Goal: Use online tool/utility: Utilize a website feature to perform a specific function

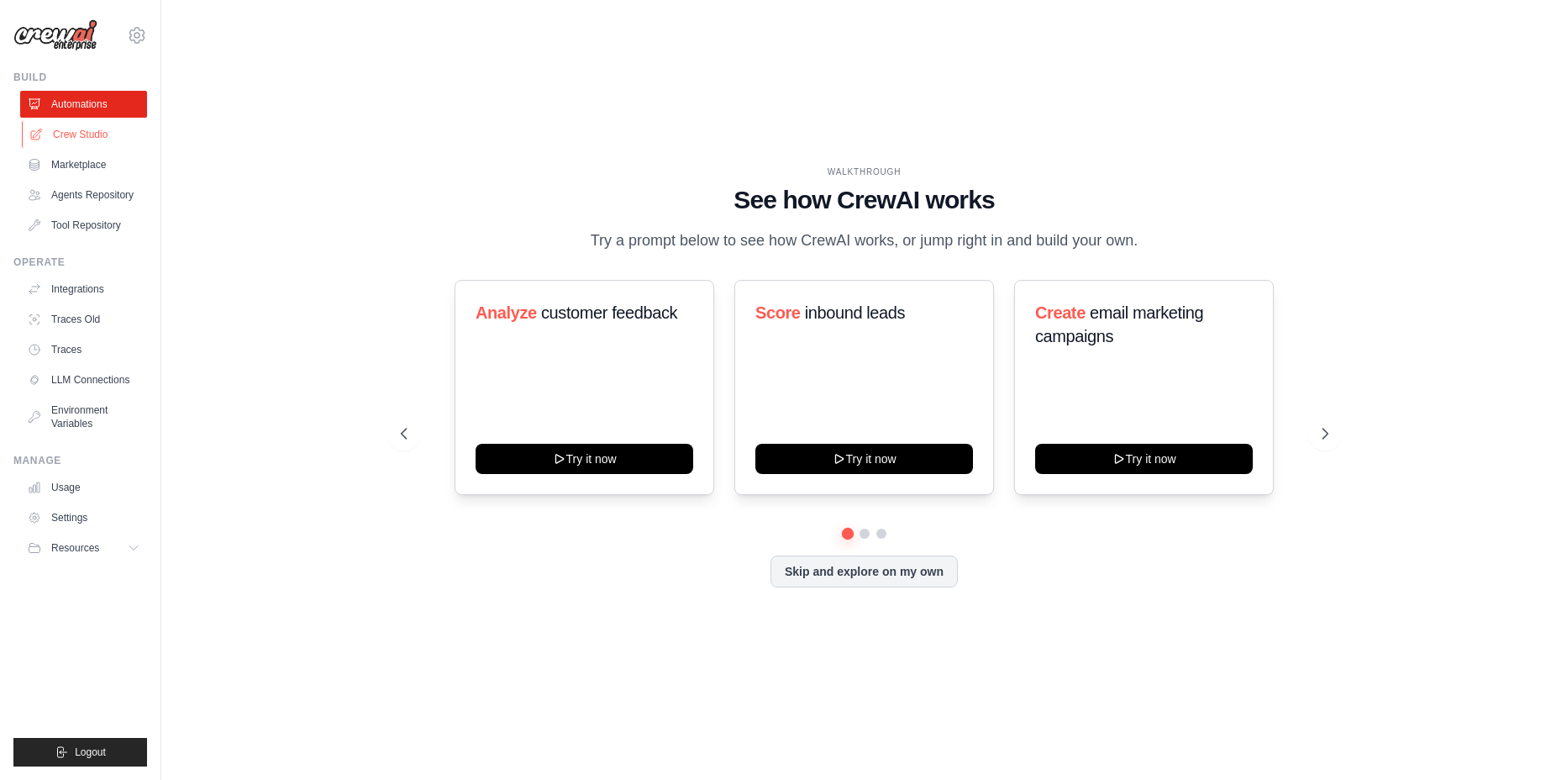
click at [67, 141] on link "Crew Studio" at bounding box center [85, 134] width 127 height 27
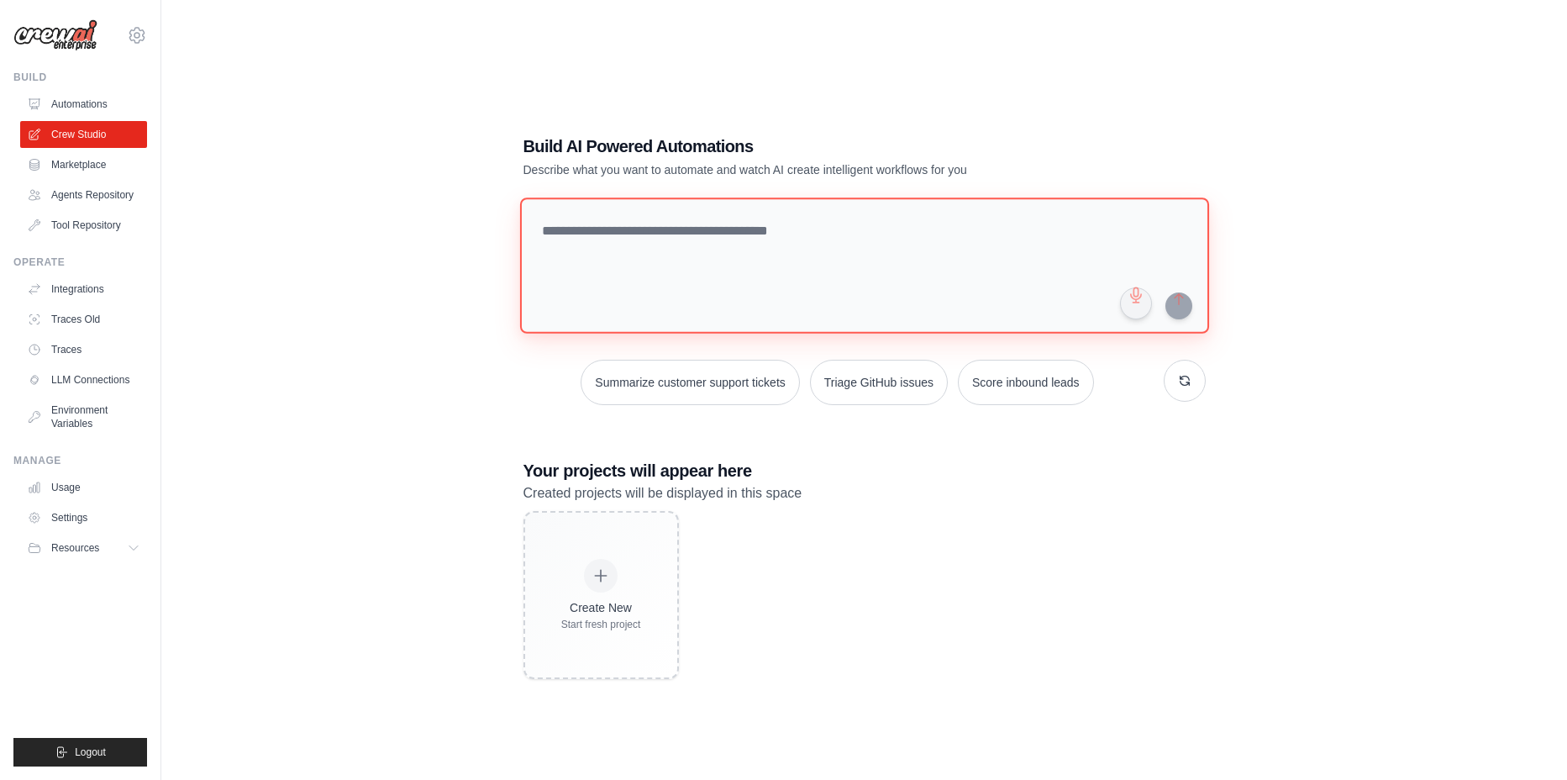
click at [600, 271] on textarea at bounding box center [863, 265] width 689 height 136
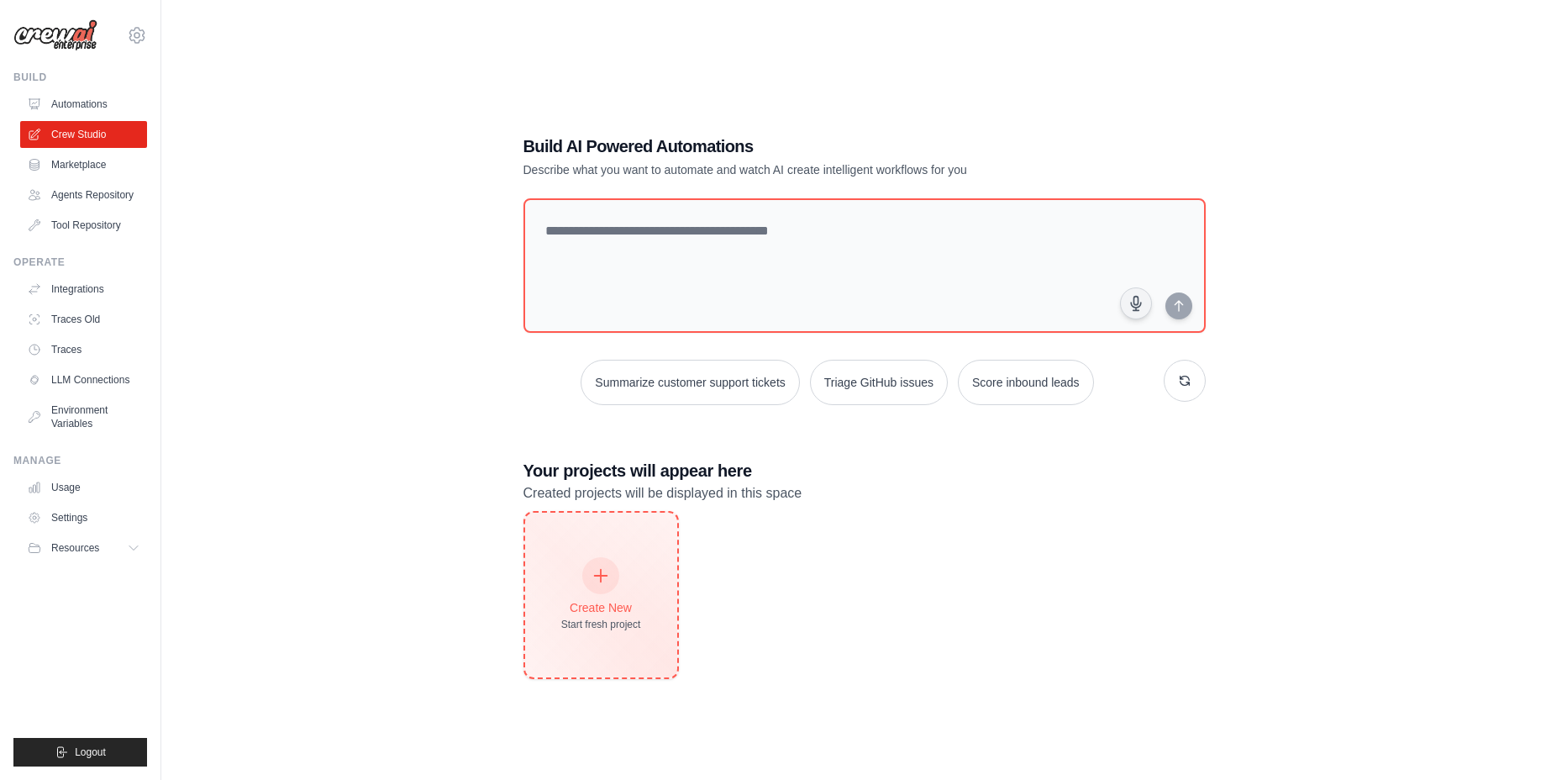
click at [633, 565] on div "Create New Start fresh project" at bounding box center [601, 595] width 80 height 72
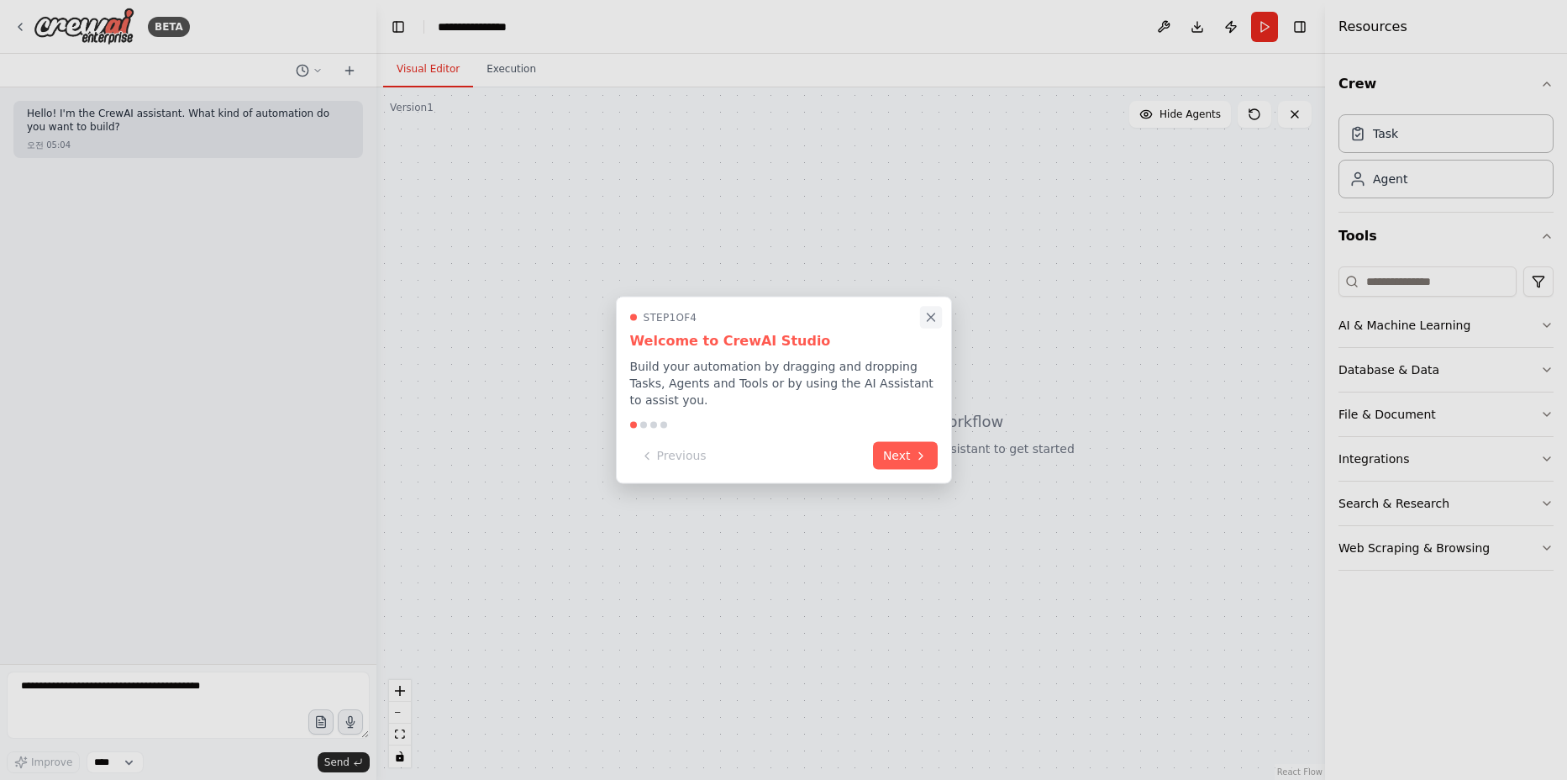
click at [932, 316] on icon "Close walkthrough" at bounding box center [931, 317] width 8 height 8
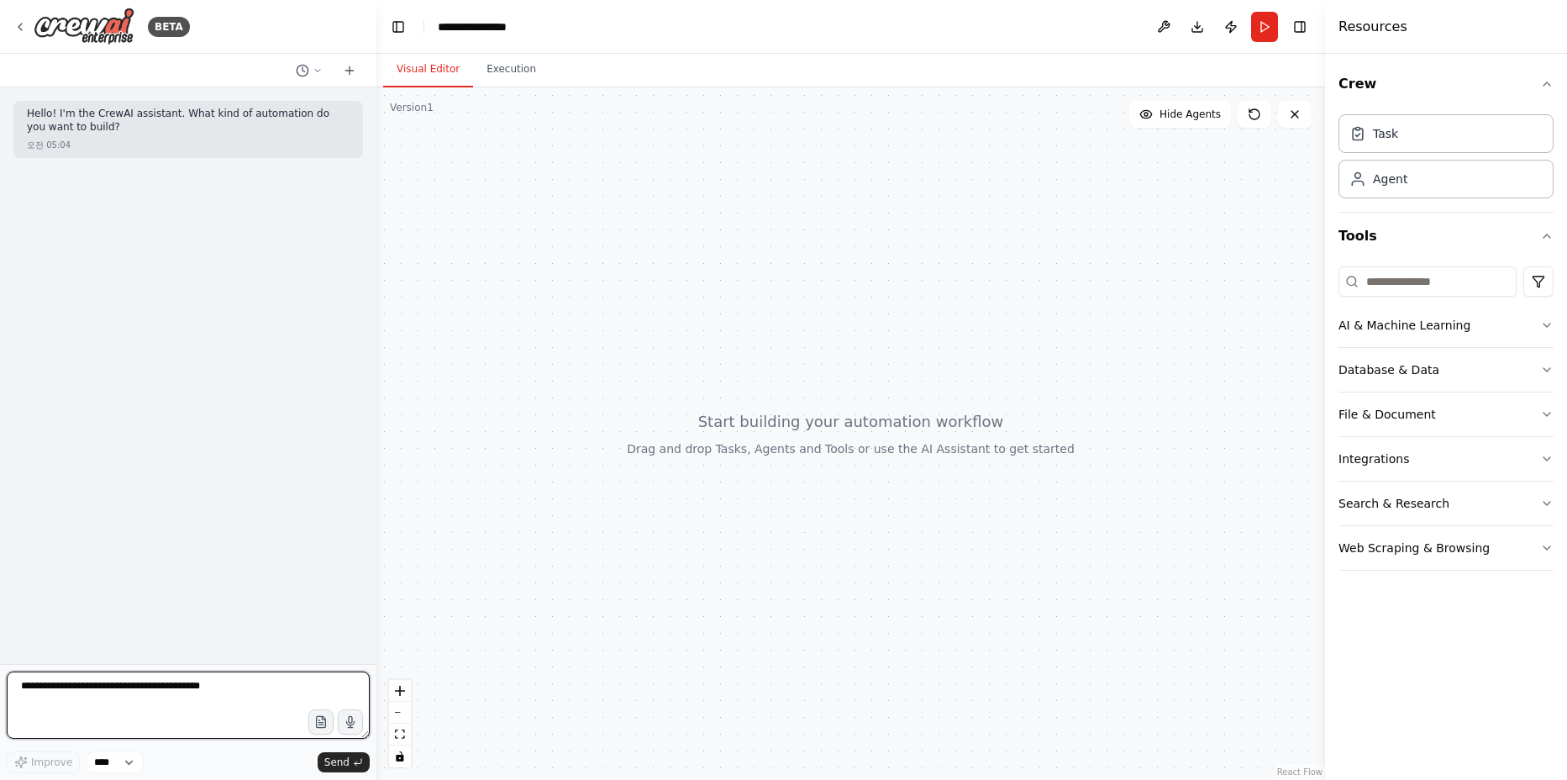
click at [95, 700] on textarea at bounding box center [188, 704] width 363 height 67
type textarea "*"
click at [95, 701] on textarea at bounding box center [188, 704] width 363 height 67
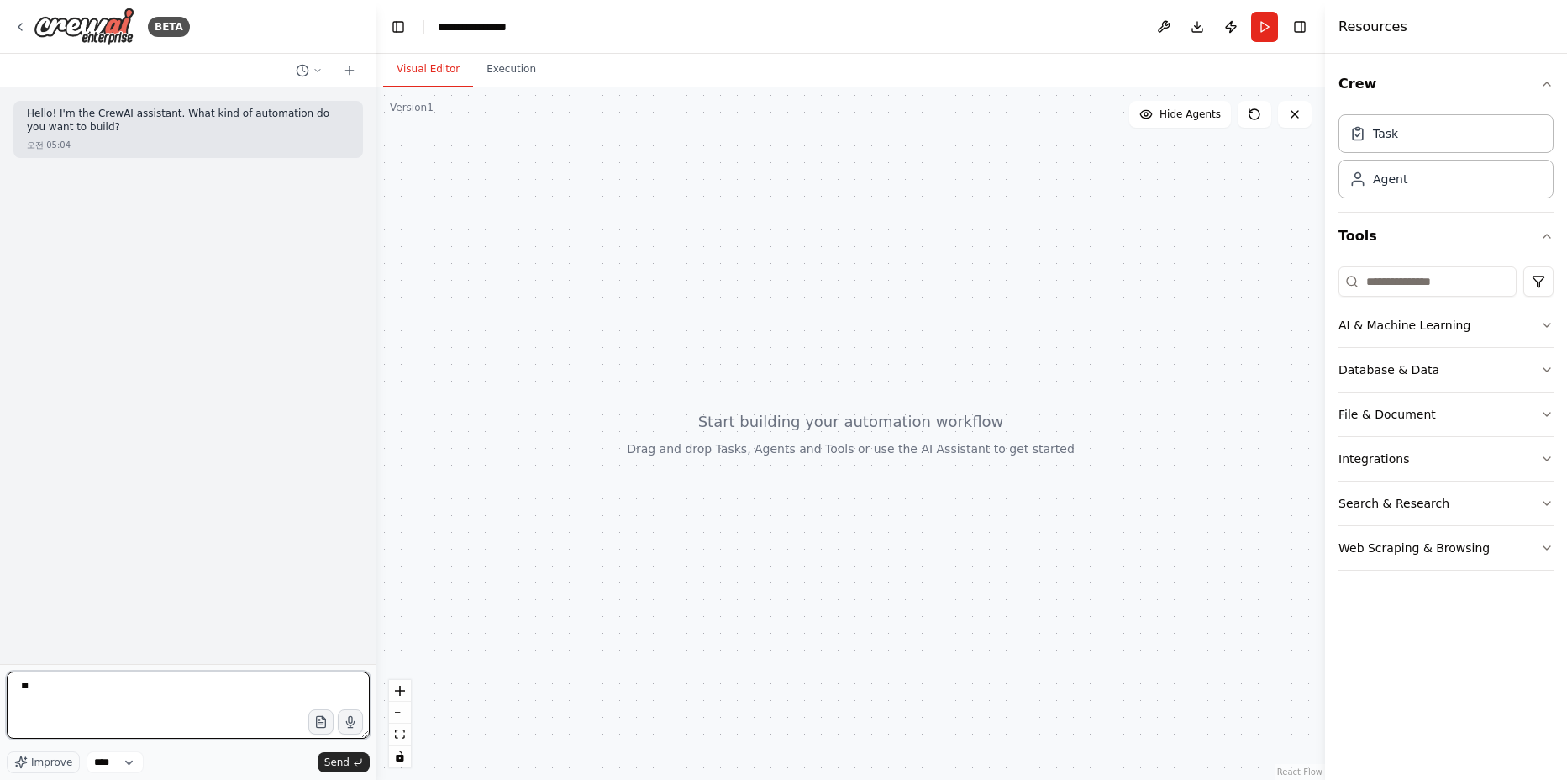
type textarea "*"
type textarea "**********"
click at [93, 691] on textarea at bounding box center [188, 704] width 363 height 67
paste textarea "**********"
type textarea "**********"
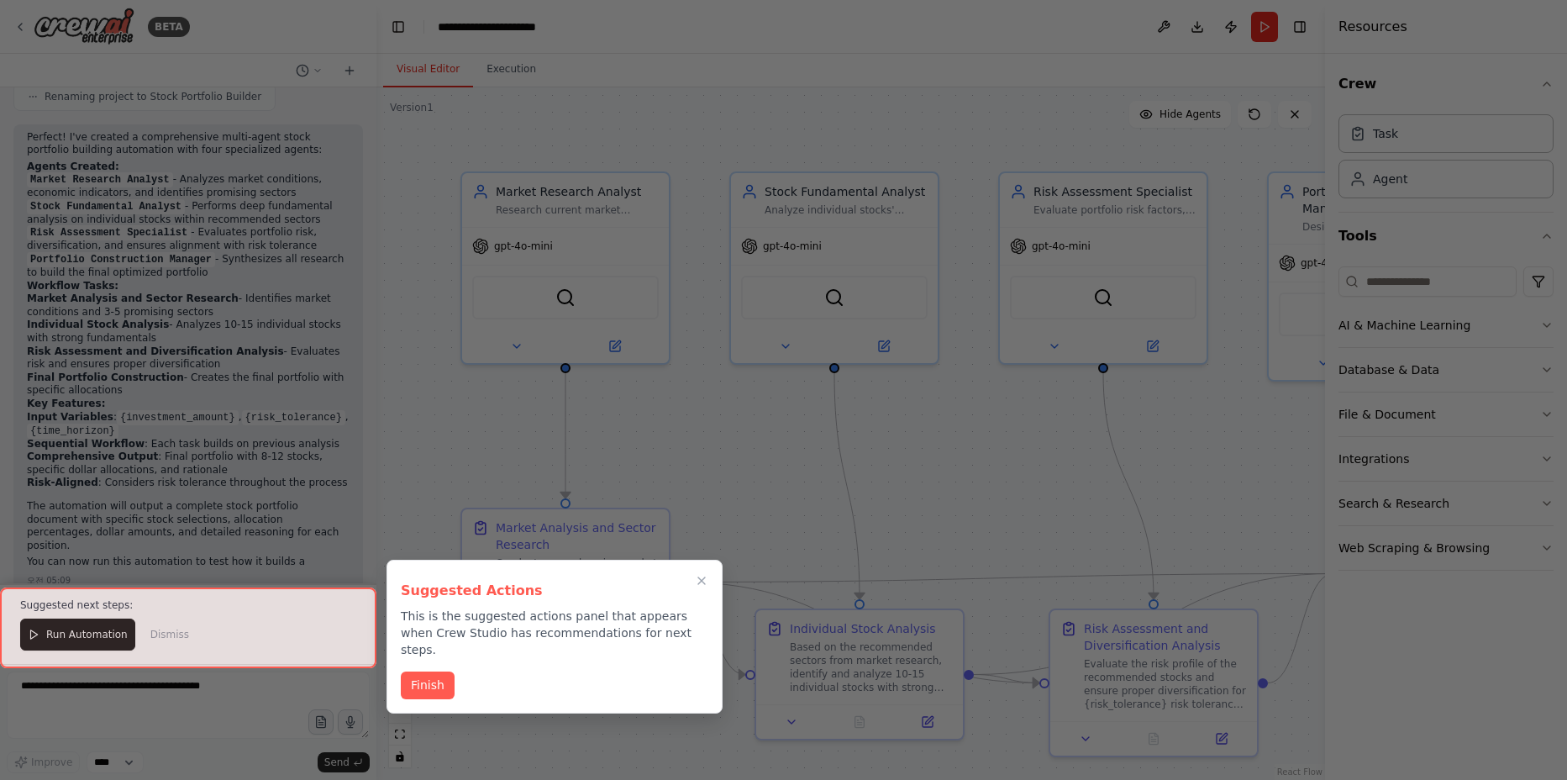
scroll to position [1183, 0]
click at [759, 523] on div at bounding box center [783, 390] width 1567 height 780
click at [703, 576] on icon "Close walkthrough" at bounding box center [701, 580] width 15 height 15
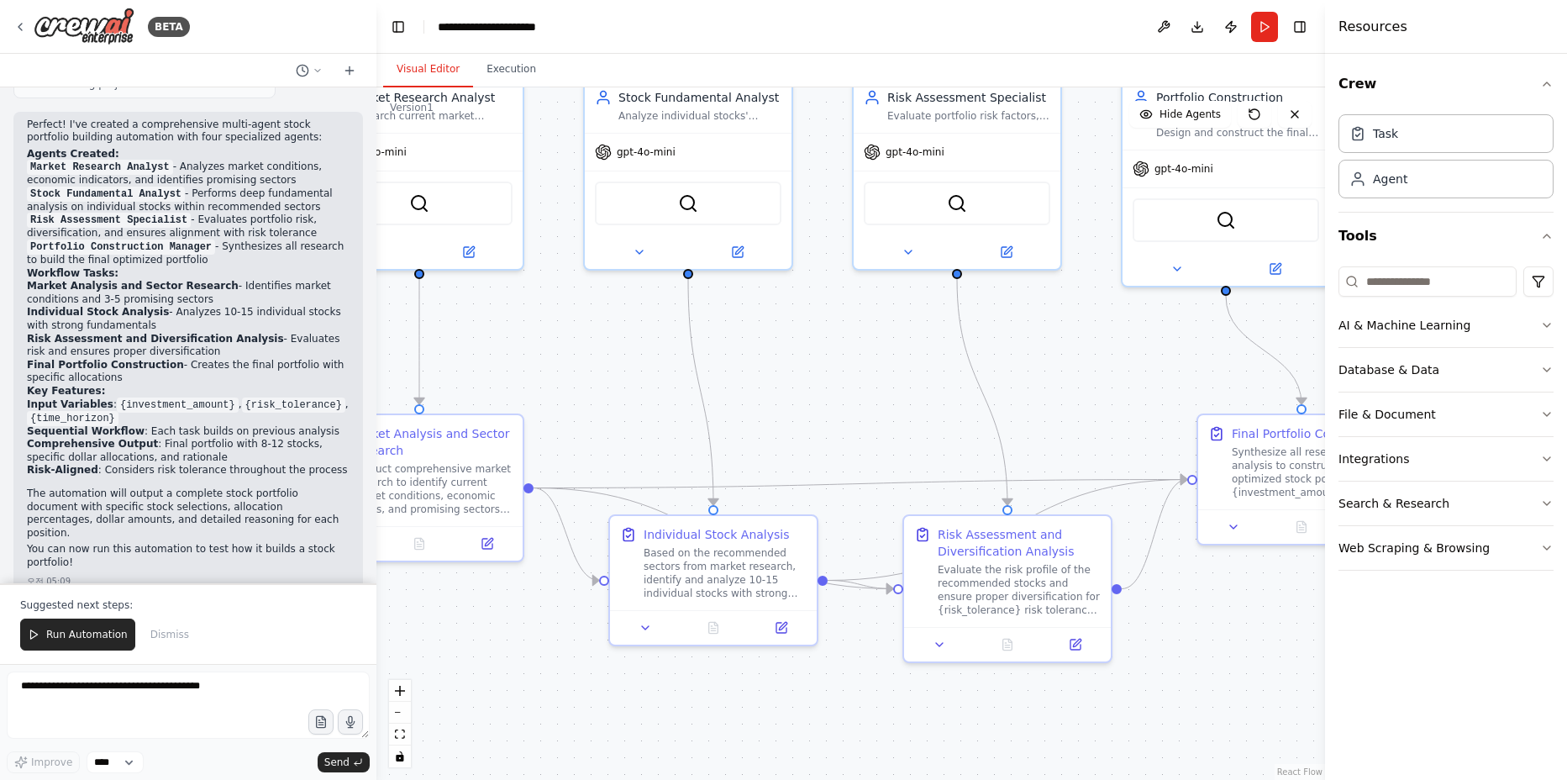
drag, startPoint x: 750, startPoint y: 438, endPoint x: 604, endPoint y: 353, distance: 169.0
click at [604, 353] on div ".deletable-edge-delete-btn { width: 20px; height: 20px; border: 0px solid #ffff…" at bounding box center [850, 433] width 949 height 692
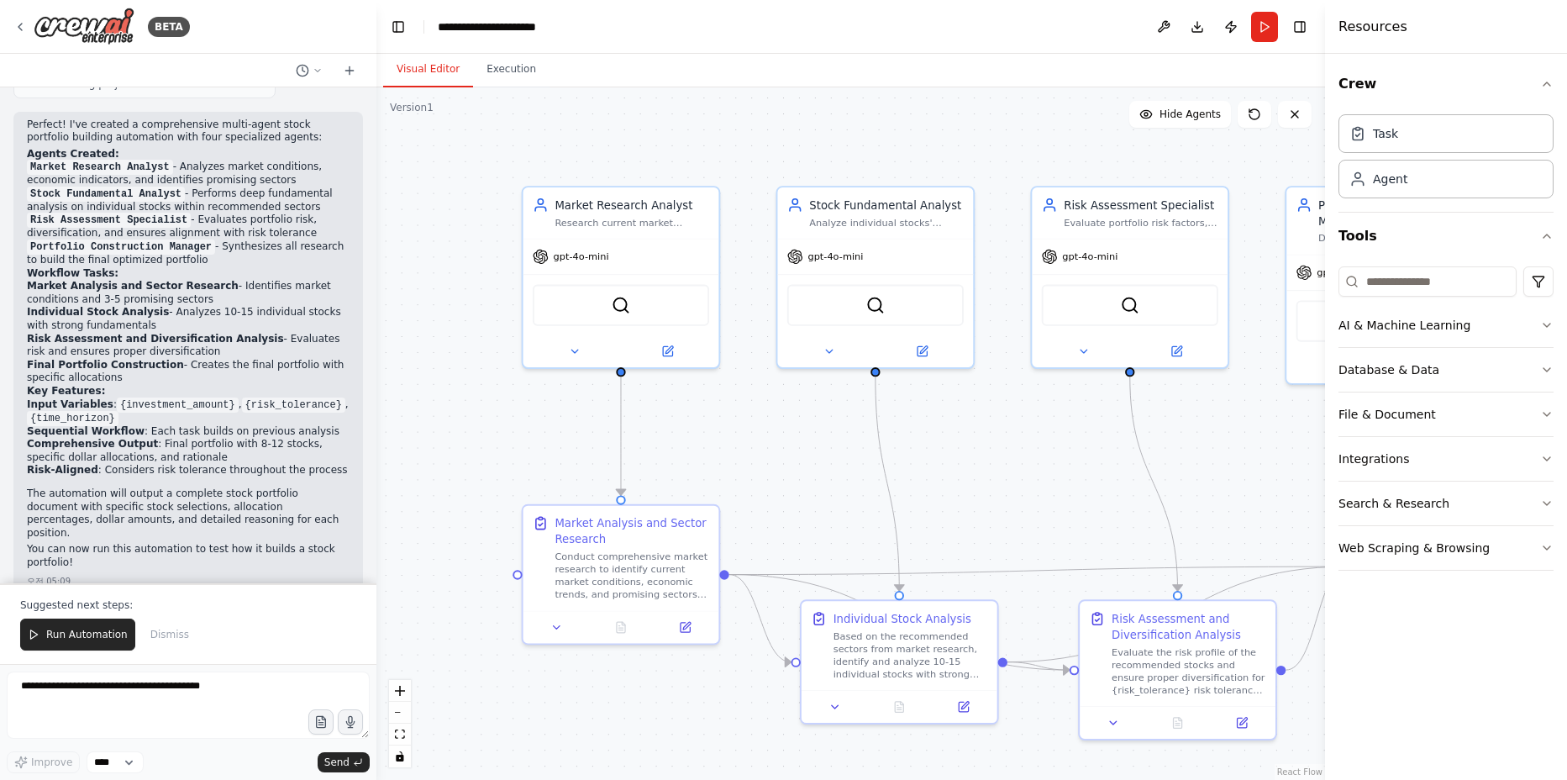
drag, startPoint x: 604, startPoint y: 353, endPoint x: 786, endPoint y: 443, distance: 202.5
click at [786, 443] on div ".deletable-edge-delete-btn { width: 20px; height: 20px; border: 0px solid #ffff…" at bounding box center [850, 433] width 949 height 692
click at [636, 249] on div "gpt-4o-mini" at bounding box center [624, 255] width 196 height 35
click at [557, 261] on span "gpt-4o-mini" at bounding box center [583, 255] width 55 height 13
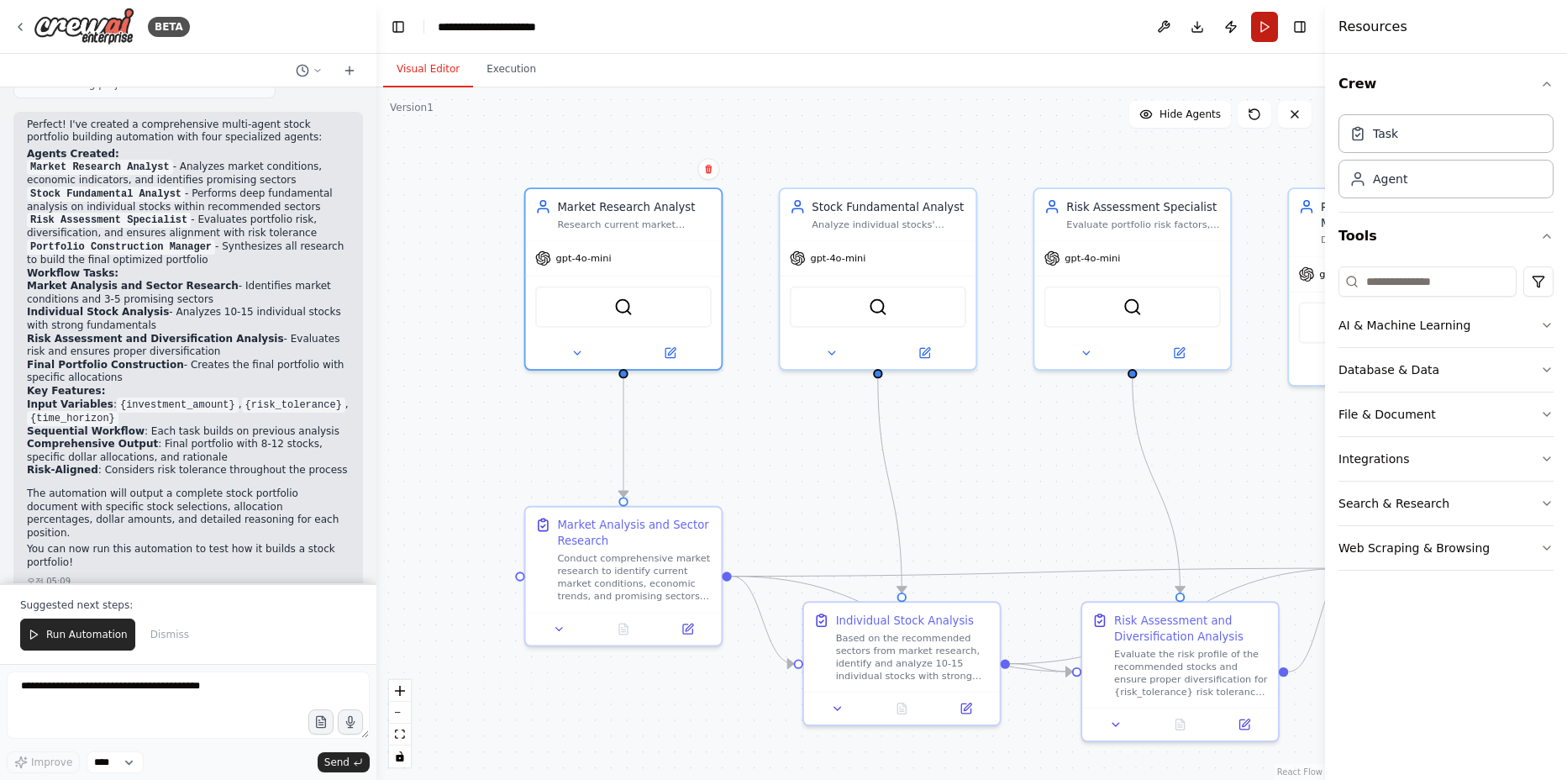
click at [1254, 35] on button "Run" at bounding box center [1264, 27] width 27 height 30
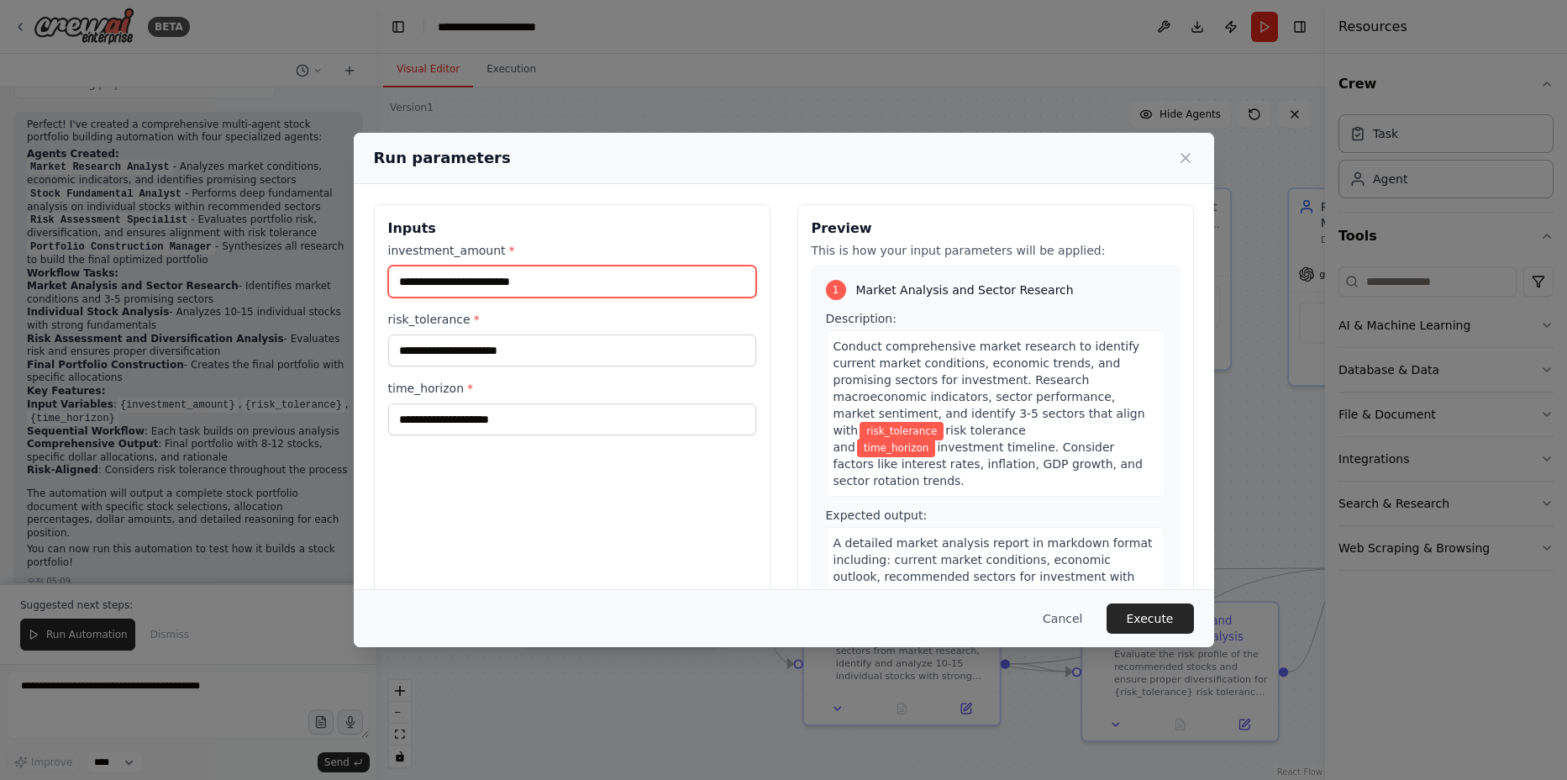
click at [514, 283] on input "investment_amount *" at bounding box center [572, 281] width 368 height 32
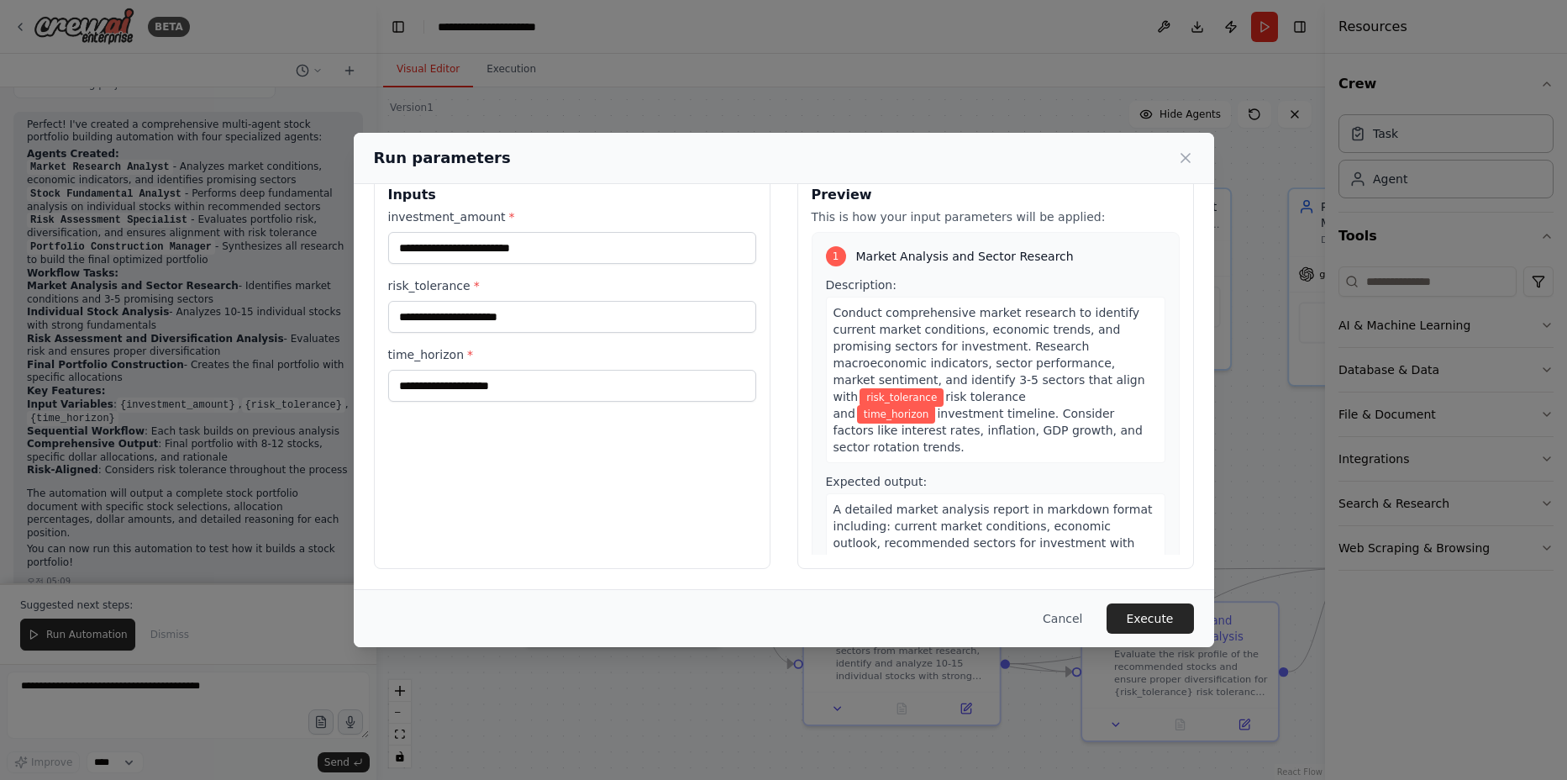
click at [546, 425] on div "Inputs investment_amount * risk_tolerance * time_horizon *" at bounding box center [572, 370] width 397 height 398
drag, startPoint x: 546, startPoint y: 425, endPoint x: 548, endPoint y: 453, distance: 27.8
click at [548, 453] on div "Inputs investment_amount * risk_tolerance * time_horizon *" at bounding box center [572, 370] width 397 height 398
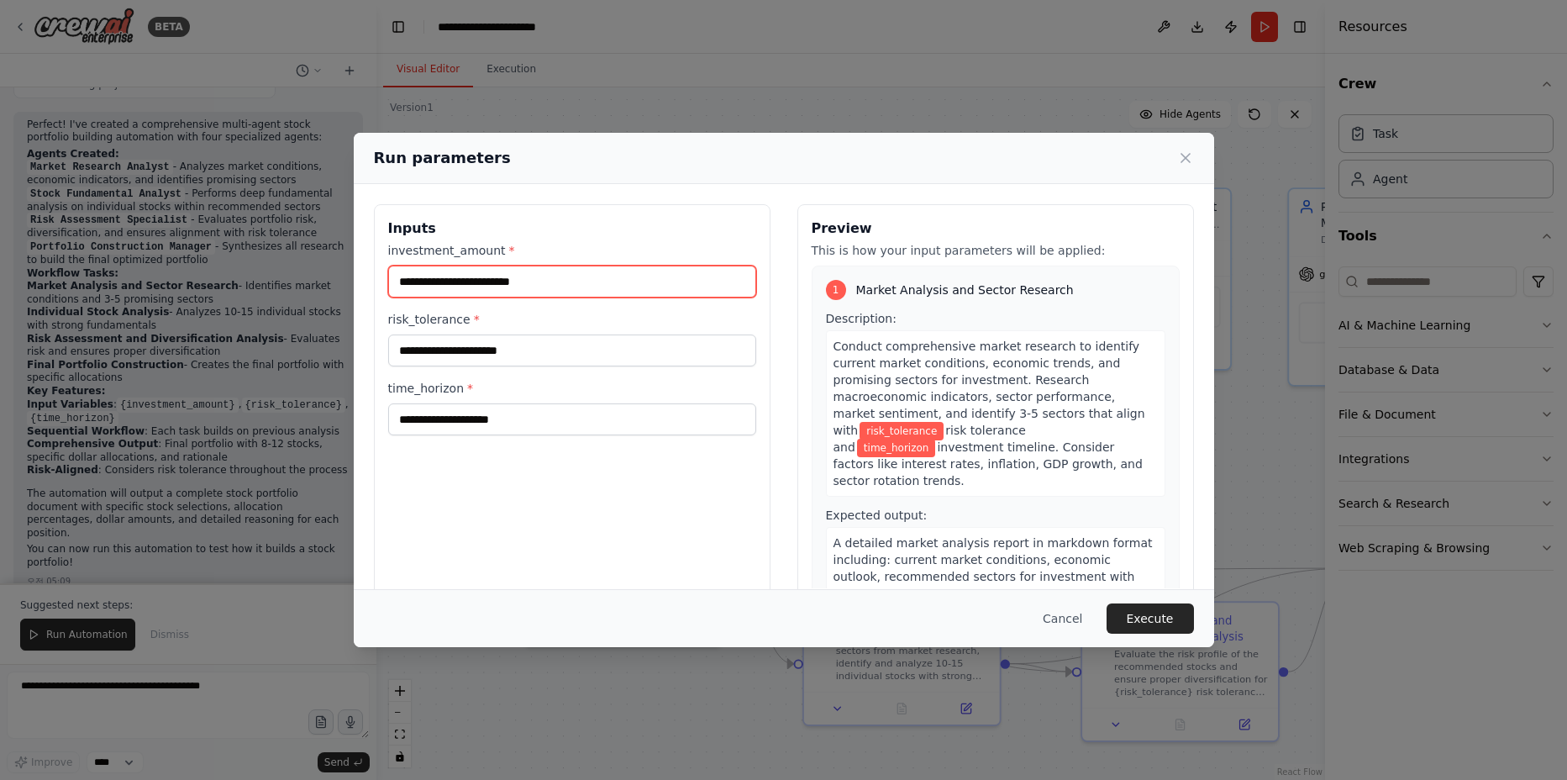
click at [560, 275] on input "investment_amount *" at bounding box center [572, 281] width 368 height 32
paste input "**********"
type input "**********"
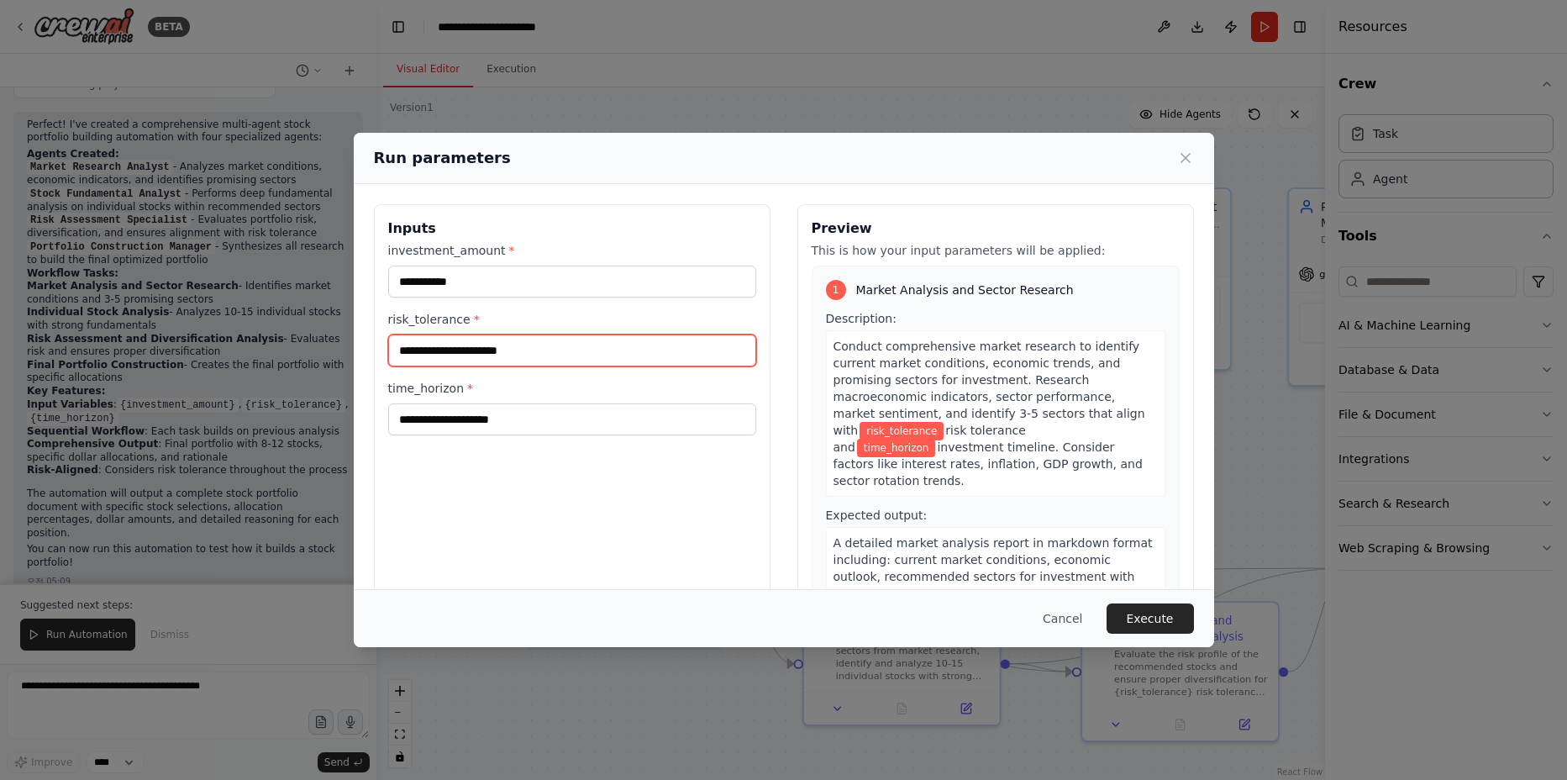
click at [490, 352] on input "risk_tolerance *" at bounding box center [572, 350] width 368 height 32
type input "*"
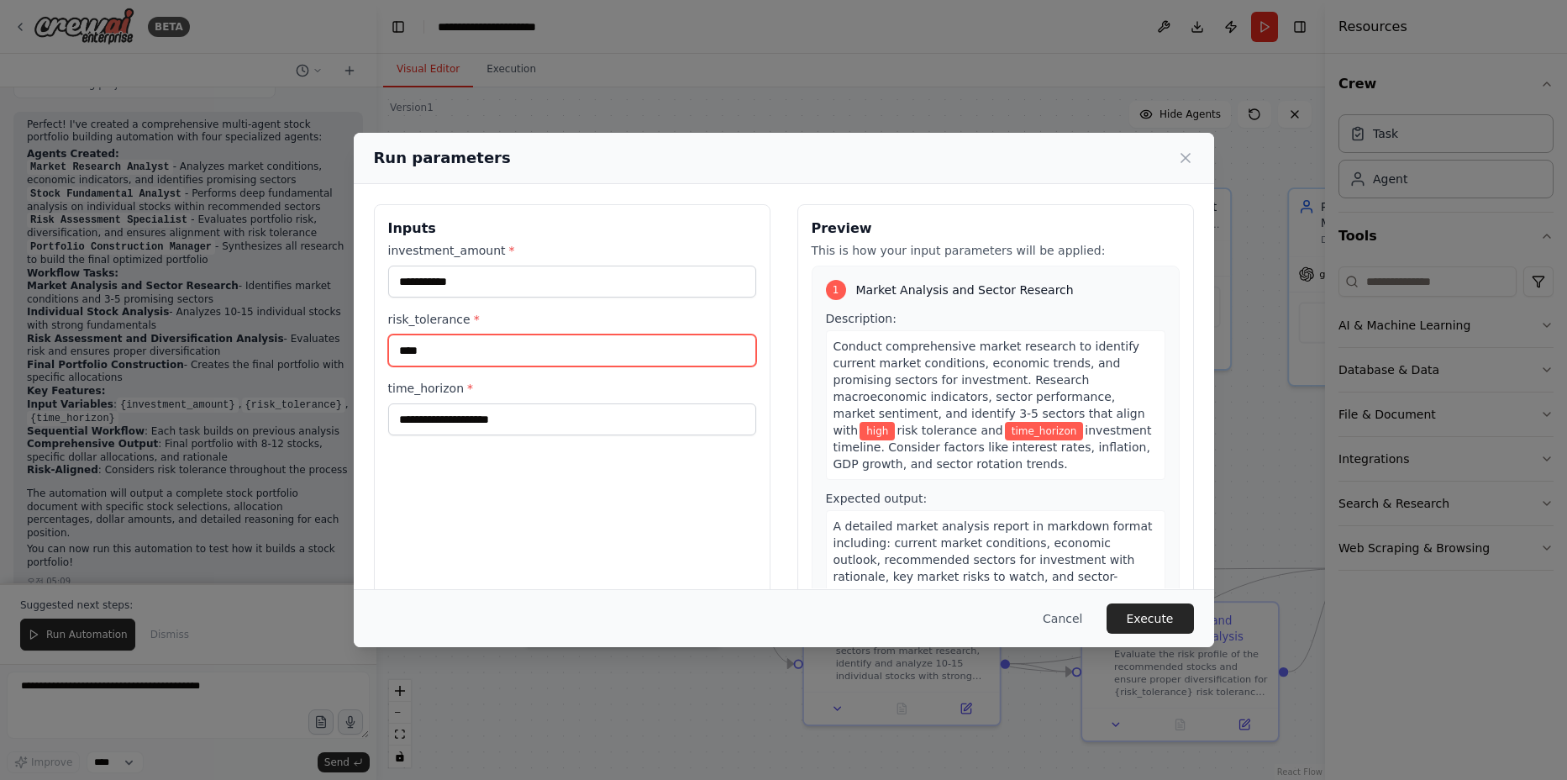
type input "****"
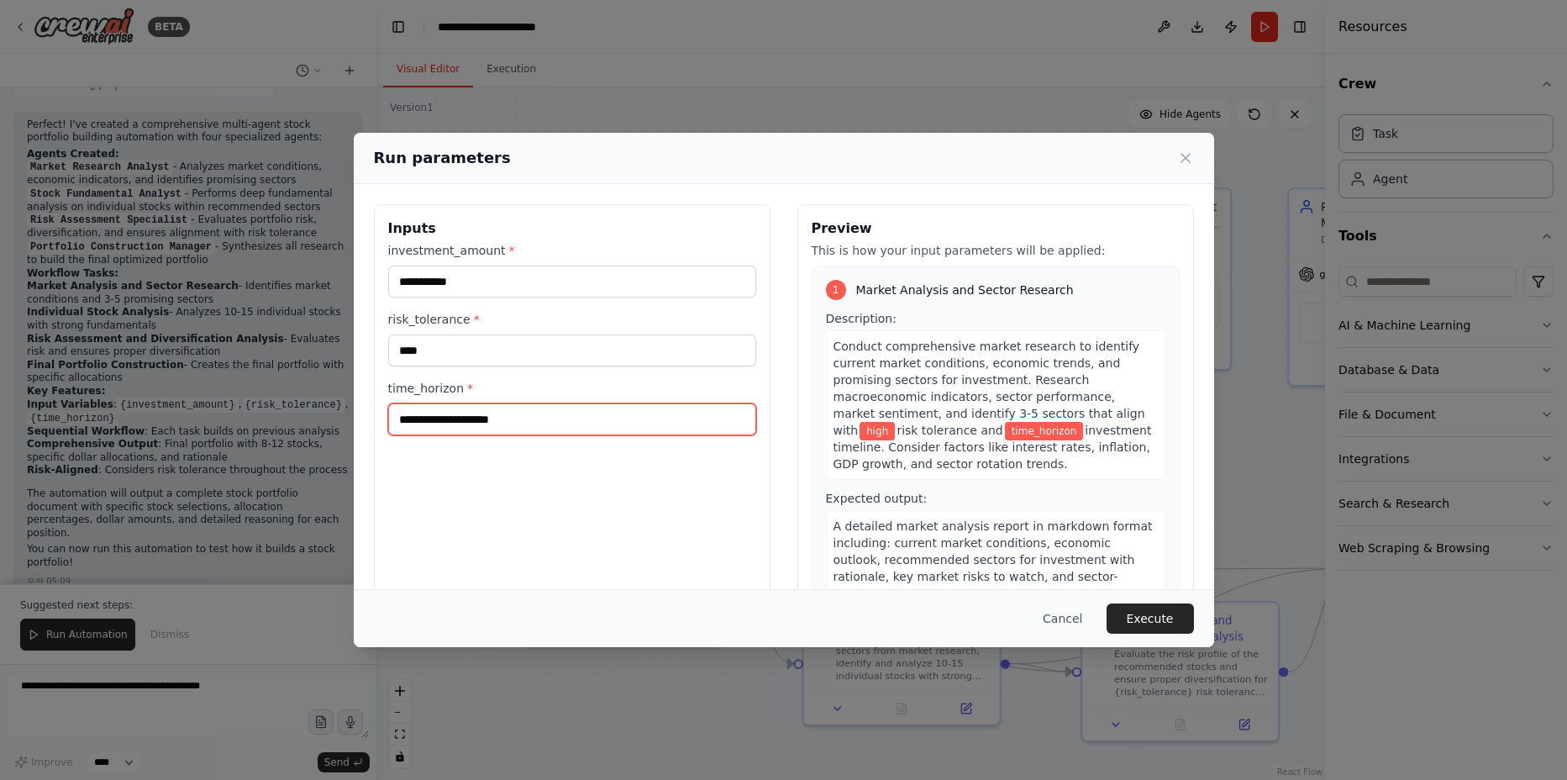
click at [484, 434] on input "time_horizon *" at bounding box center [572, 419] width 368 height 32
paste input "**********"
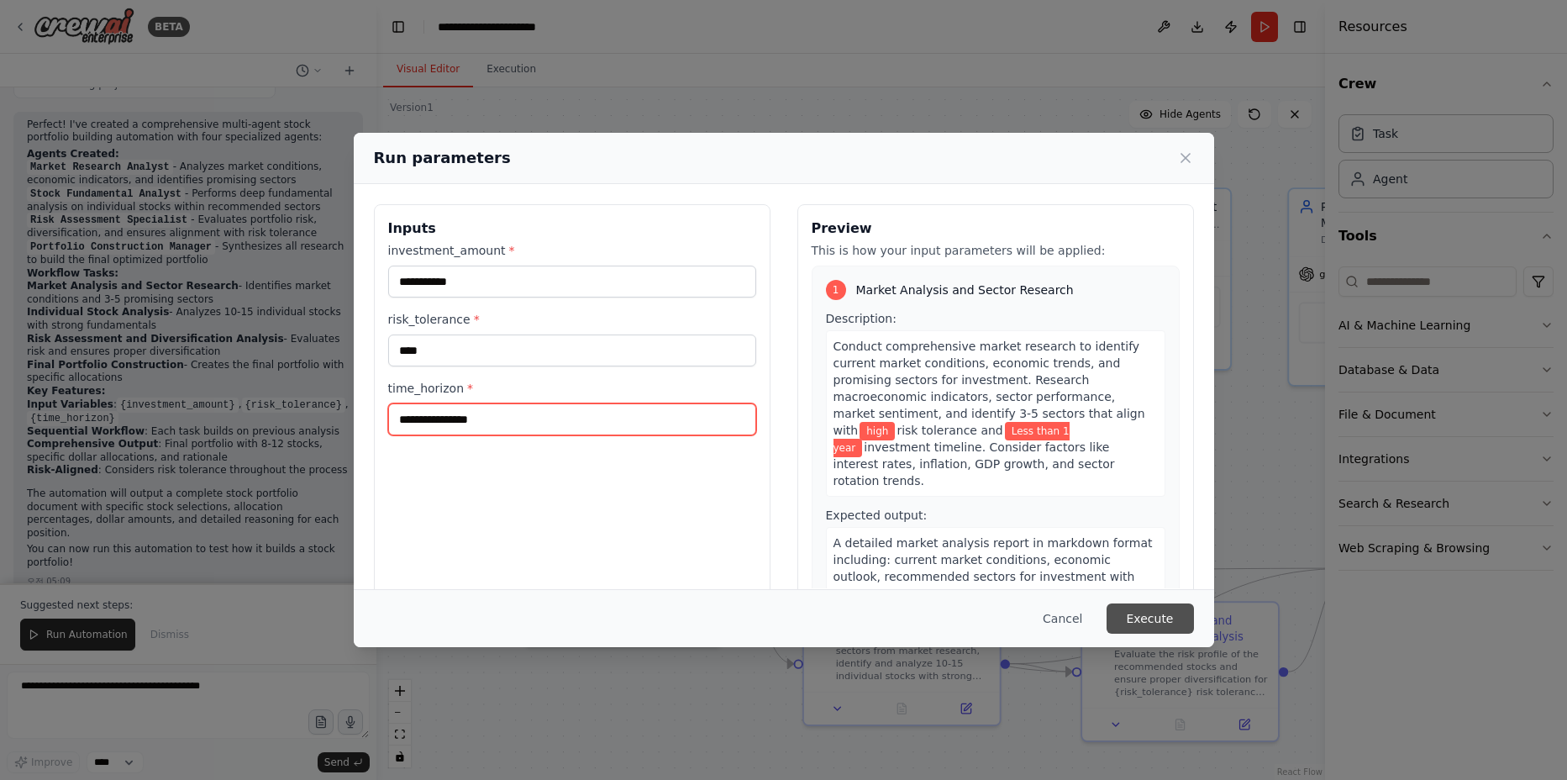
type input "**********"
click at [1145, 616] on button "Execute" at bounding box center [1150, 618] width 87 height 30
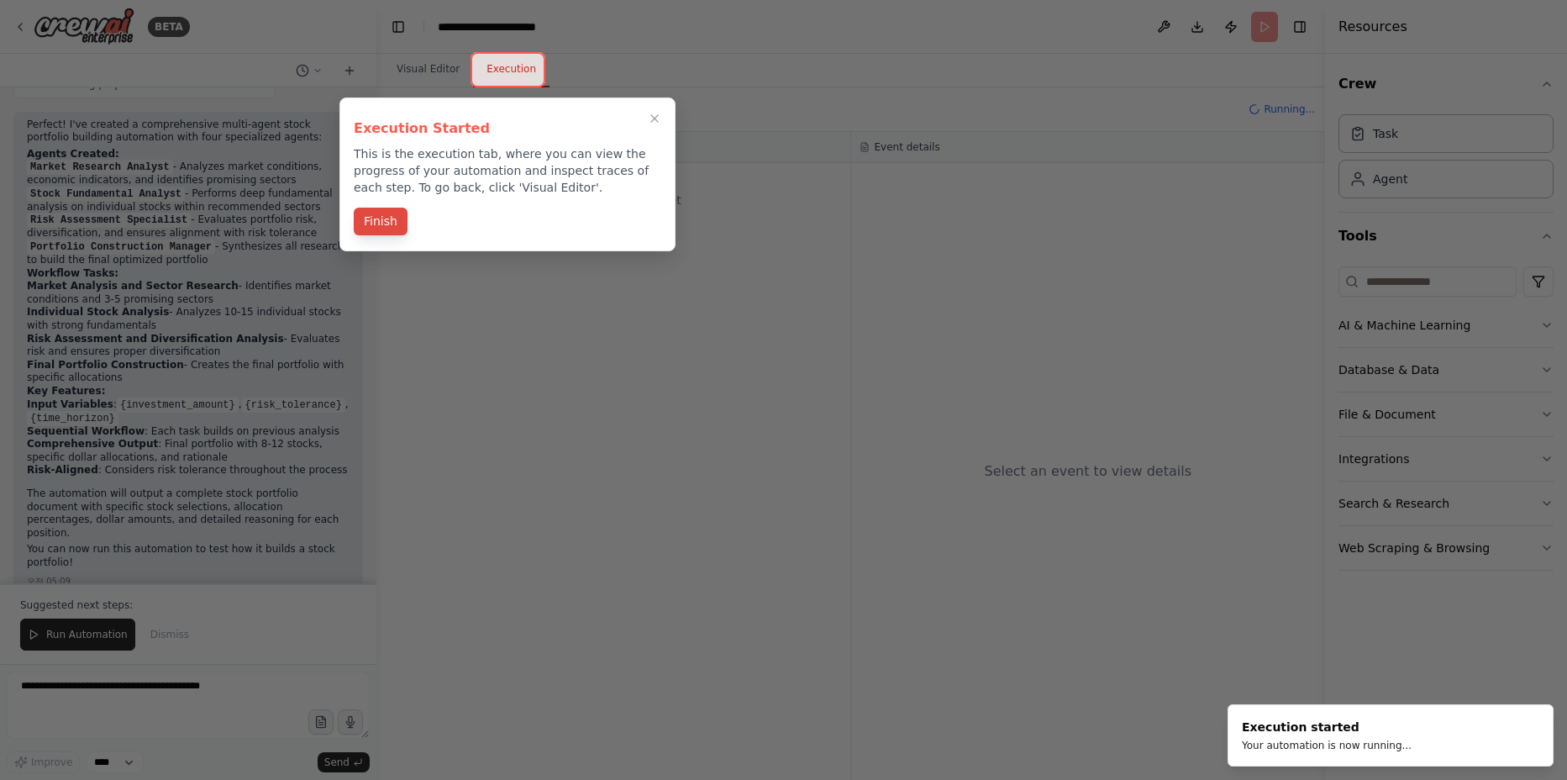
click at [364, 221] on button "Finish" at bounding box center [381, 222] width 54 height 28
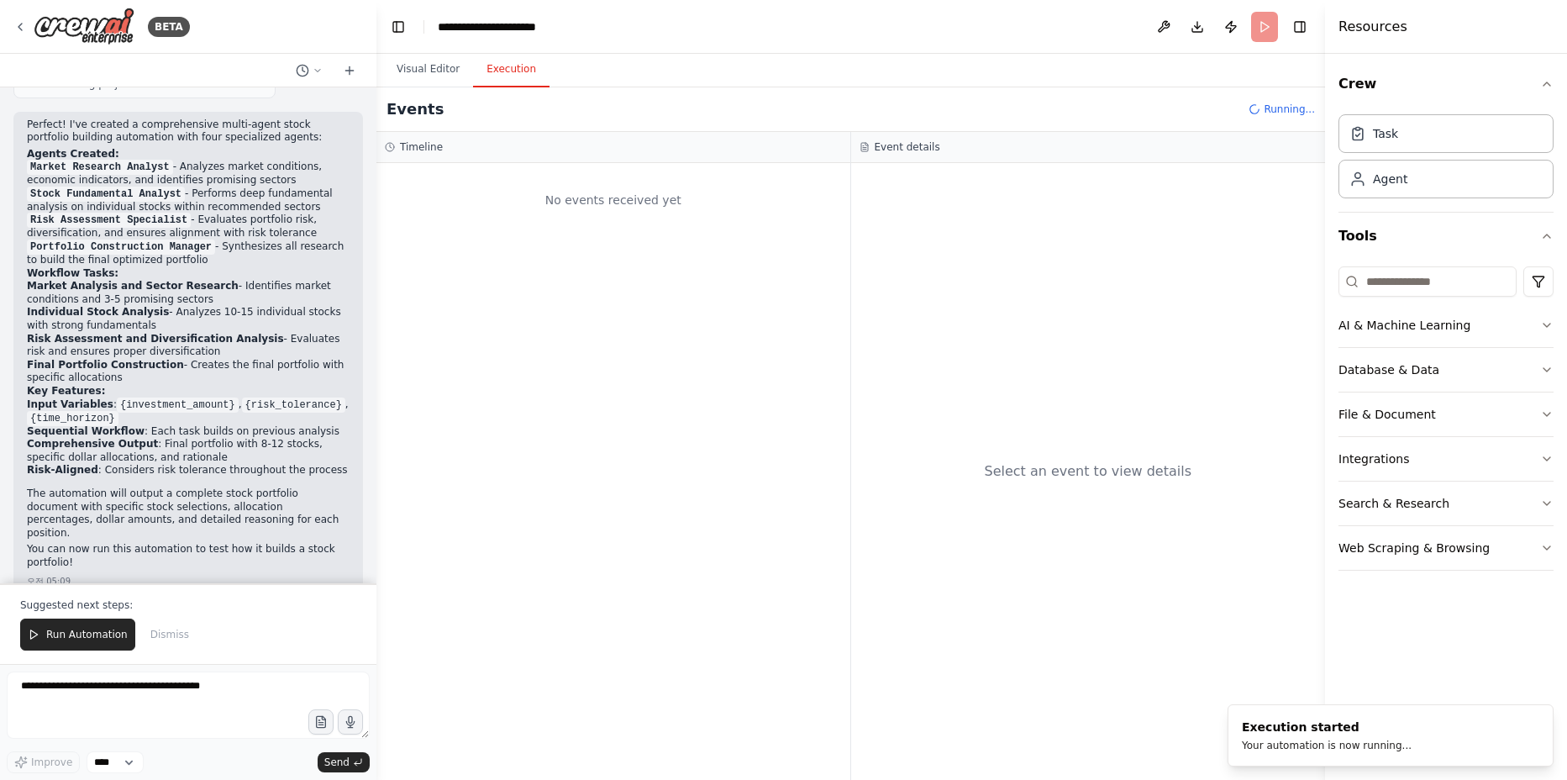
click at [517, 65] on button "Execution" at bounding box center [511, 69] width 76 height 35
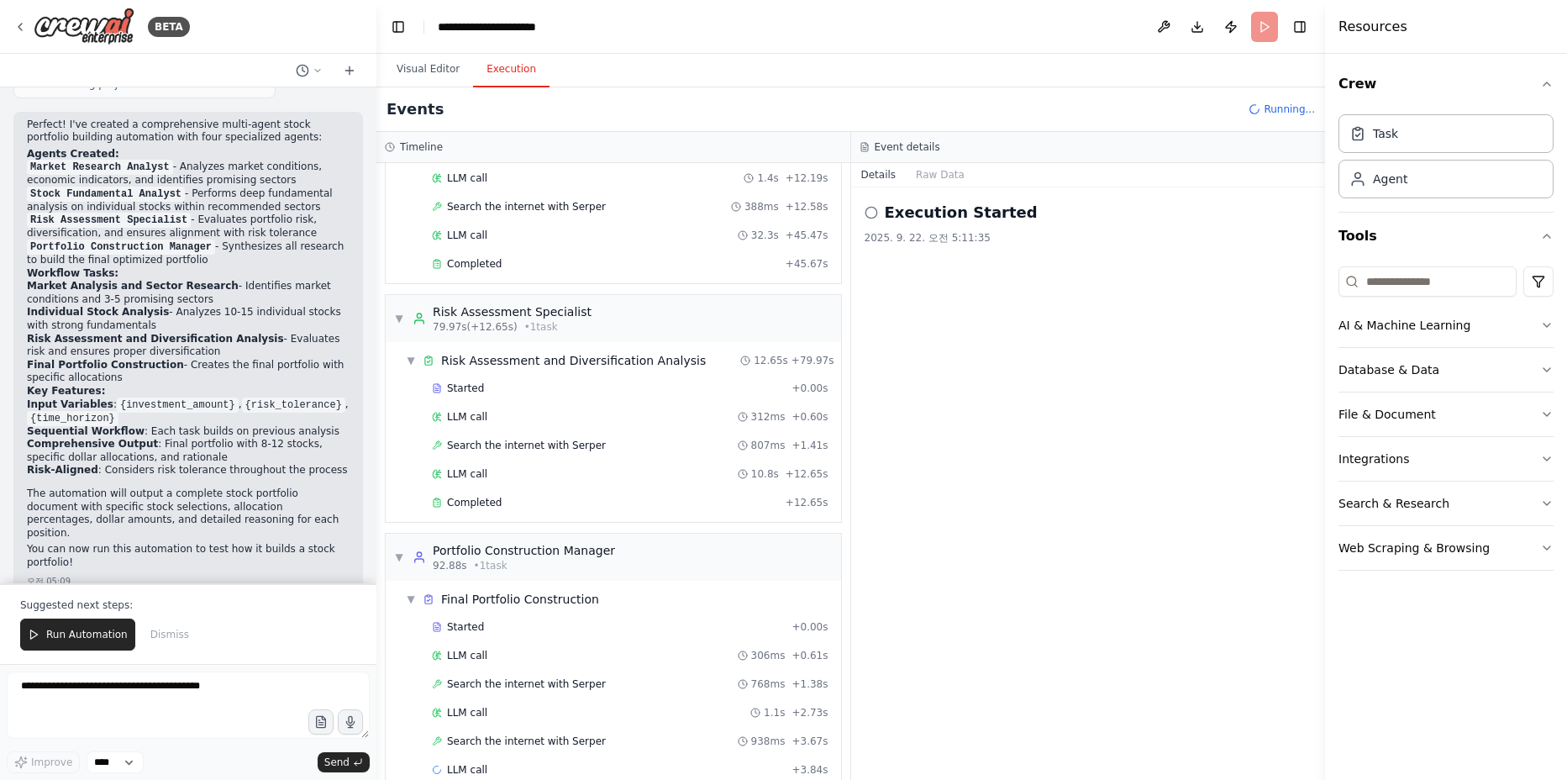
scroll to position [726, 0]
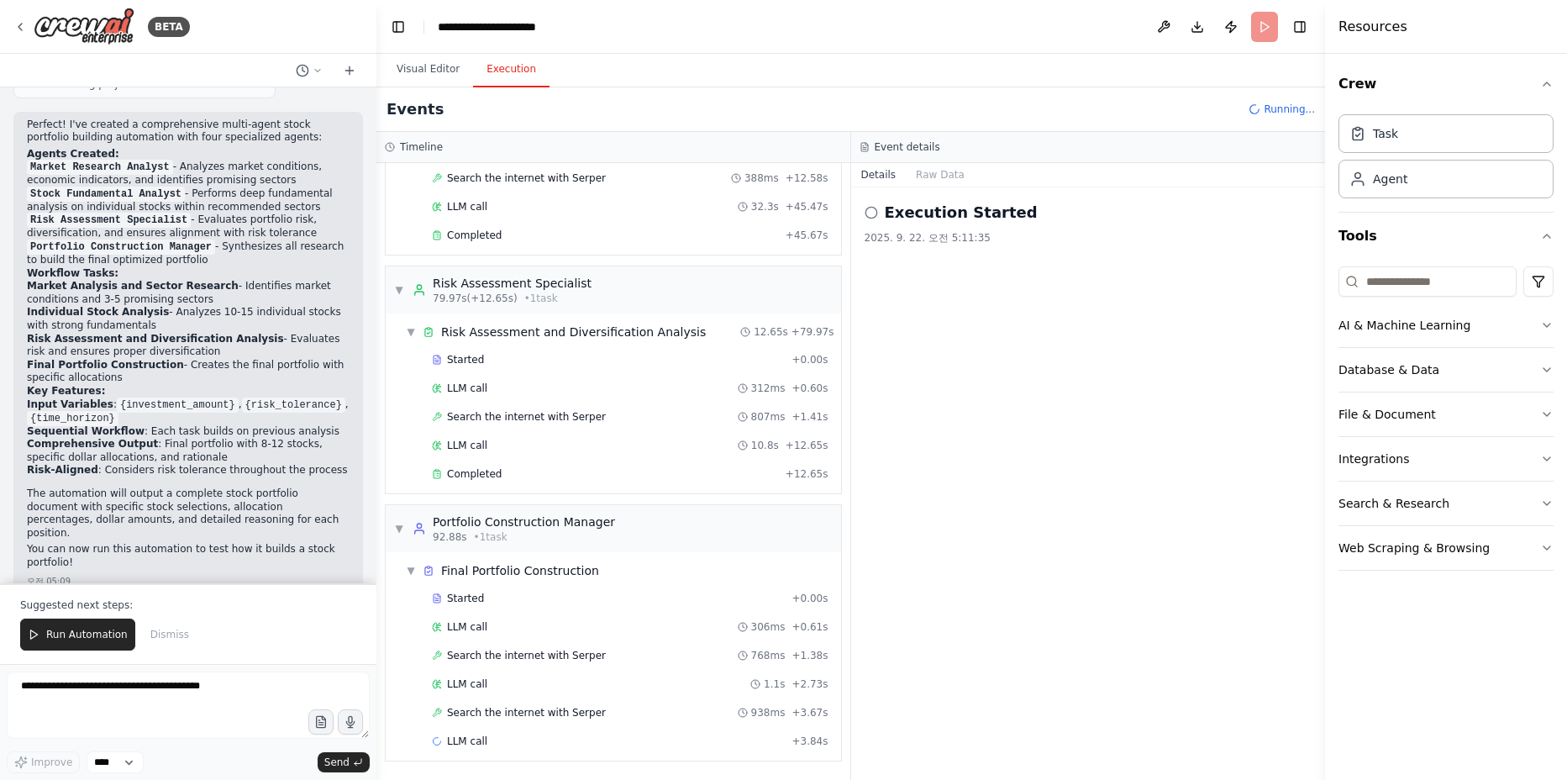
click at [987, 667] on div "Execution Started 2025. 9. 22. 오전 5:11:35" at bounding box center [1088, 483] width 475 height 592
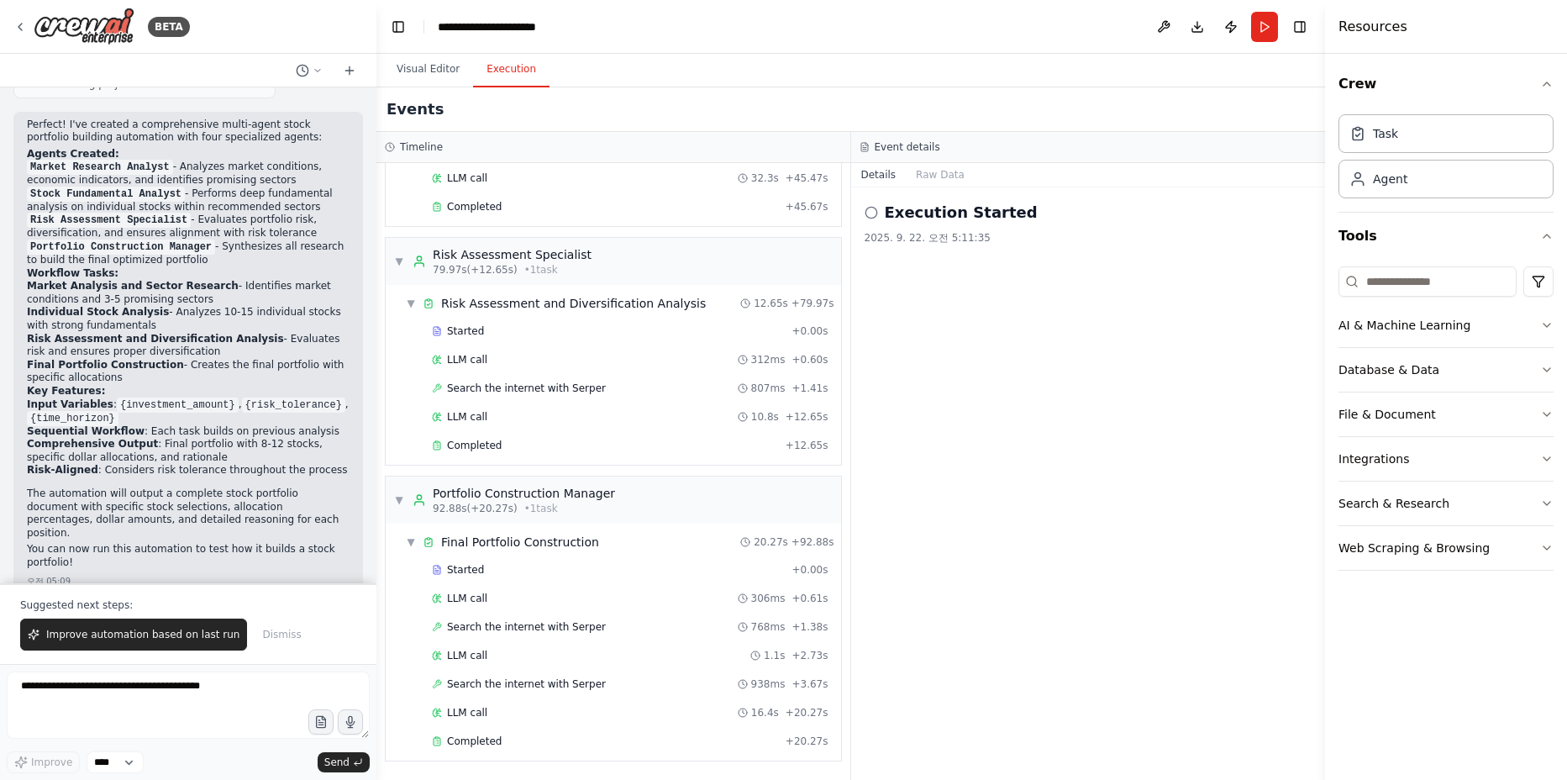
click at [1069, 712] on div "Execution Started 2025. 9. 22. 오전 5:11:35" at bounding box center [1088, 483] width 475 height 592
click at [1096, 685] on div "Execution Started 2025. 9. 22. 오전 5:11:35" at bounding box center [1088, 483] width 475 height 592
click at [474, 744] on span "Completed" at bounding box center [474, 740] width 55 height 13
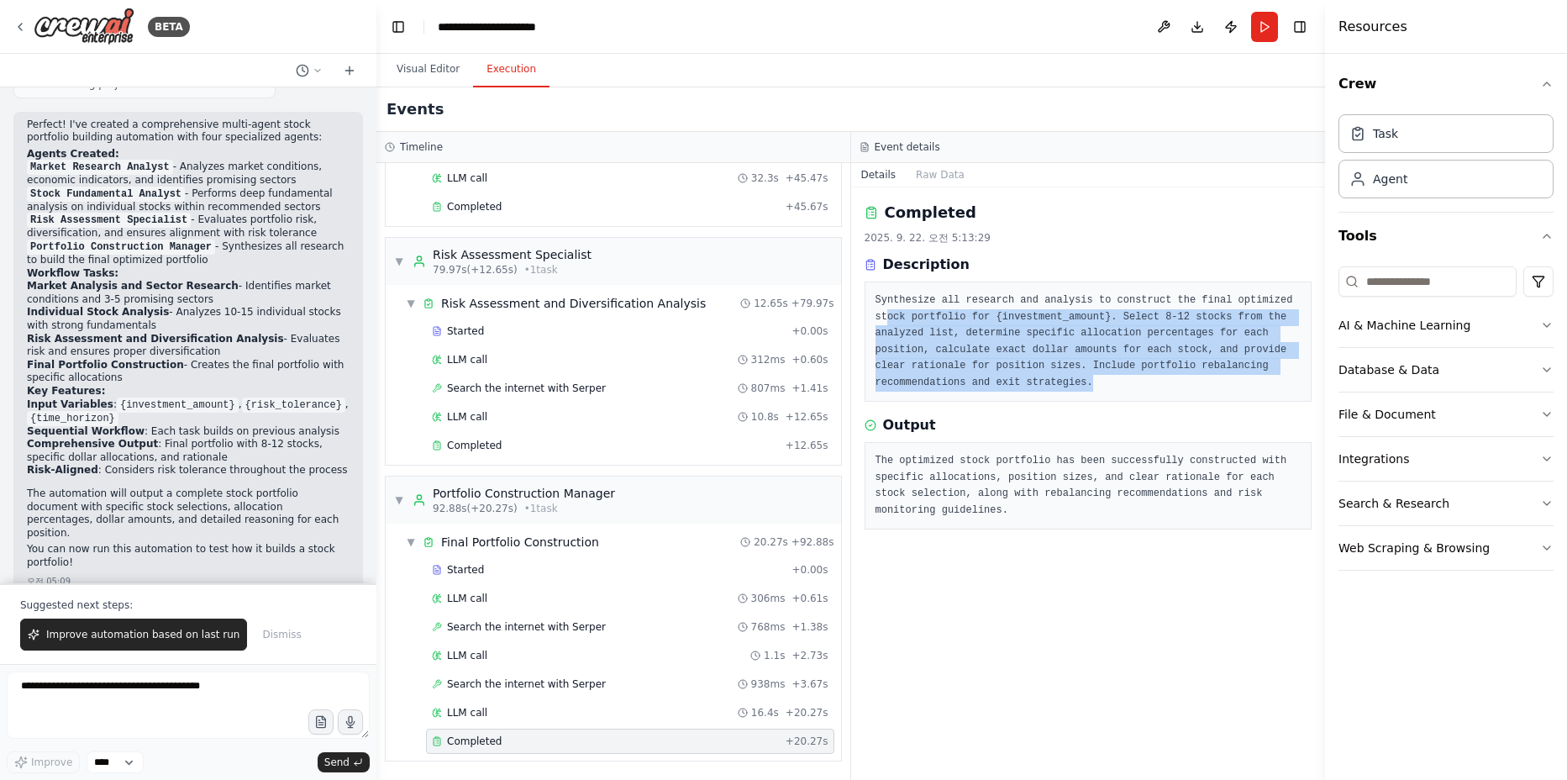
drag, startPoint x: 887, startPoint y: 309, endPoint x: 1129, endPoint y: 385, distance: 253.5
click at [1129, 385] on pre "Synthesize all research and analysis to construct the final optimized stock por…" at bounding box center [1088, 341] width 426 height 98
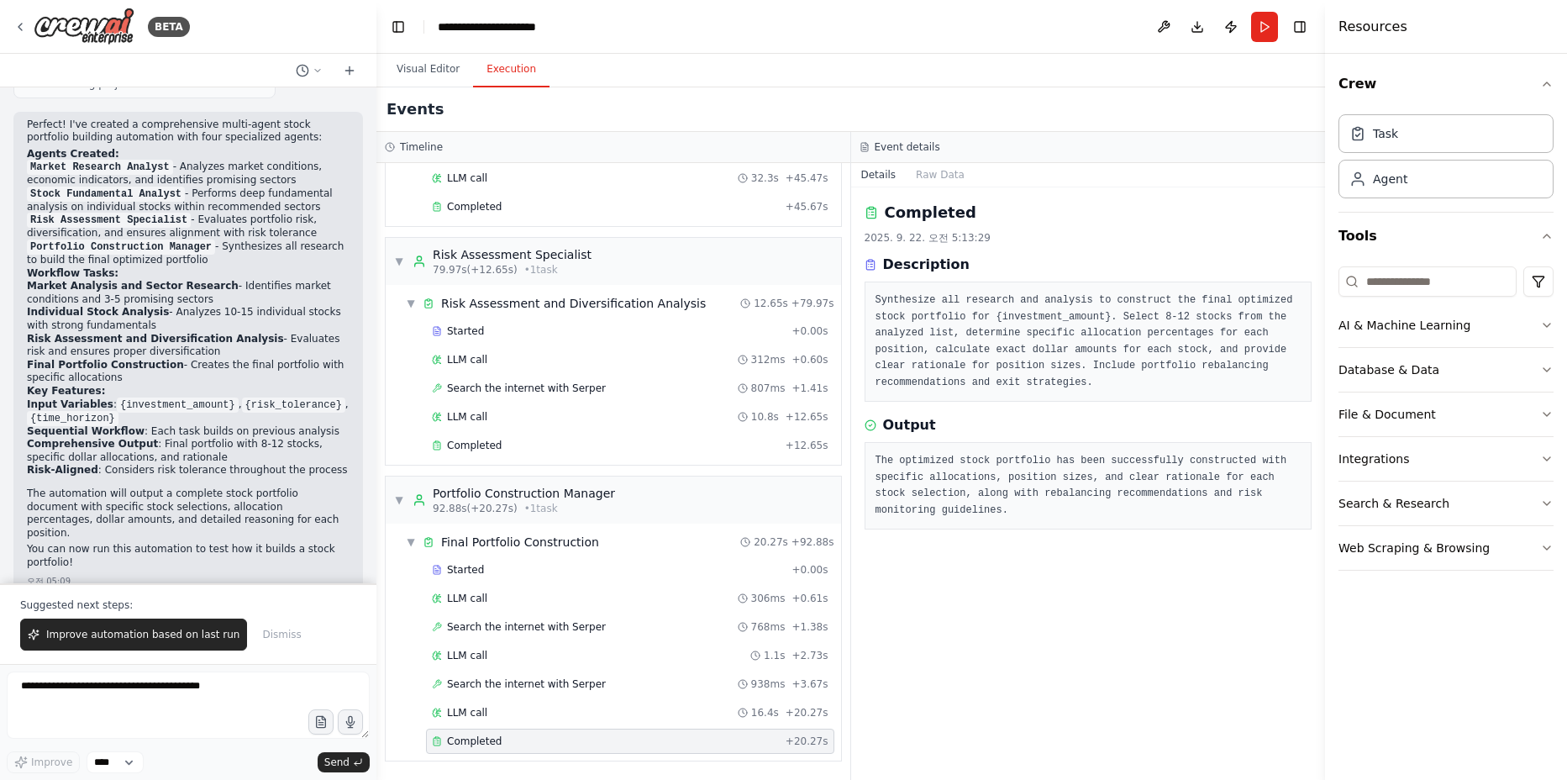
click at [1129, 385] on pre "Synthesize all research and analysis to construct the final optimized stock por…" at bounding box center [1088, 341] width 426 height 98
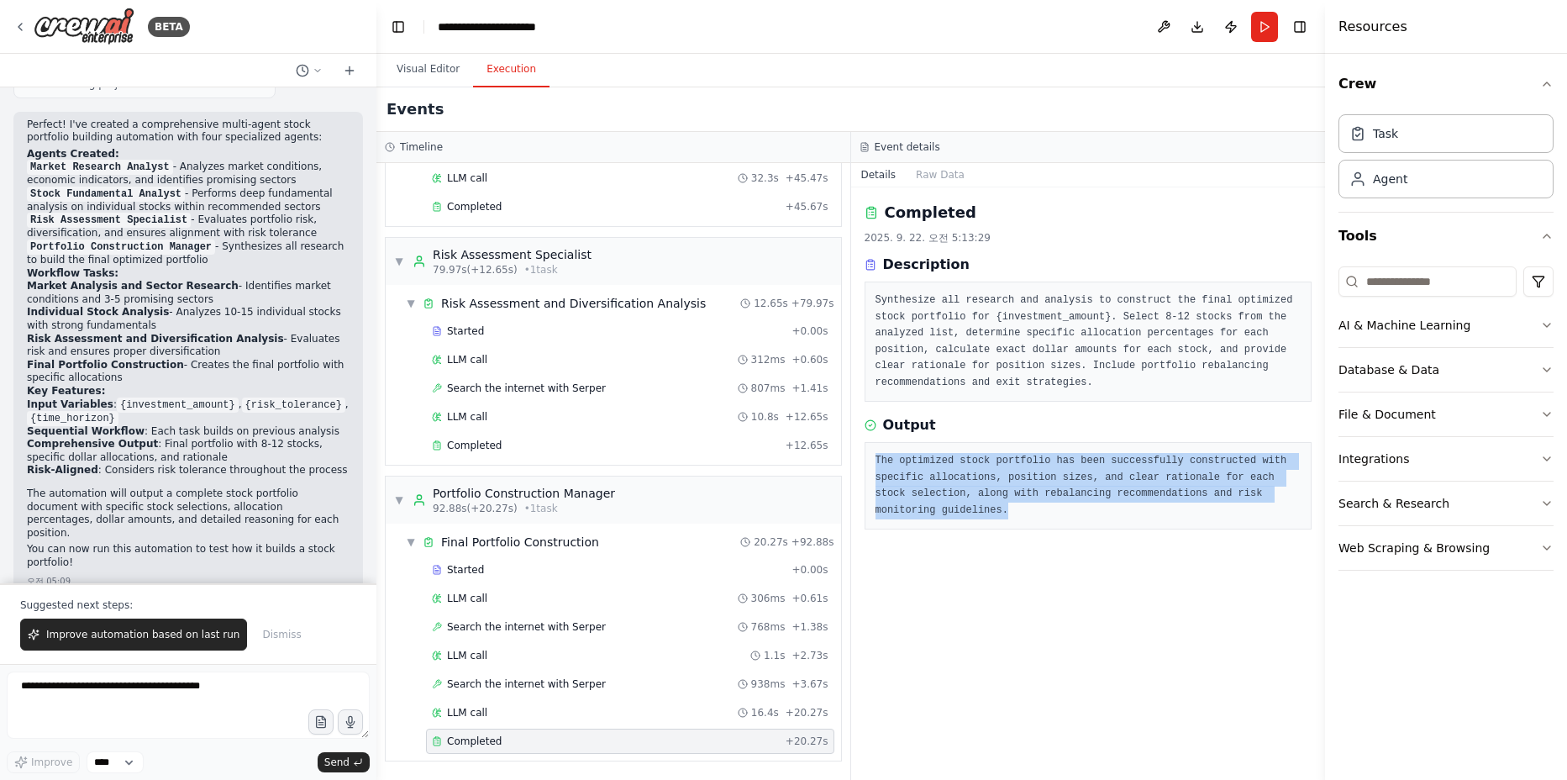
drag, startPoint x: 1011, startPoint y: 512, endPoint x: 869, endPoint y: 447, distance: 156.0
click at [869, 447] on div "The optimized stock portfolio has been successfully constructed with specific a…" at bounding box center [1089, 485] width 448 height 87
copy pre "The optimized stock portfolio has been successfully constructed with specific a…"
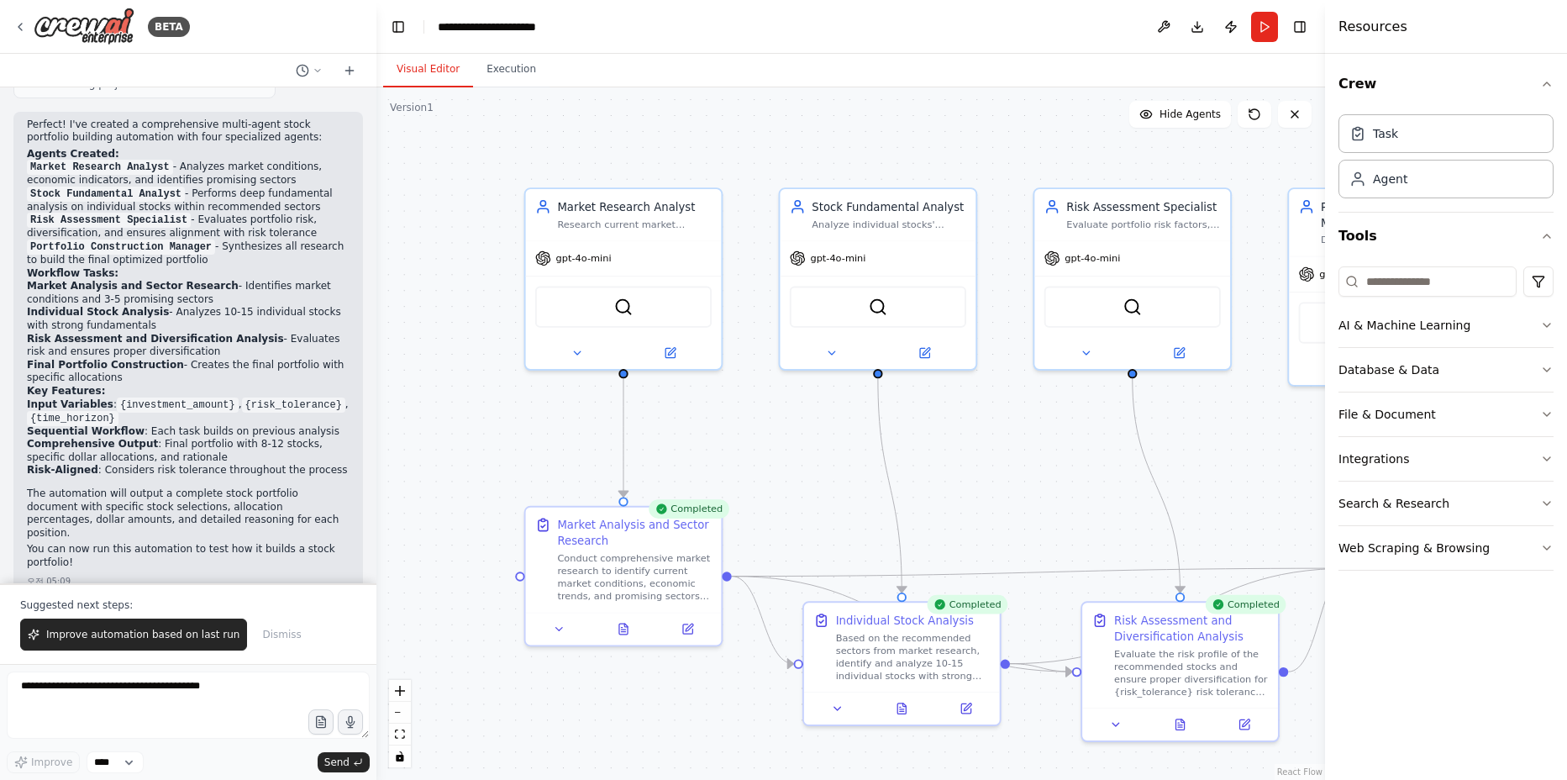
click at [435, 82] on button "Visual Editor" at bounding box center [428, 69] width 90 height 35
click at [833, 501] on div ".deletable-edge-delete-btn { width: 20px; height: 20px; border: 0px solid #ffff…" at bounding box center [850, 433] width 949 height 692
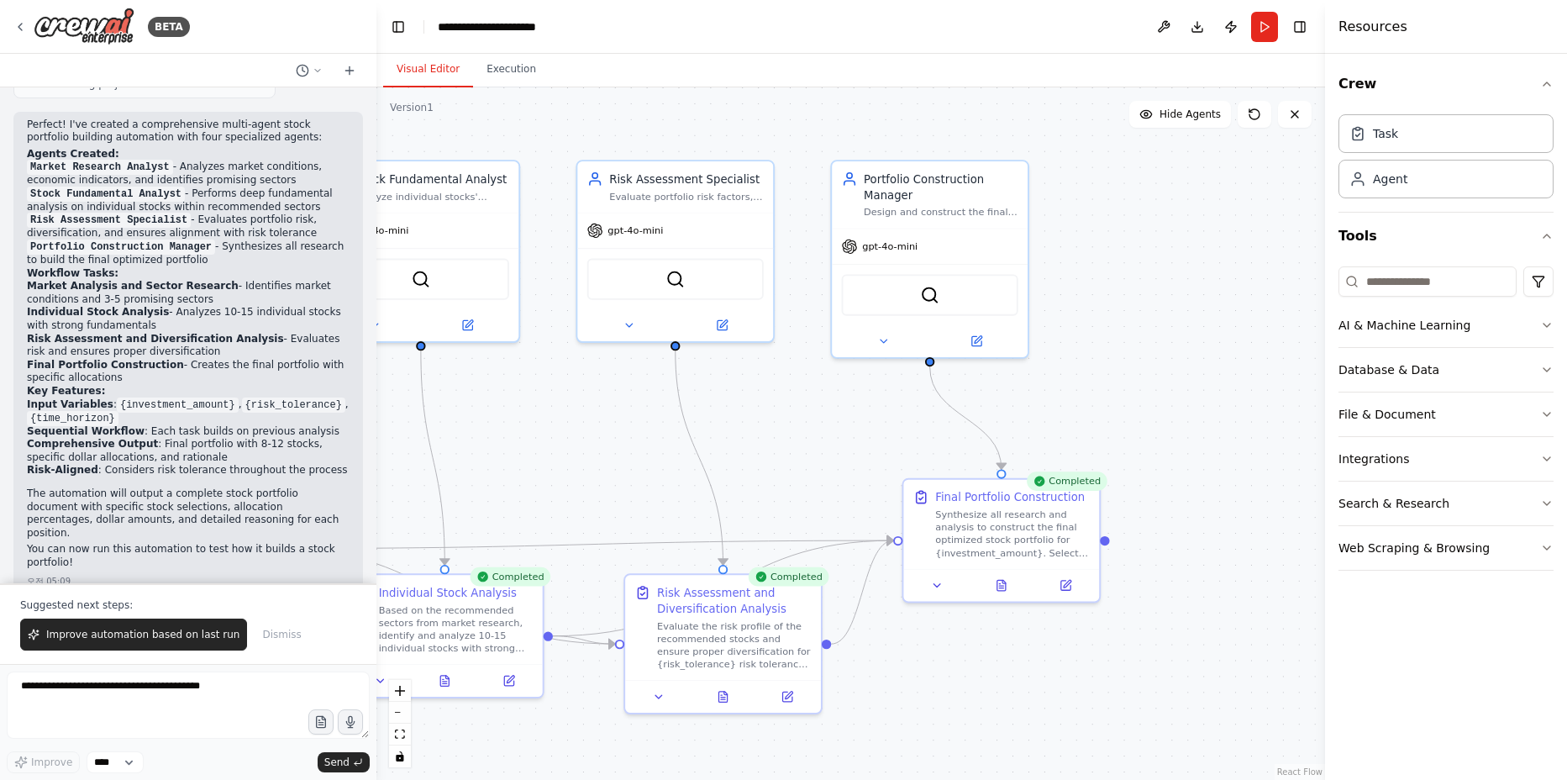
drag, startPoint x: 833, startPoint y: 501, endPoint x: 355, endPoint y: 474, distance: 478.8
click at [376, 474] on div ".deletable-edge-delete-btn { width: 20px; height: 20px; border: 0px solid #ffff…" at bounding box center [850, 433] width 949 height 692
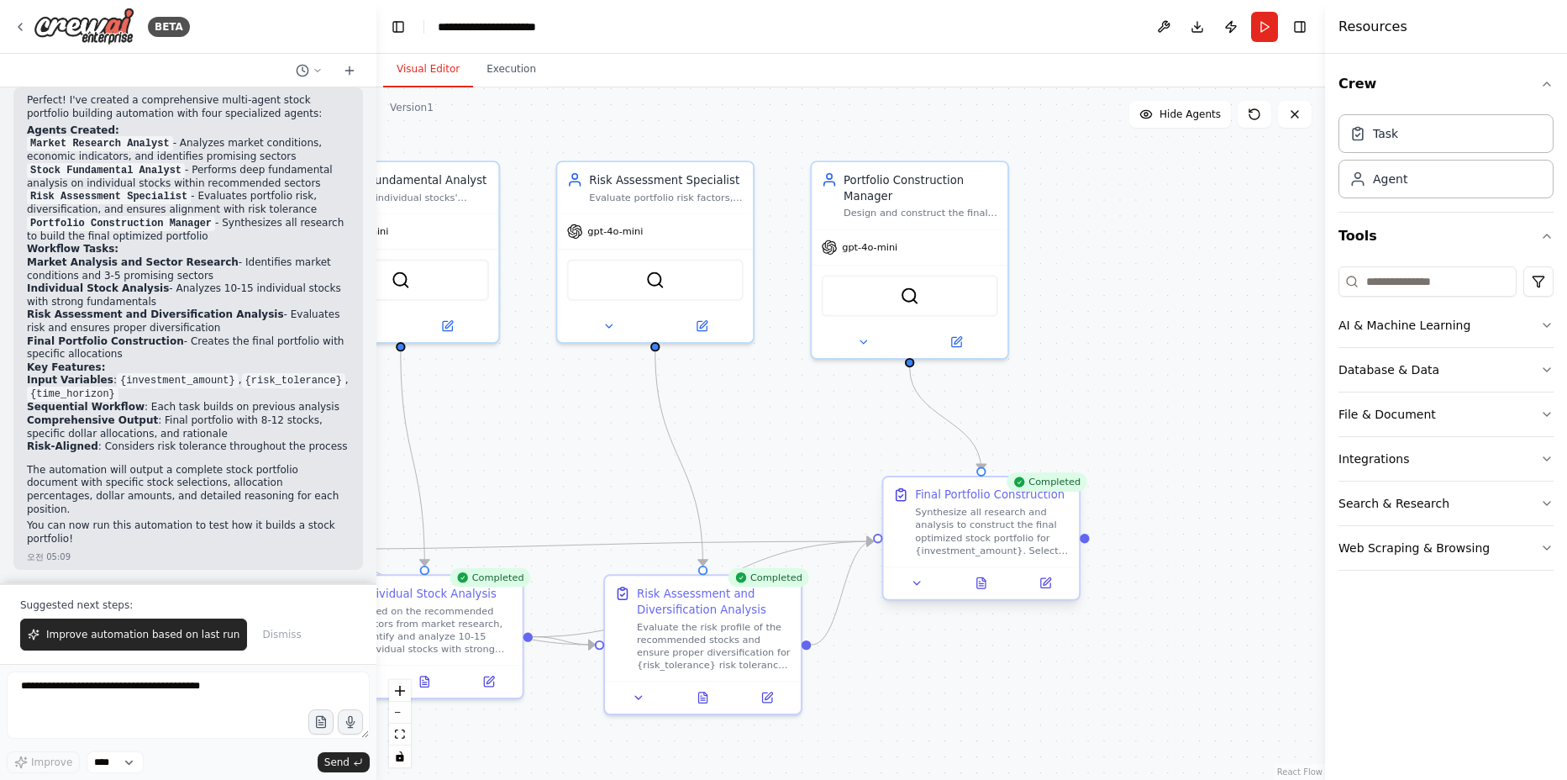
scroll to position [1183, 0]
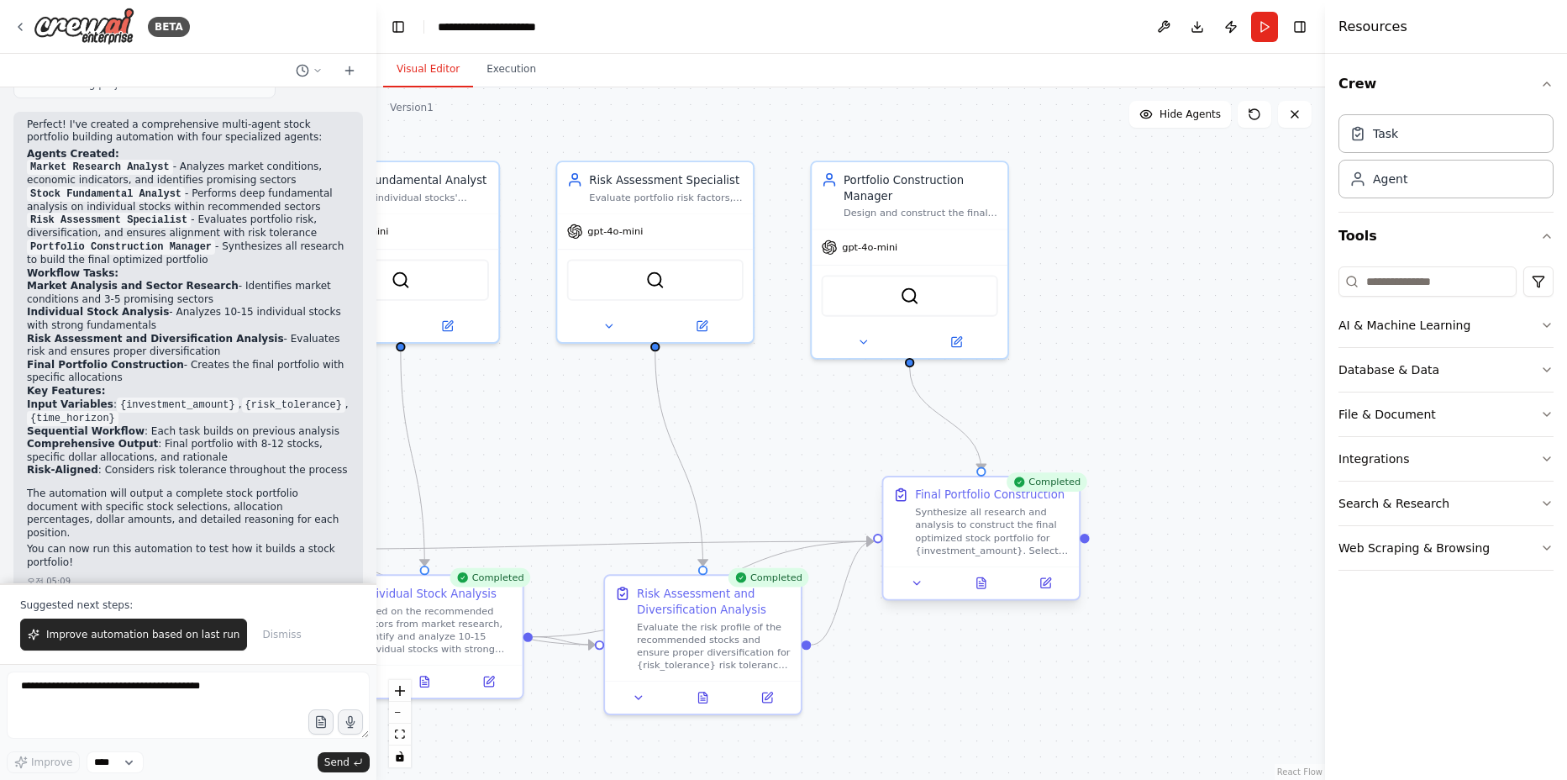
click at [1011, 524] on div "Synthesize all research and analysis to construct the final optimized stock por…" at bounding box center [992, 531] width 155 height 51
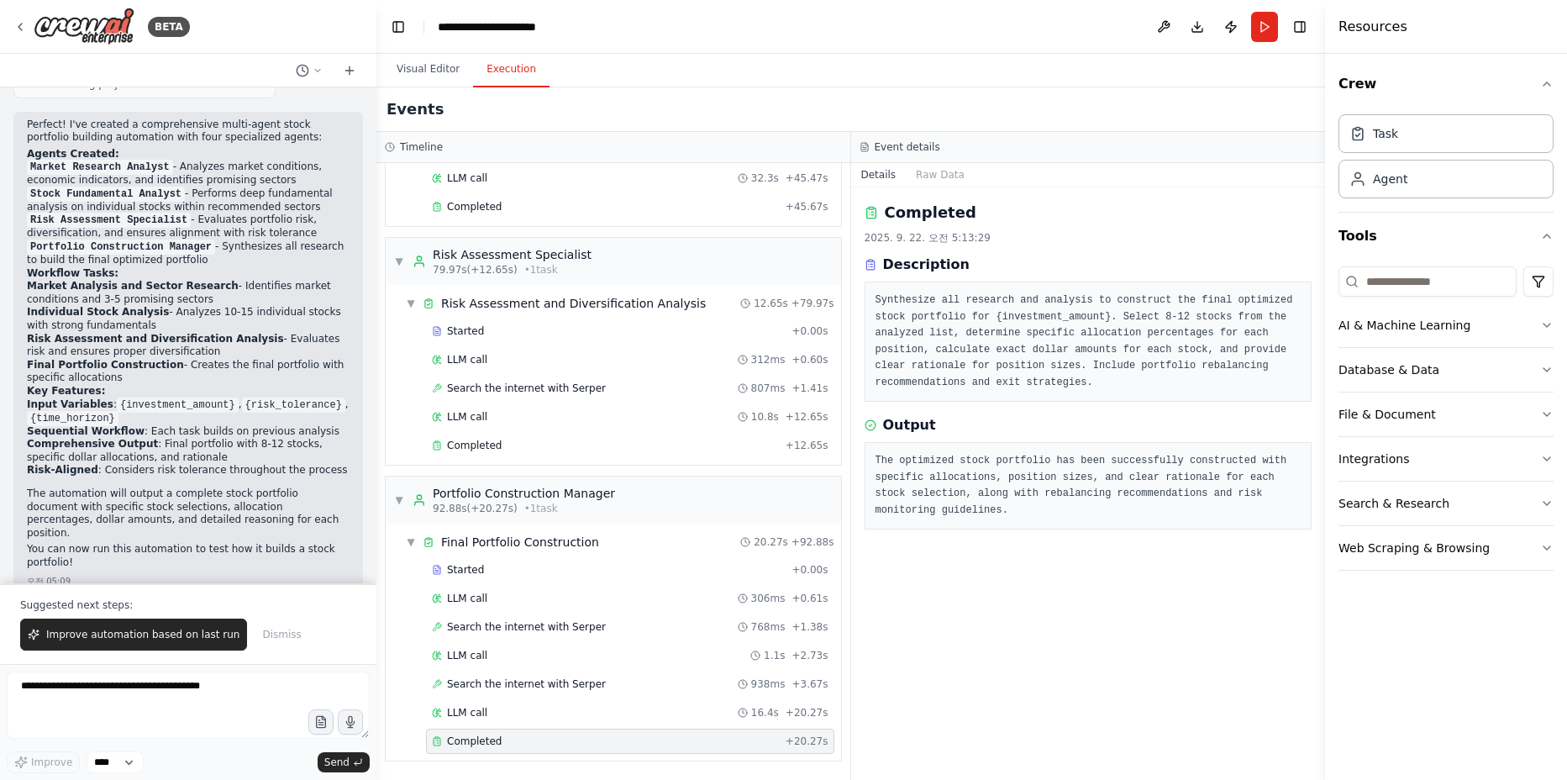
scroll to position [754, 0]
click at [497, 72] on button "Execution" at bounding box center [511, 69] width 76 height 35
click at [514, 446] on div "Completed" at bounding box center [605, 445] width 347 height 13
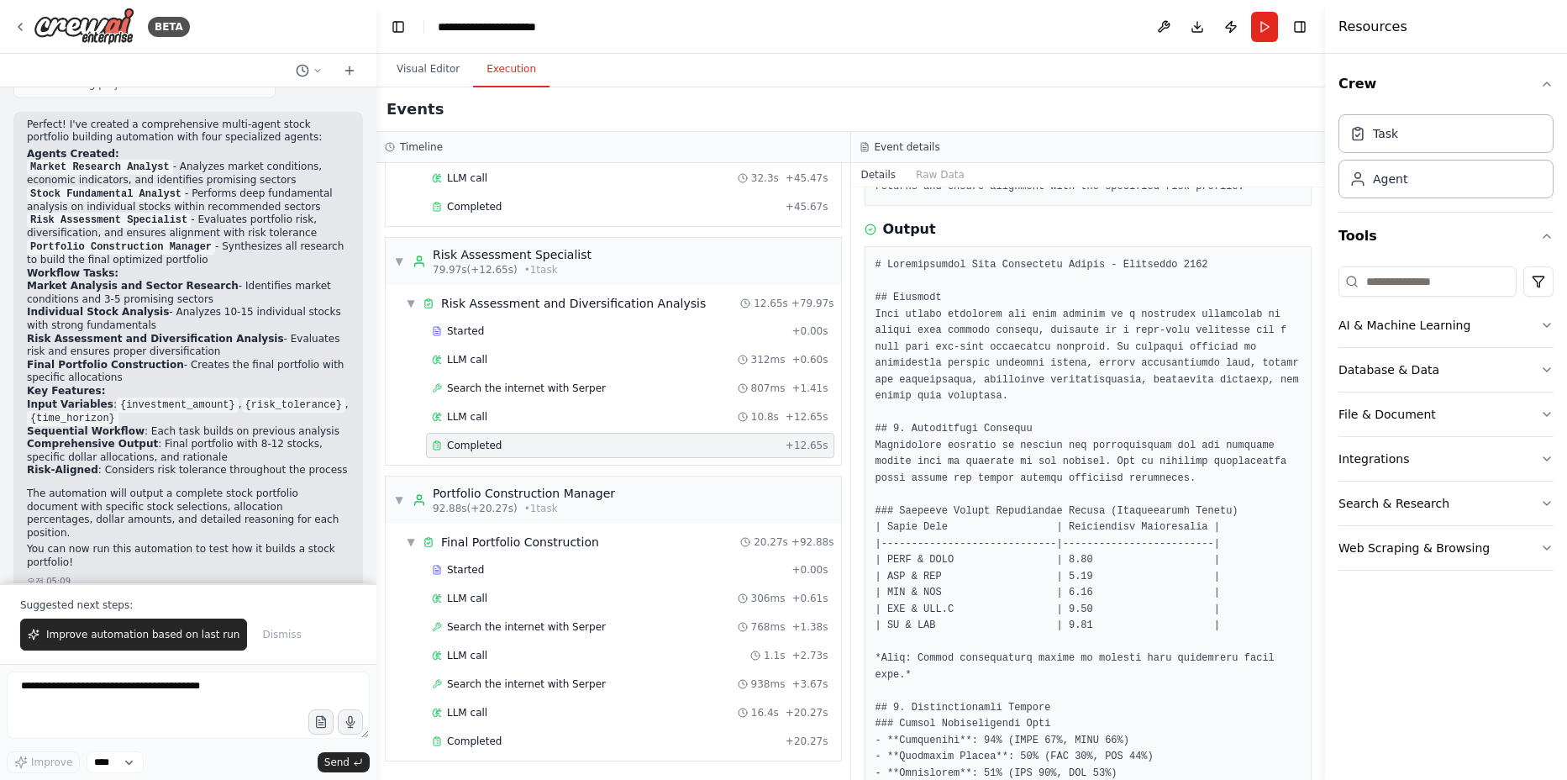
scroll to position [219, 0]
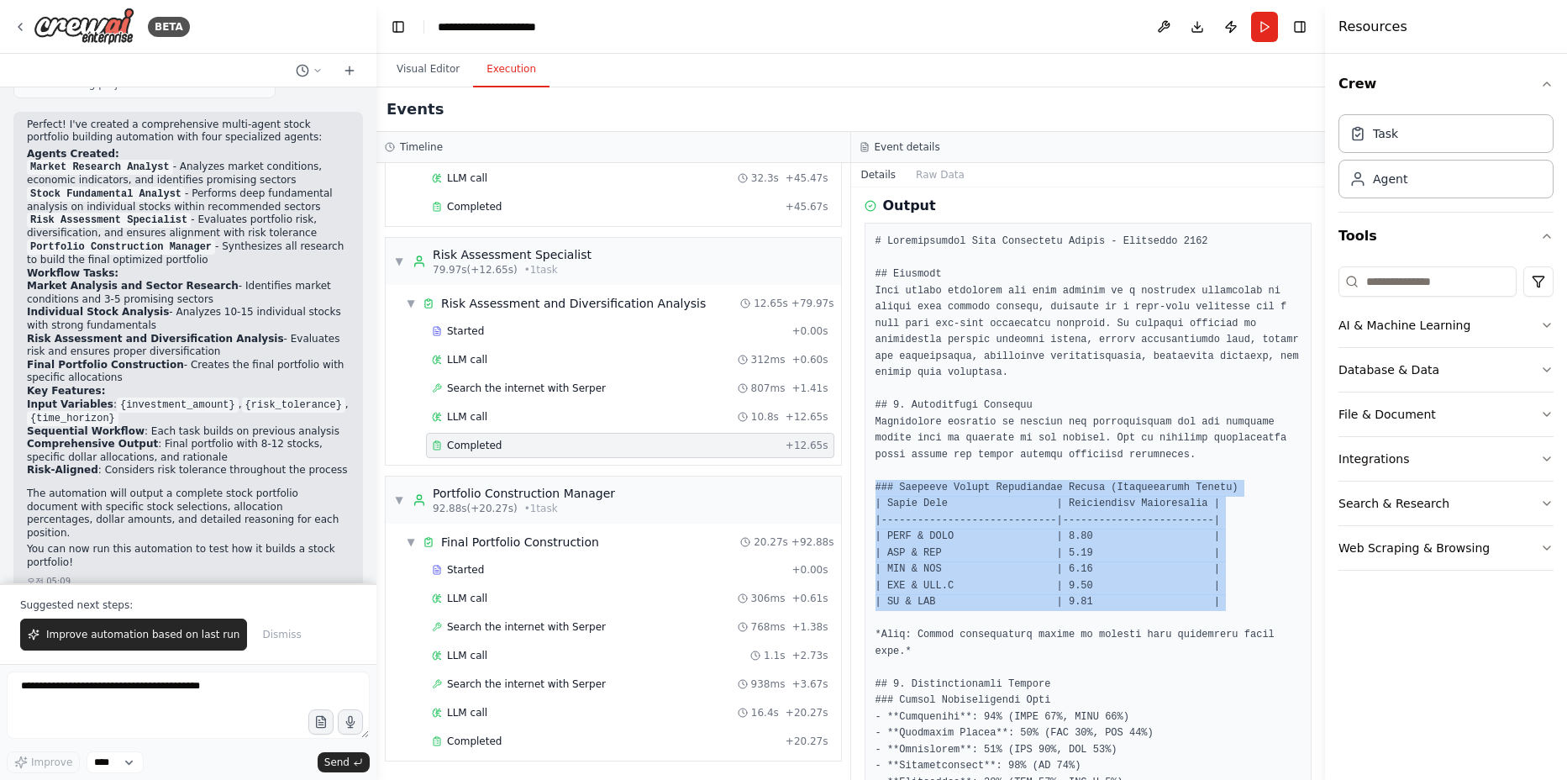
drag, startPoint x: 1238, startPoint y: 612, endPoint x: 853, endPoint y: 482, distance: 407.0
click at [853, 482] on div "Completed 2025. 9. 22. 오전 5:13:08 Description Evaluate the risk profile of the …" at bounding box center [1088, 483] width 475 height 592
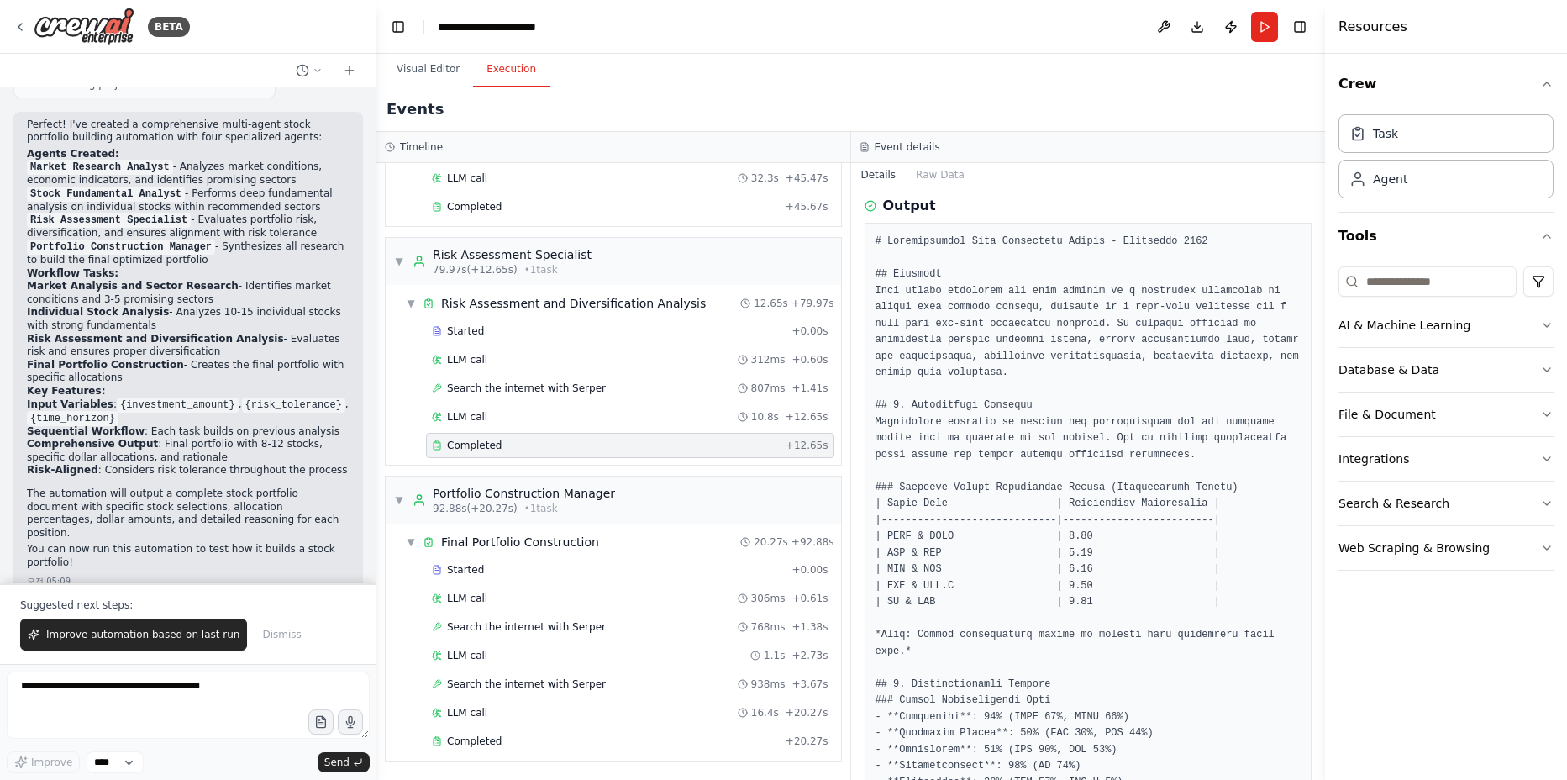
click at [853, 482] on div "Completed 2025. 9. 22. 오전 5:13:08 Description Evaluate the risk profile of the …" at bounding box center [1088, 483] width 475 height 592
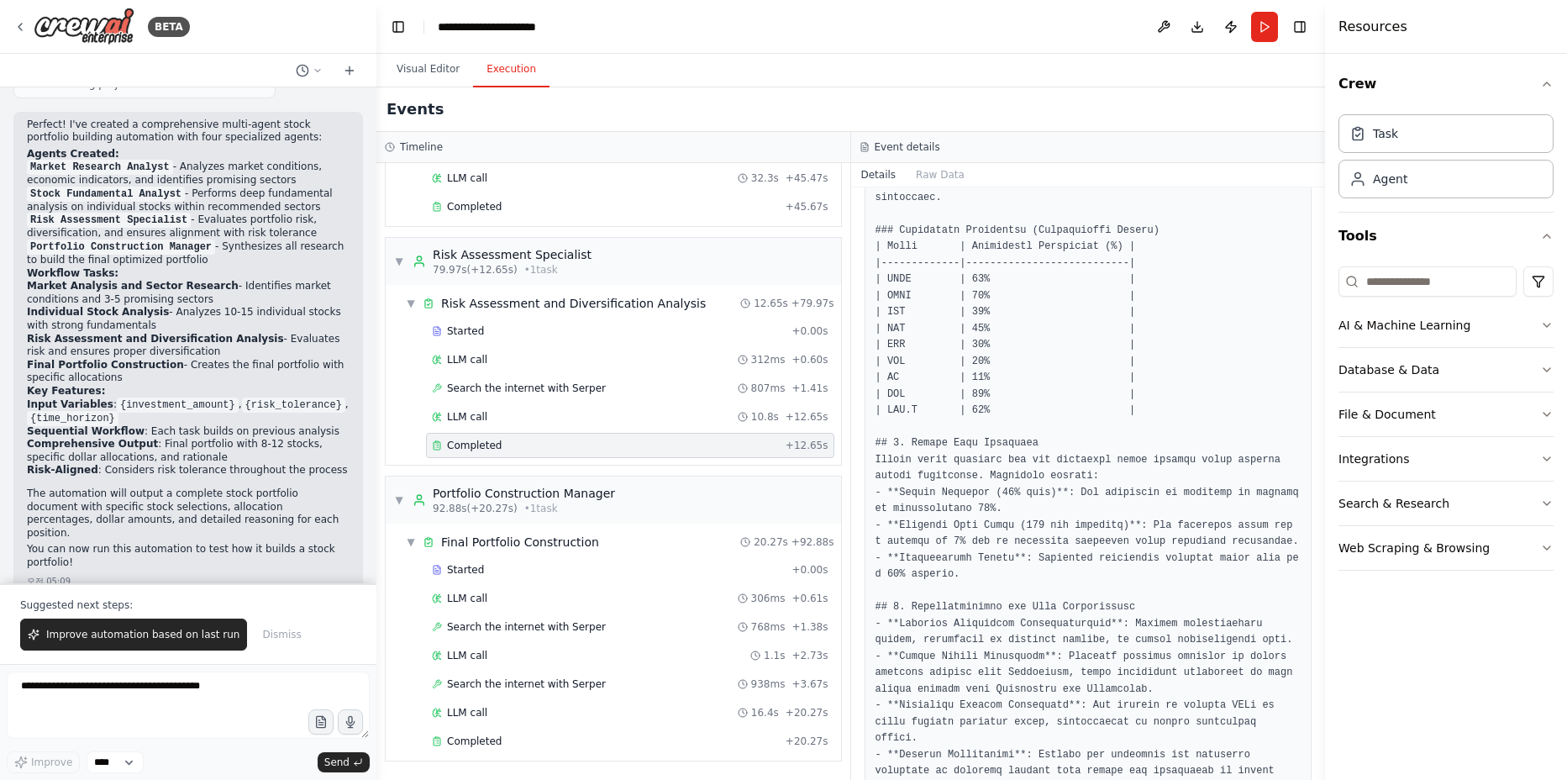
scroll to position [824, 0]
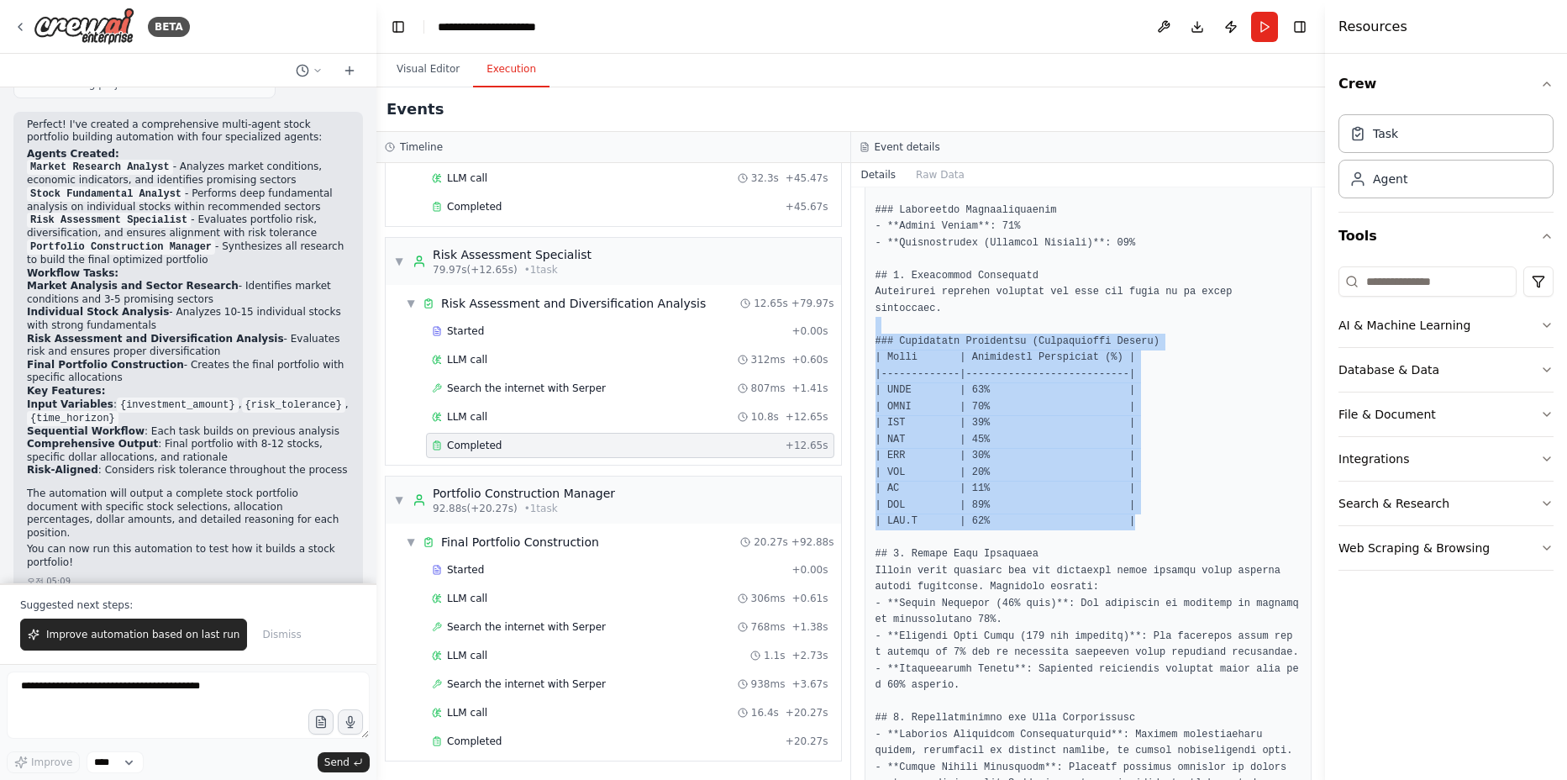
drag, startPoint x: 1190, startPoint y: 518, endPoint x: 857, endPoint y: 330, distance: 382.2
click at [857, 330] on div "Completed 2025. 9. 22. 오전 5:13:08 Description Evaluate the risk profile of the …" at bounding box center [1088, 483] width 475 height 592
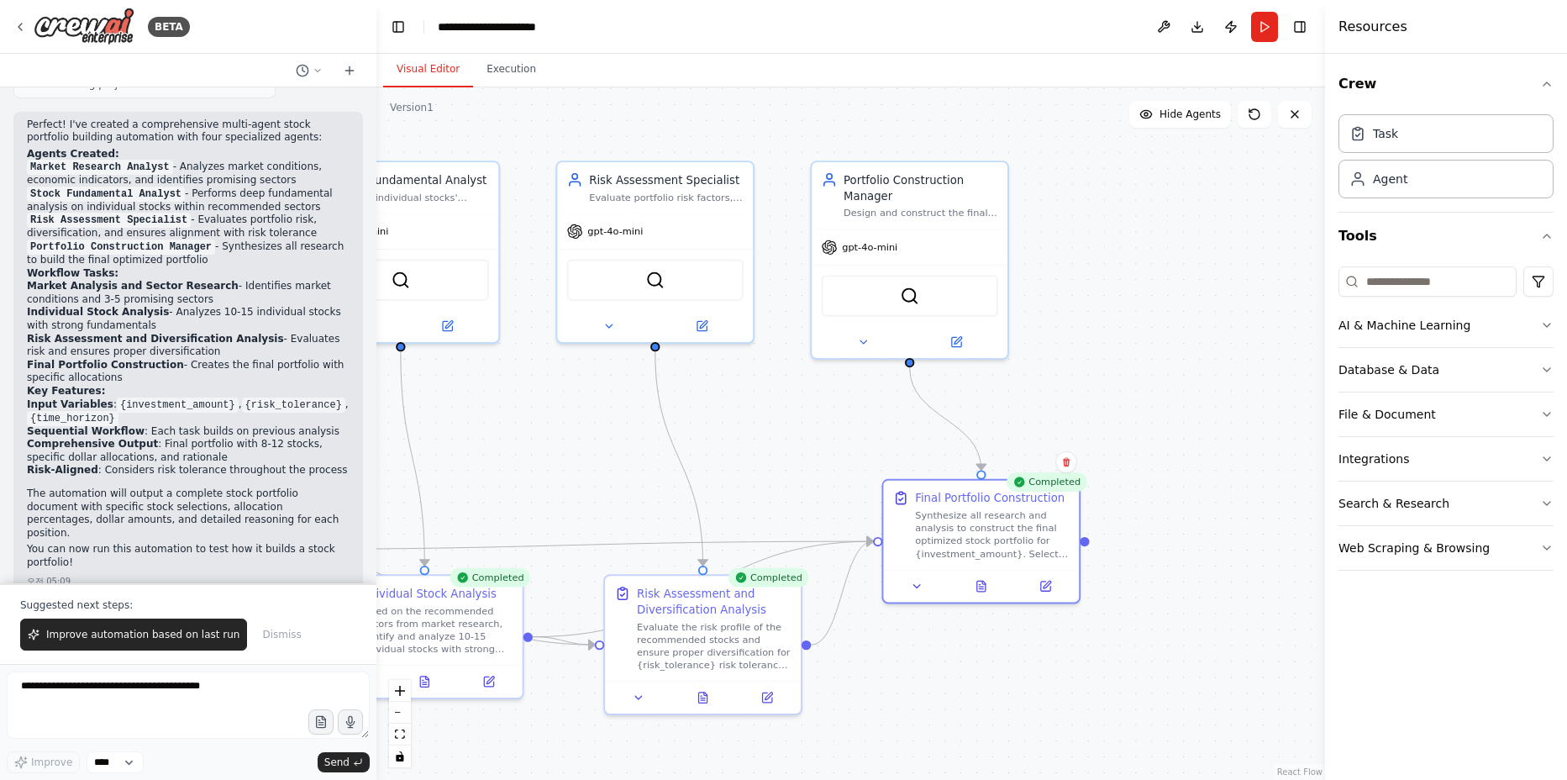
click at [423, 52] on button "Visual Editor" at bounding box center [428, 69] width 90 height 35
click at [554, 362] on div ".deletable-edge-delete-btn { width: 20px; height: 20px; border: 0px solid #ffff…" at bounding box center [850, 433] width 949 height 692
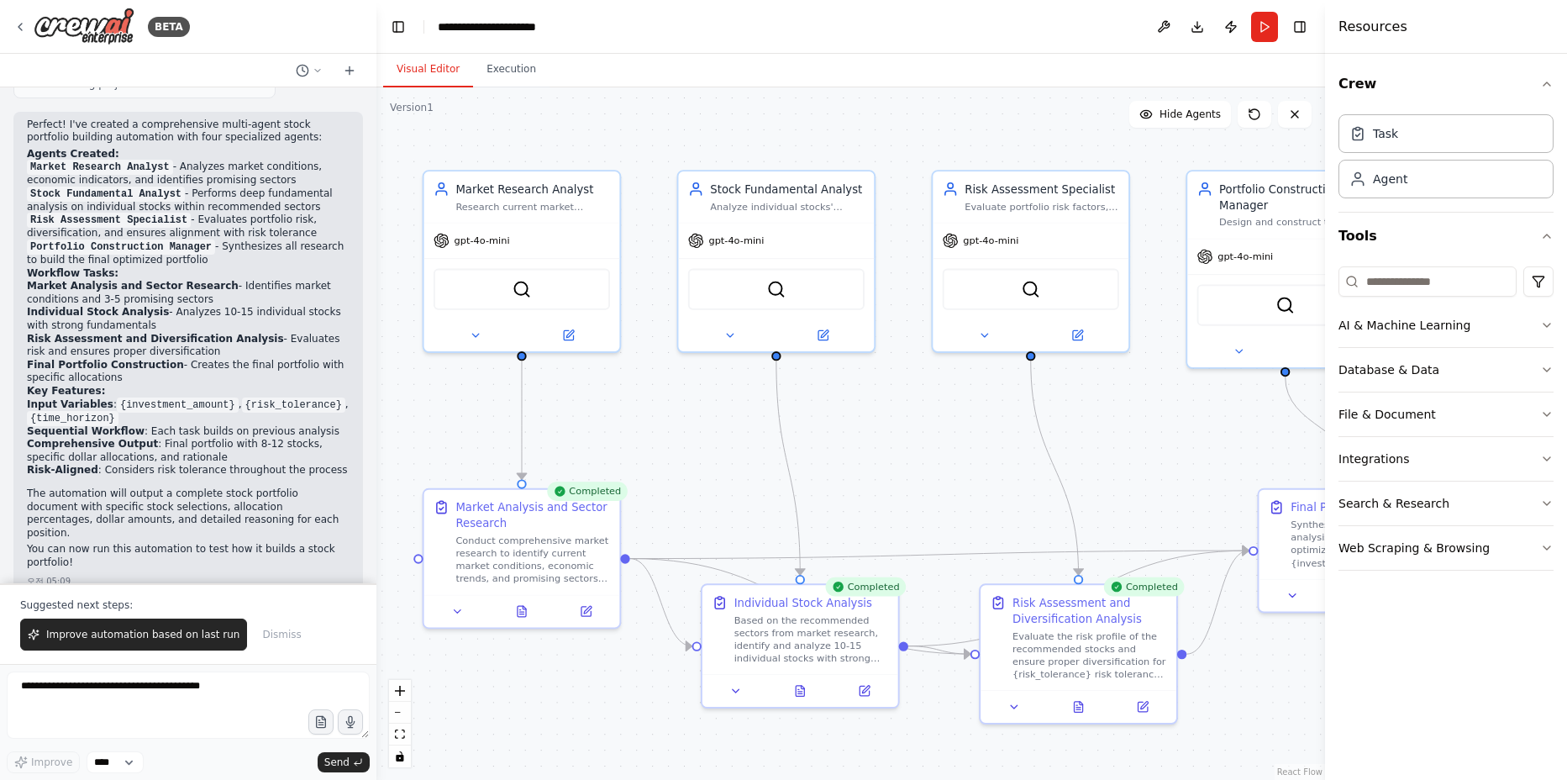
drag, startPoint x: 554, startPoint y: 362, endPoint x: 934, endPoint y: 369, distance: 380.7
click at [934, 369] on div ".deletable-edge-delete-btn { width: 20px; height: 20px; border: 0px solid #ffff…" at bounding box center [850, 433] width 949 height 692
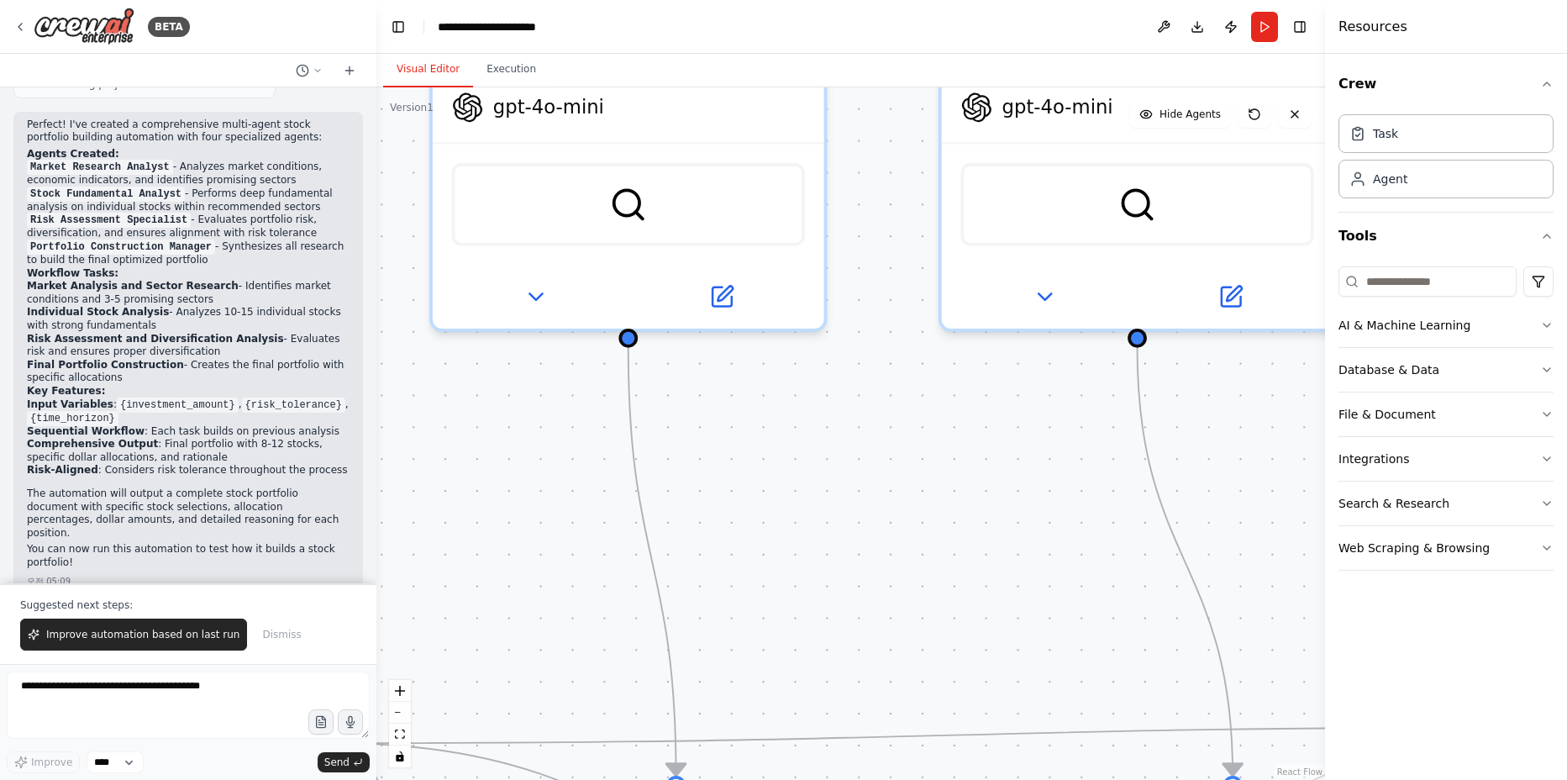
click at [734, 348] on div ".deletable-edge-delete-btn { width: 20px; height: 20px; border: 0px solid #ffff…" at bounding box center [850, 433] width 949 height 692
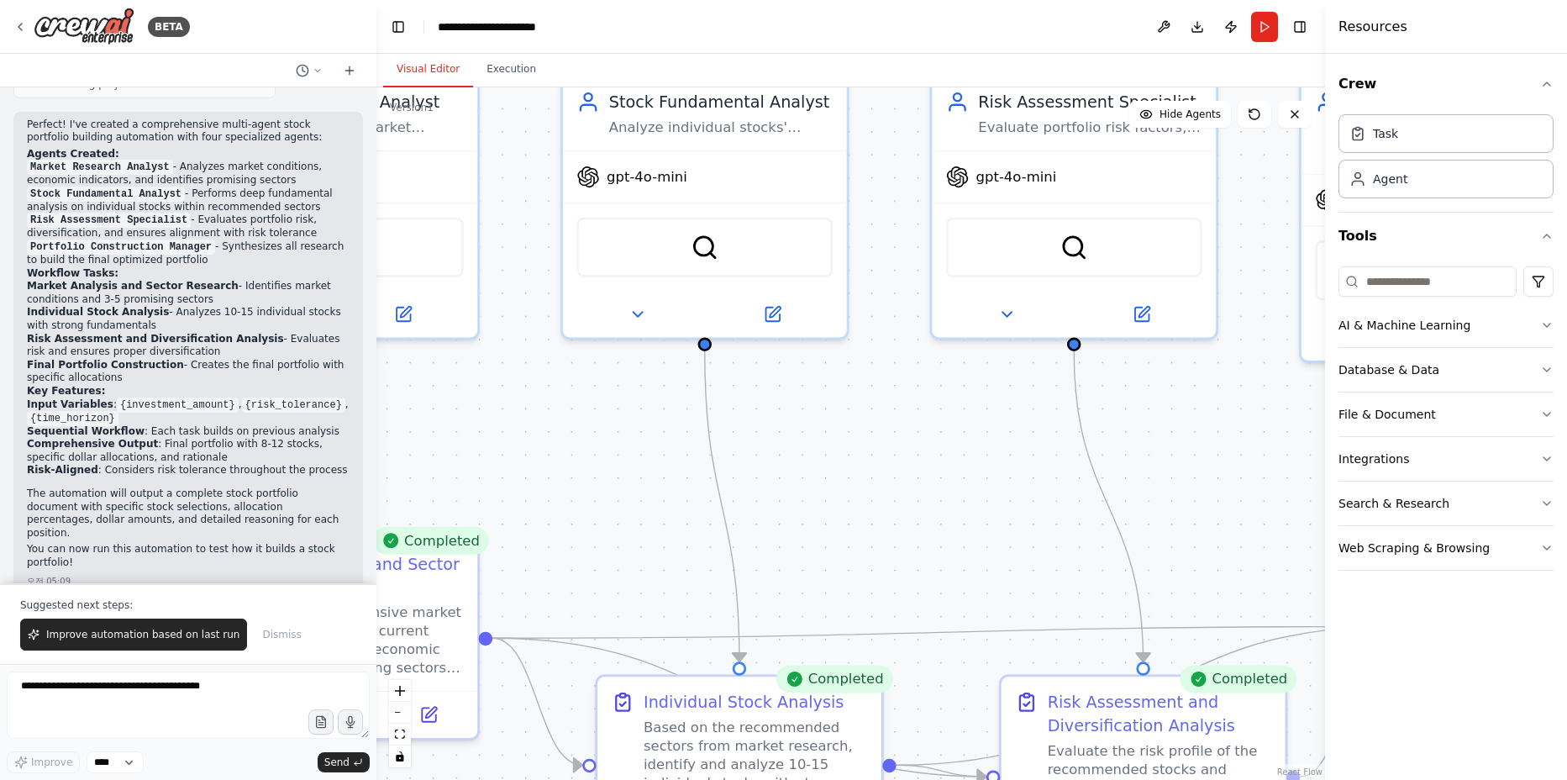
drag, startPoint x: 746, startPoint y: 344, endPoint x: 506, endPoint y: 444, distance: 259.9
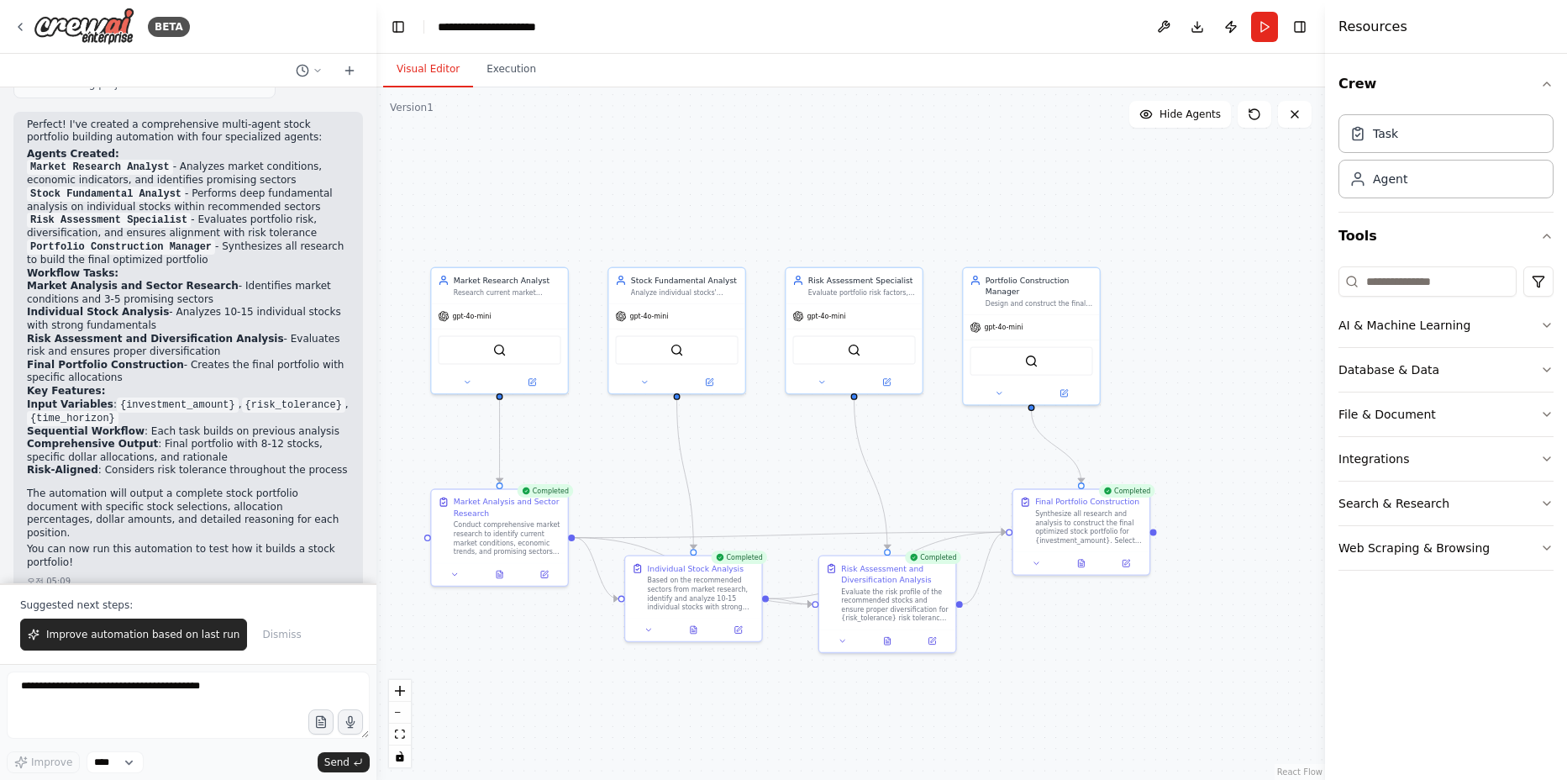
click at [986, 93] on div ".deletable-edge-delete-btn { width: 20px; height: 20px; border: 0px solid #ffff…" at bounding box center [850, 433] width 949 height 692
drag, startPoint x: 875, startPoint y: 221, endPoint x: 963, endPoint y: 135, distance: 123.0
click at [963, 135] on div ".deletable-edge-delete-btn { width: 20px; height: 20px; border: 0px solid #ffff…" at bounding box center [850, 433] width 949 height 692
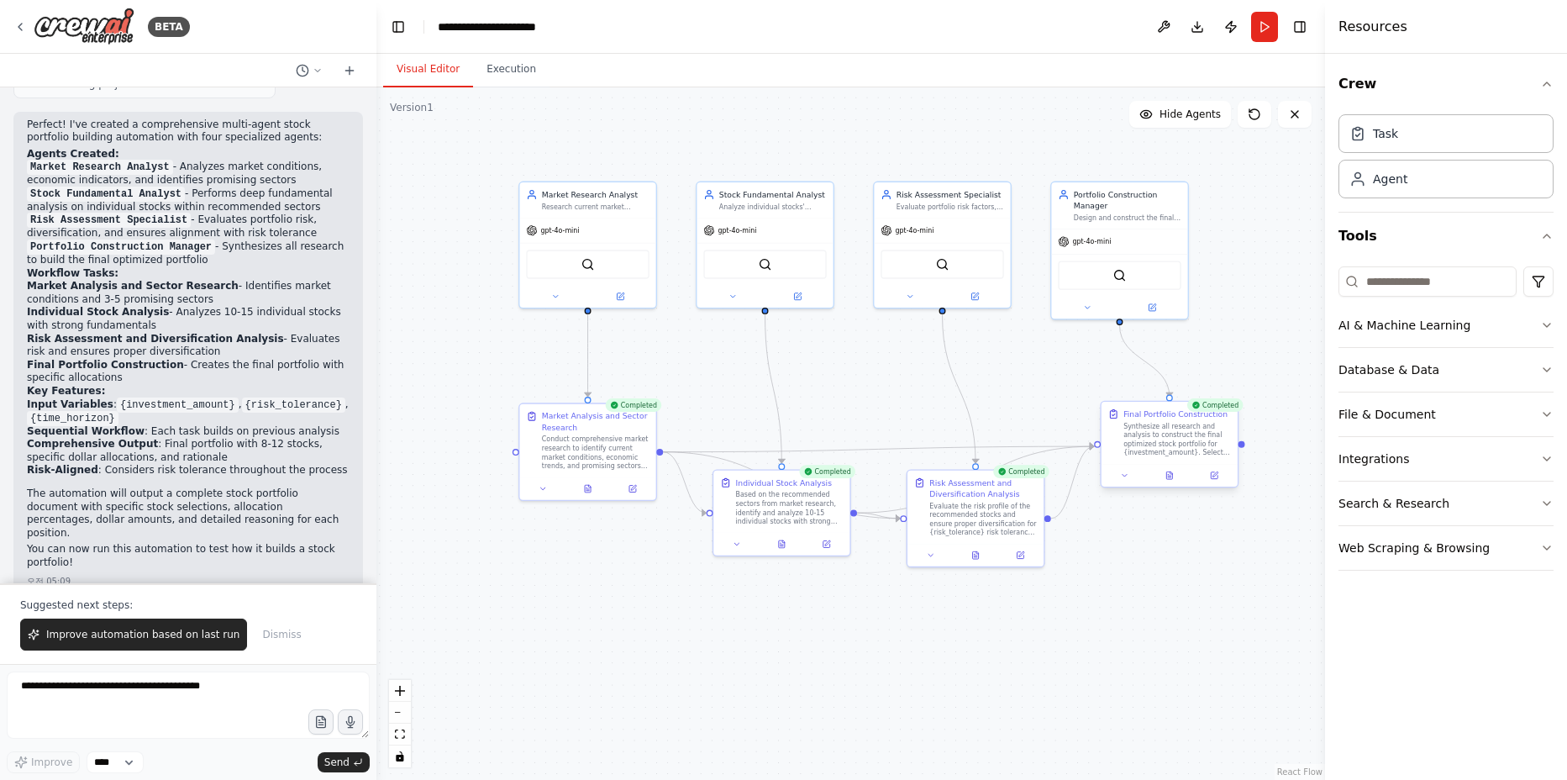
click at [1157, 413] on div "Final Portfolio Construction" at bounding box center [1175, 413] width 104 height 11
click at [1147, 202] on div "Portfolio Construction Manager" at bounding box center [1128, 198] width 108 height 22
click at [1165, 408] on div "Final Portfolio Construction" at bounding box center [1175, 413] width 104 height 11
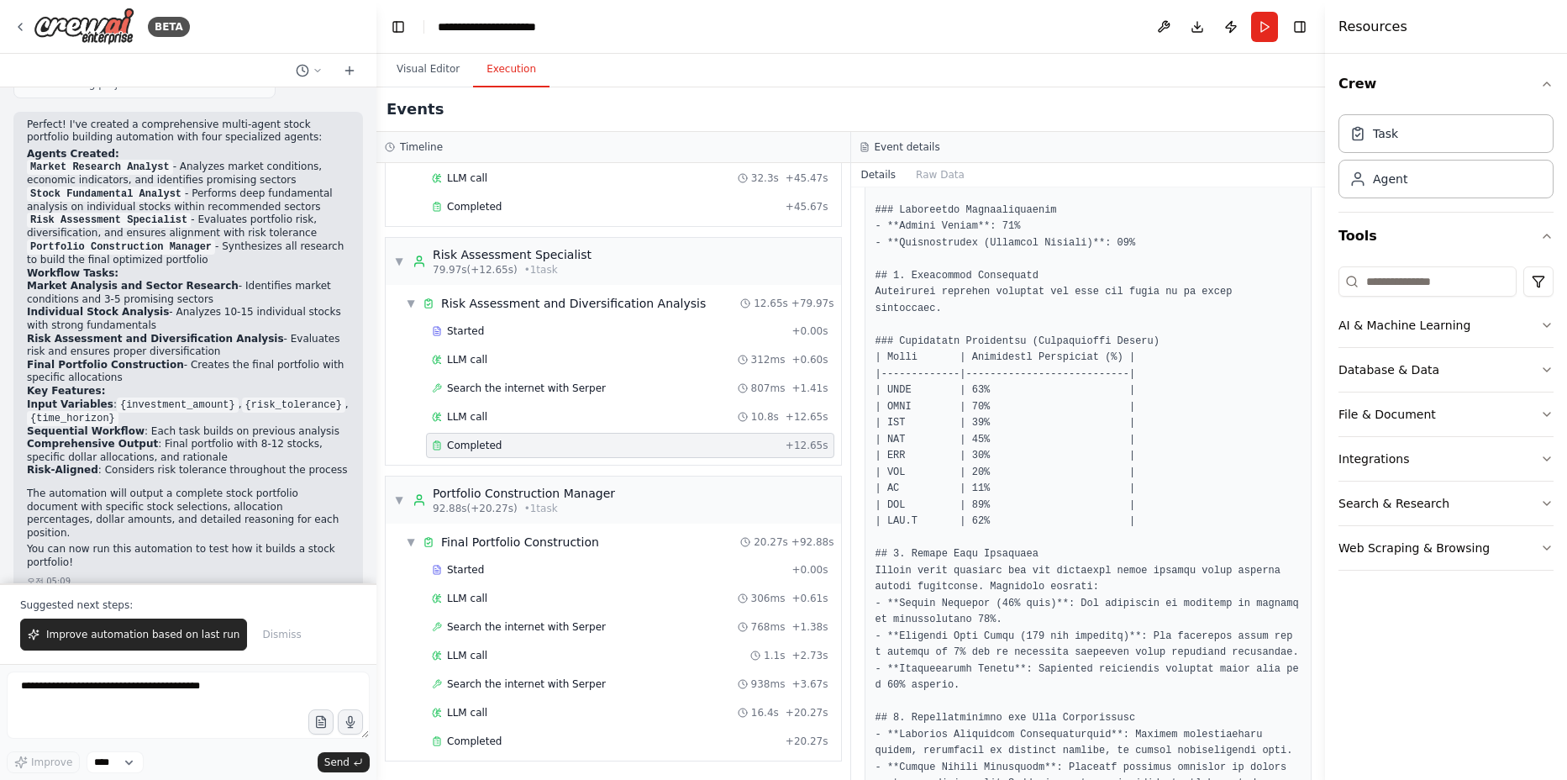
click at [516, 68] on button "Execution" at bounding box center [511, 69] width 76 height 35
click at [496, 744] on span "Completed" at bounding box center [474, 740] width 55 height 13
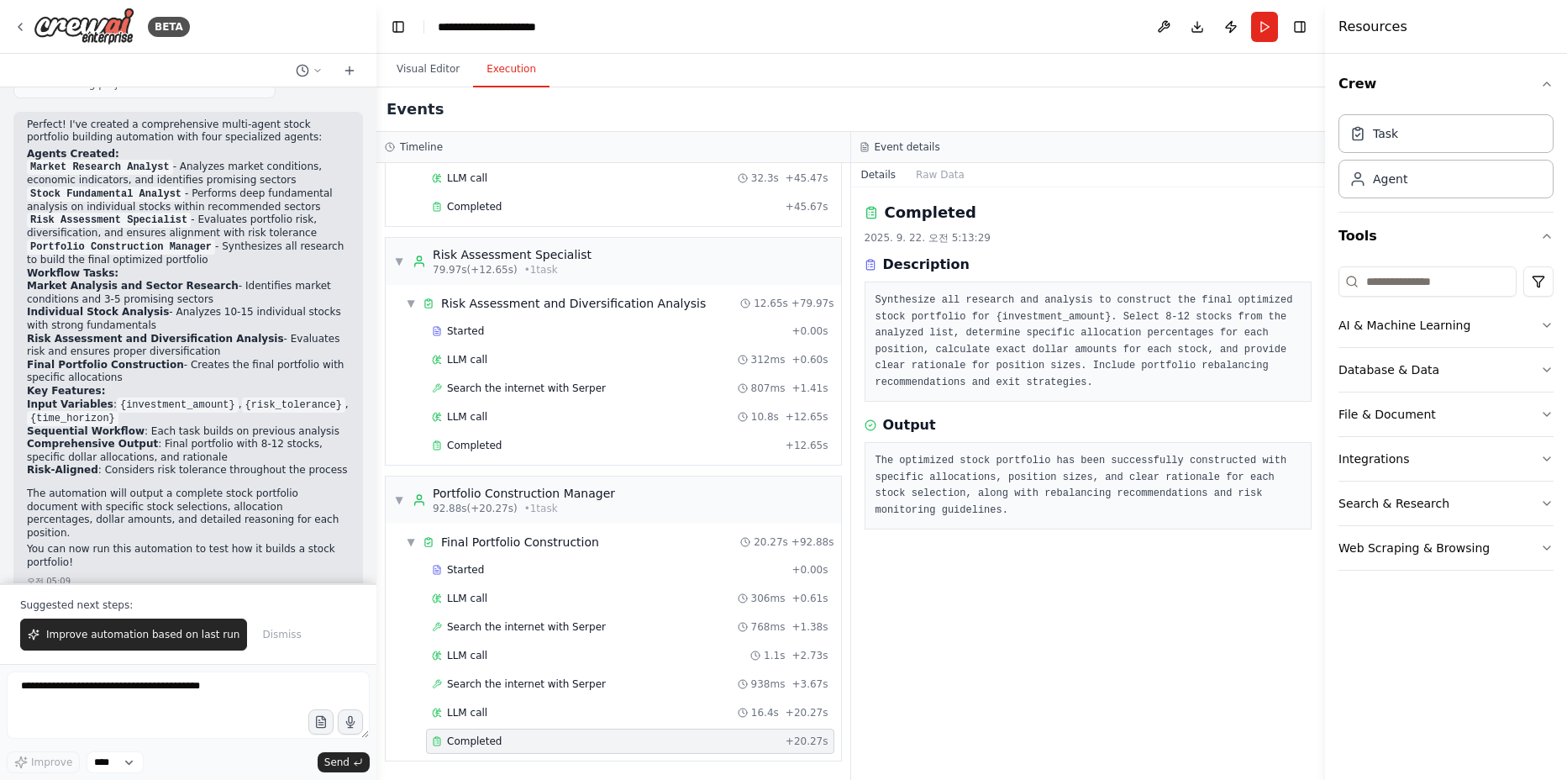
scroll to position [0, 0]
click at [605, 445] on div "Completed" at bounding box center [605, 445] width 347 height 13
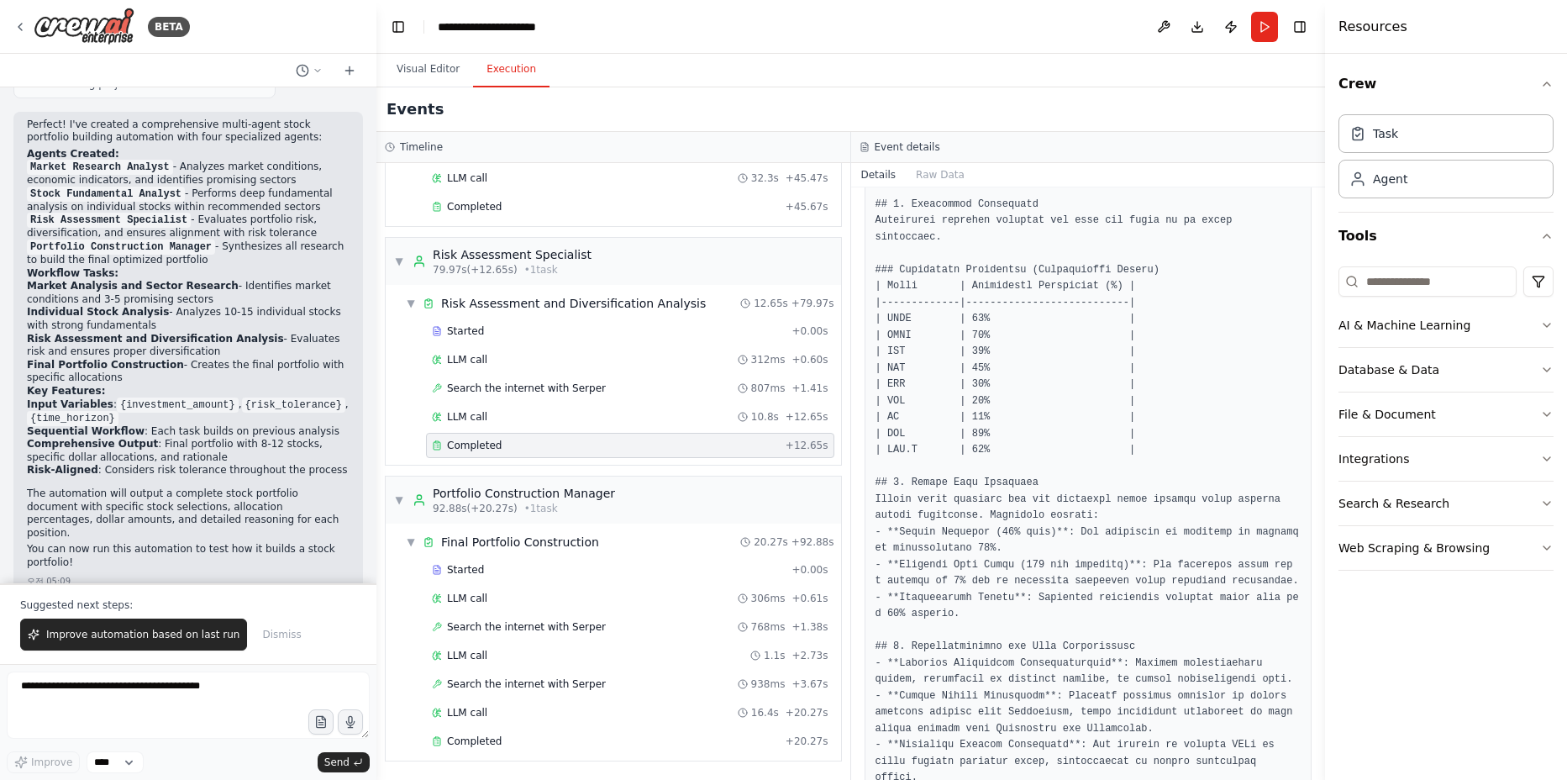
scroll to position [887, 0]
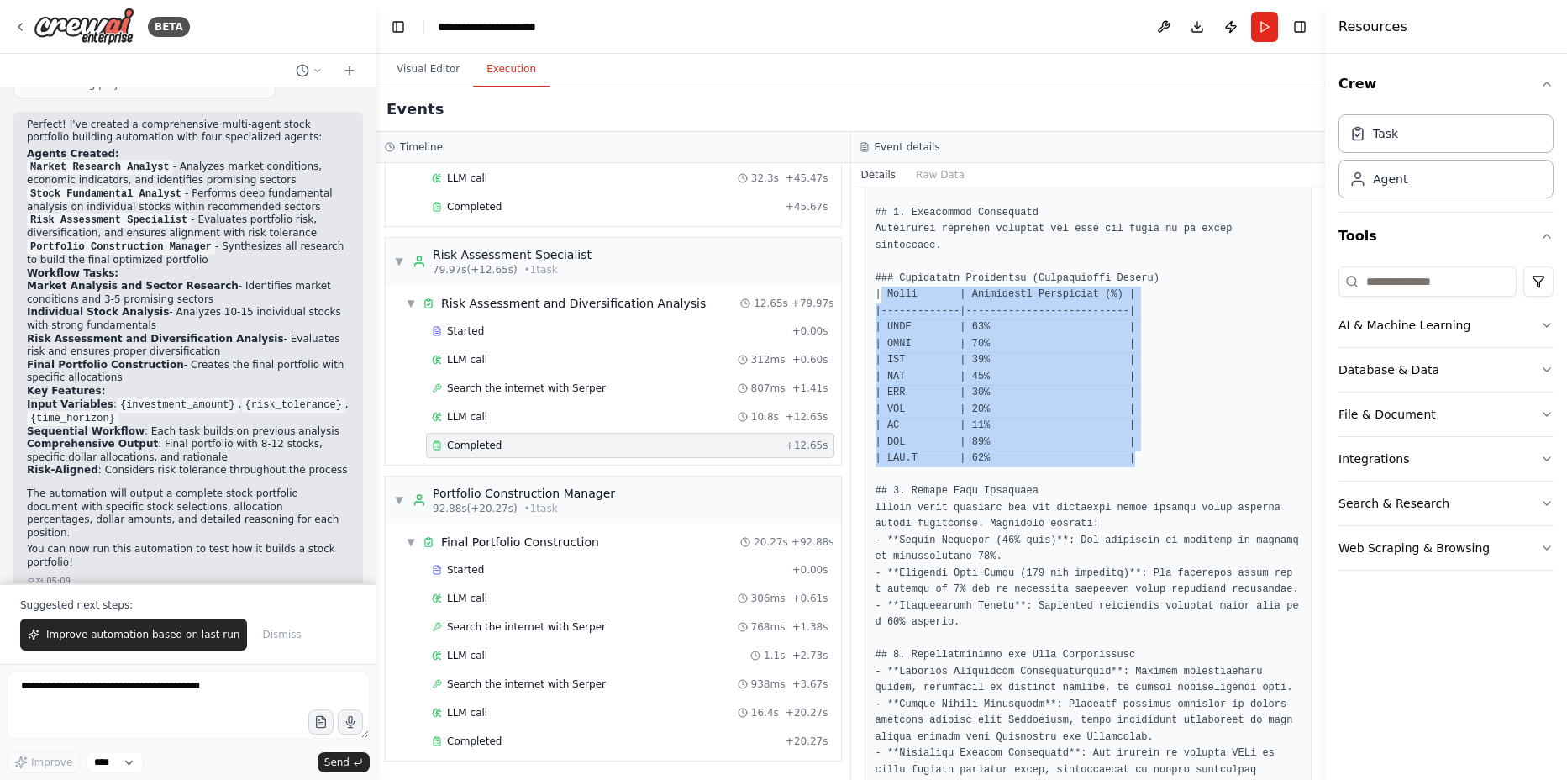
drag, startPoint x: 1185, startPoint y: 464, endPoint x: 883, endPoint y: 287, distance: 349.4
click at [883, 287] on pre at bounding box center [1088, 270] width 426 height 1409
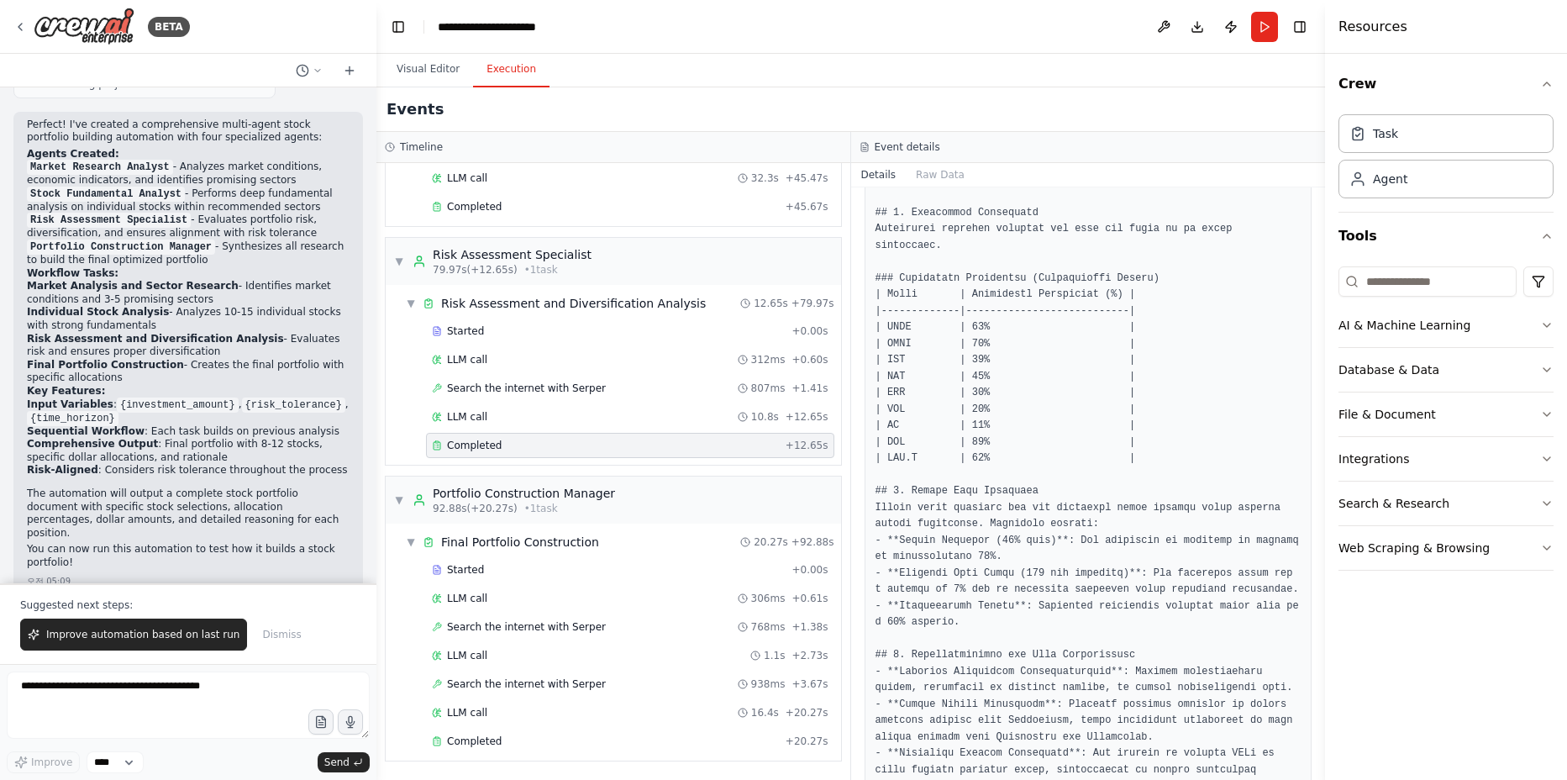
click at [1276, 414] on pre at bounding box center [1088, 270] width 426 height 1409
drag, startPoint x: 1073, startPoint y: 431, endPoint x: 1009, endPoint y: 429, distance: 63.9
click at [1009, 429] on pre at bounding box center [1088, 270] width 426 height 1409
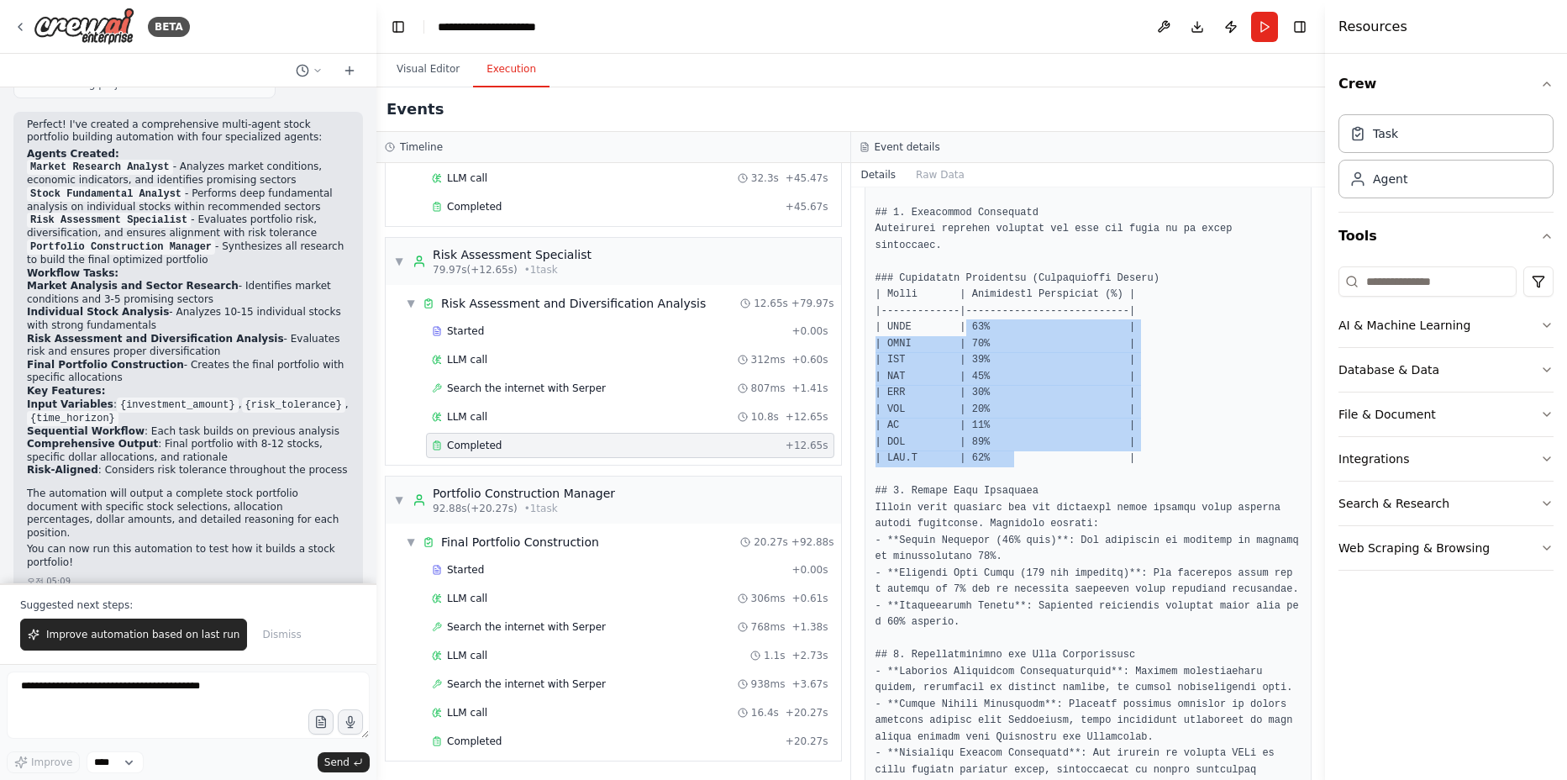
drag, startPoint x: 968, startPoint y: 321, endPoint x: 1017, endPoint y: 463, distance: 150.1
click at [1017, 463] on pre at bounding box center [1088, 270] width 426 height 1409
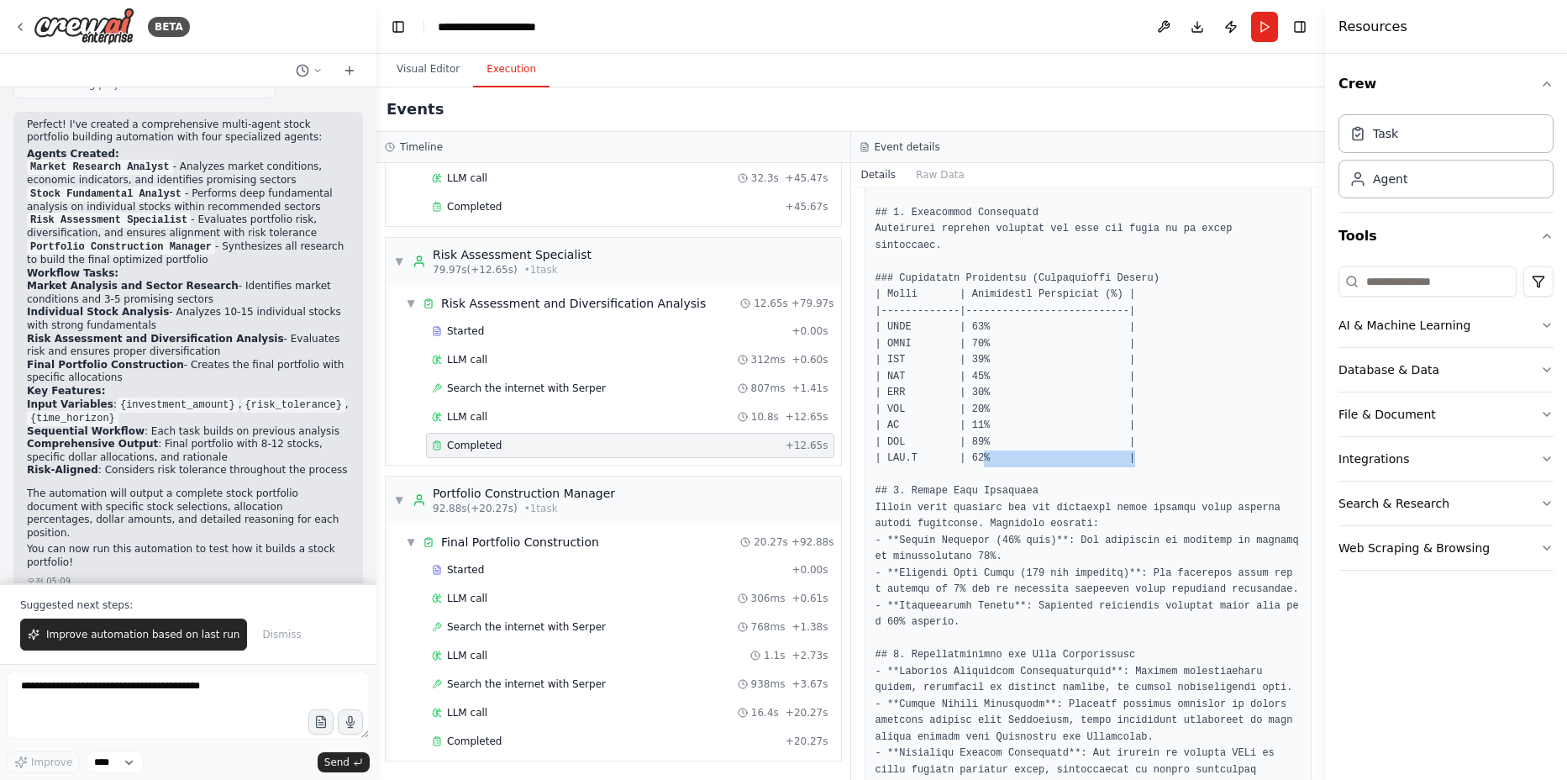
drag, startPoint x: 1017, startPoint y: 463, endPoint x: 1055, endPoint y: 464, distance: 38.7
click at [1055, 464] on pre at bounding box center [1088, 270] width 426 height 1409
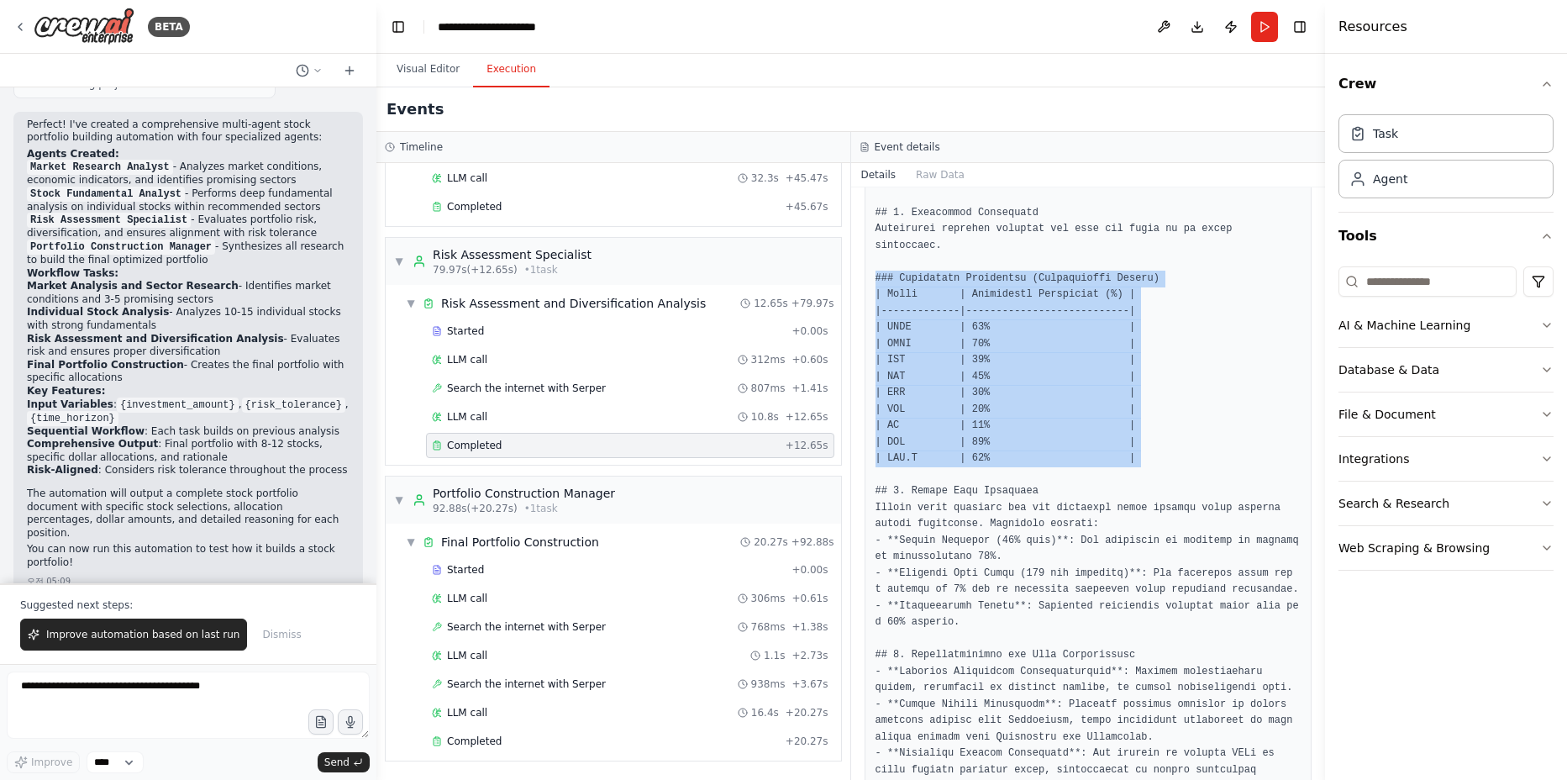
drag, startPoint x: 1197, startPoint y: 477, endPoint x: 872, endPoint y: 279, distance: 380.8
click at [872, 279] on div at bounding box center [1089, 270] width 448 height 1431
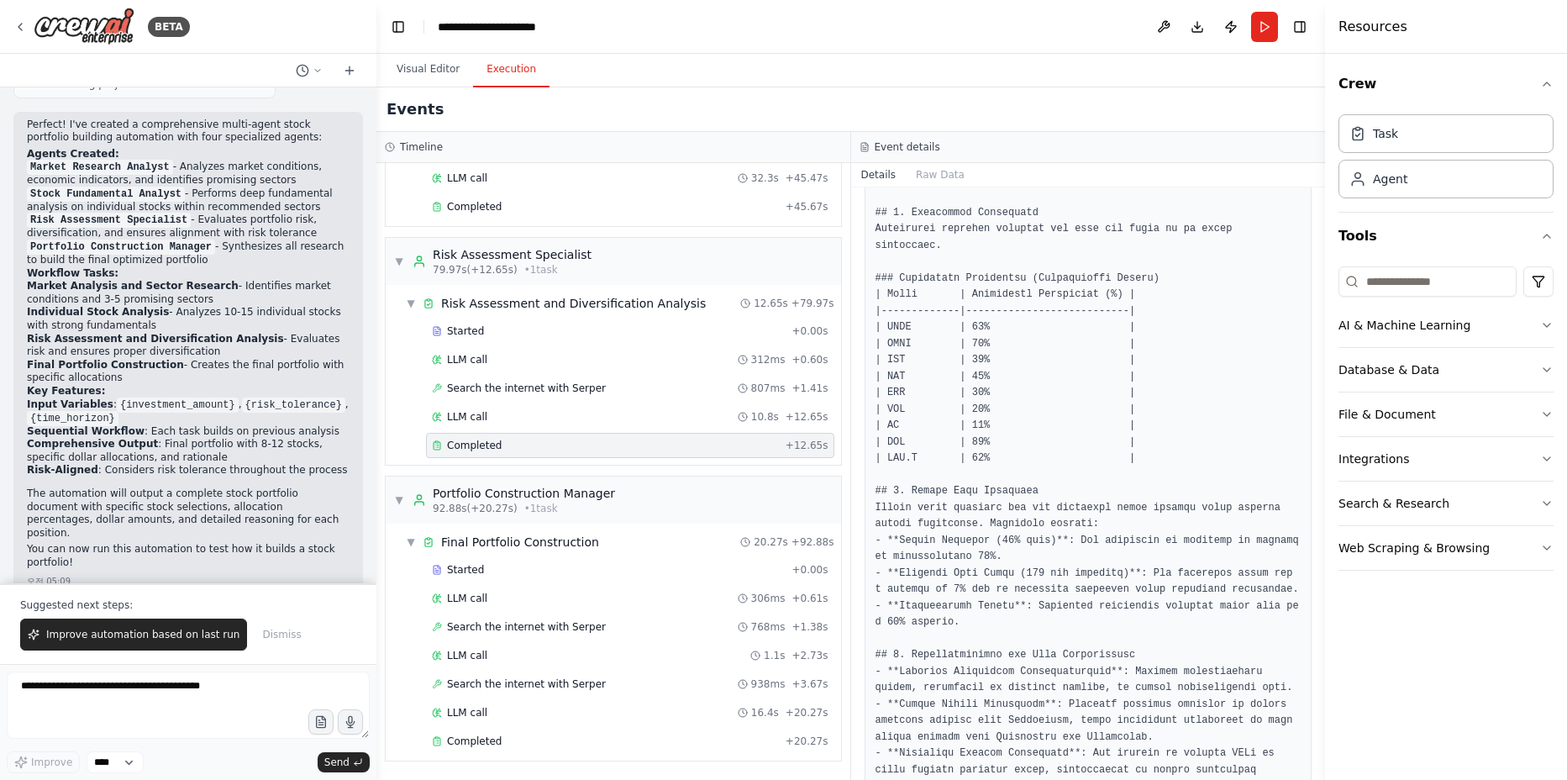
click at [1149, 541] on pre at bounding box center [1088, 270] width 426 height 1409
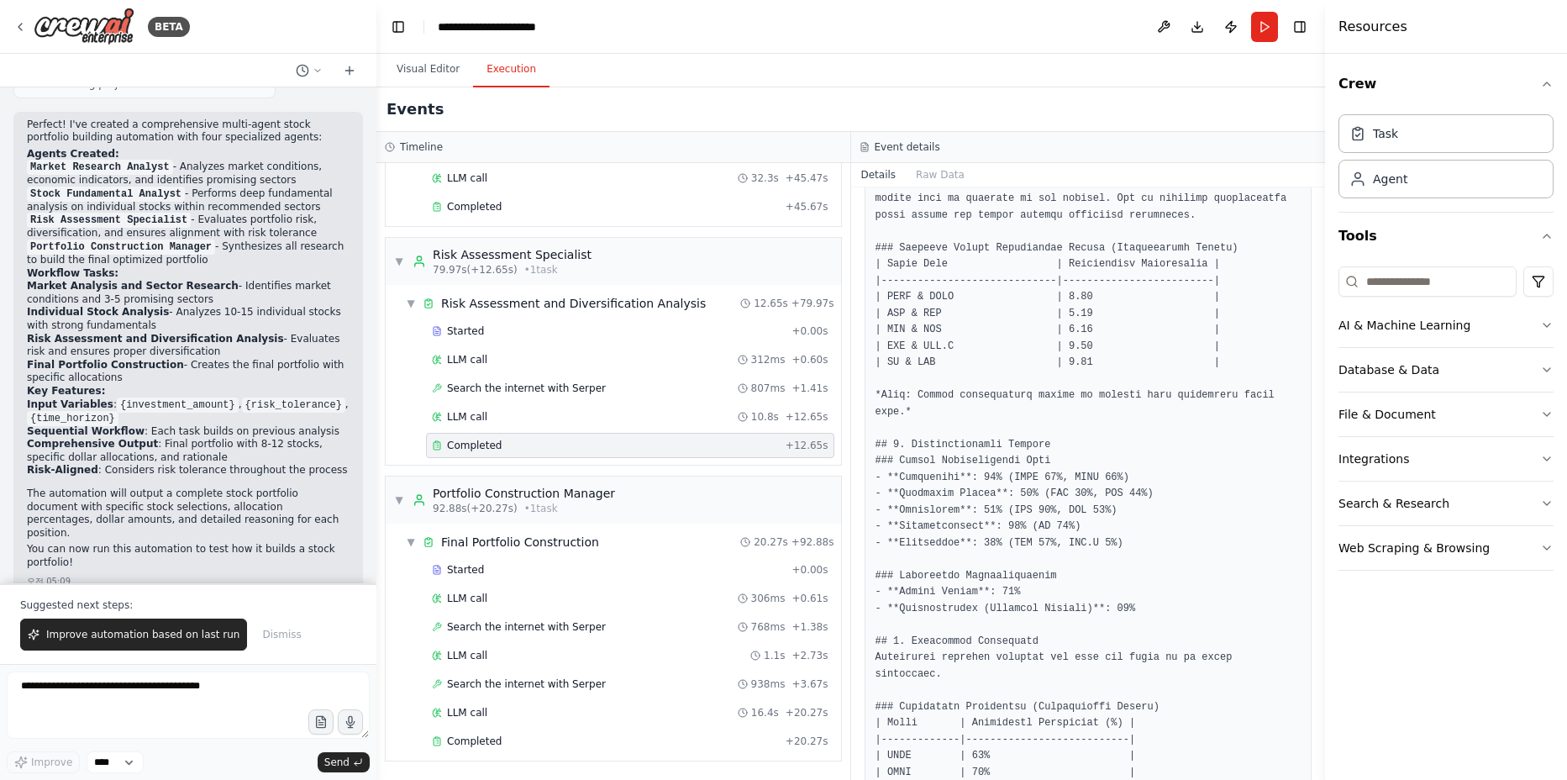
scroll to position [1120, 0]
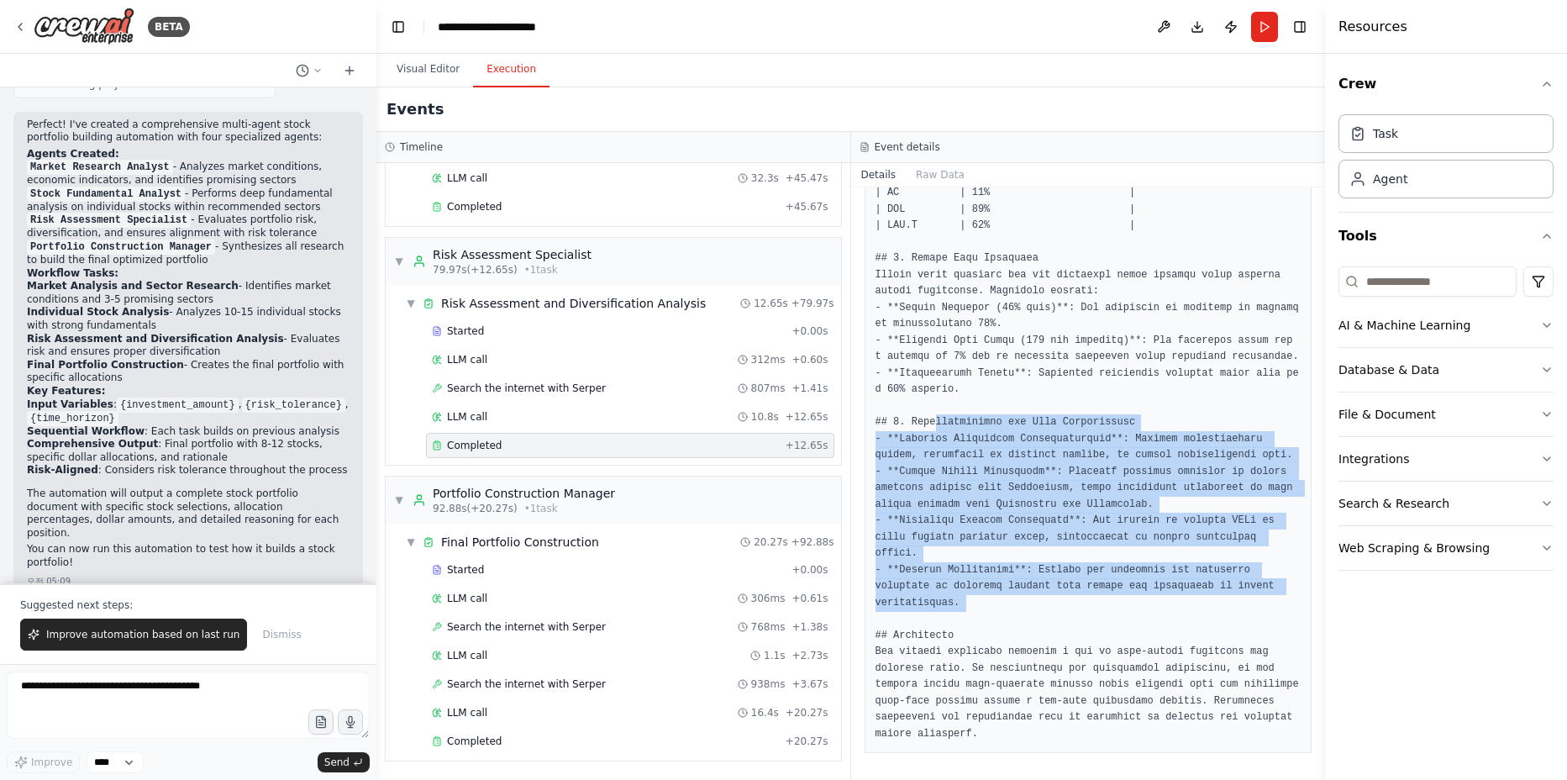
drag, startPoint x: 938, startPoint y: 427, endPoint x: 1012, endPoint y: 611, distance: 198.3
click at [1012, 611] on pre at bounding box center [1088, 37] width 426 height 1409
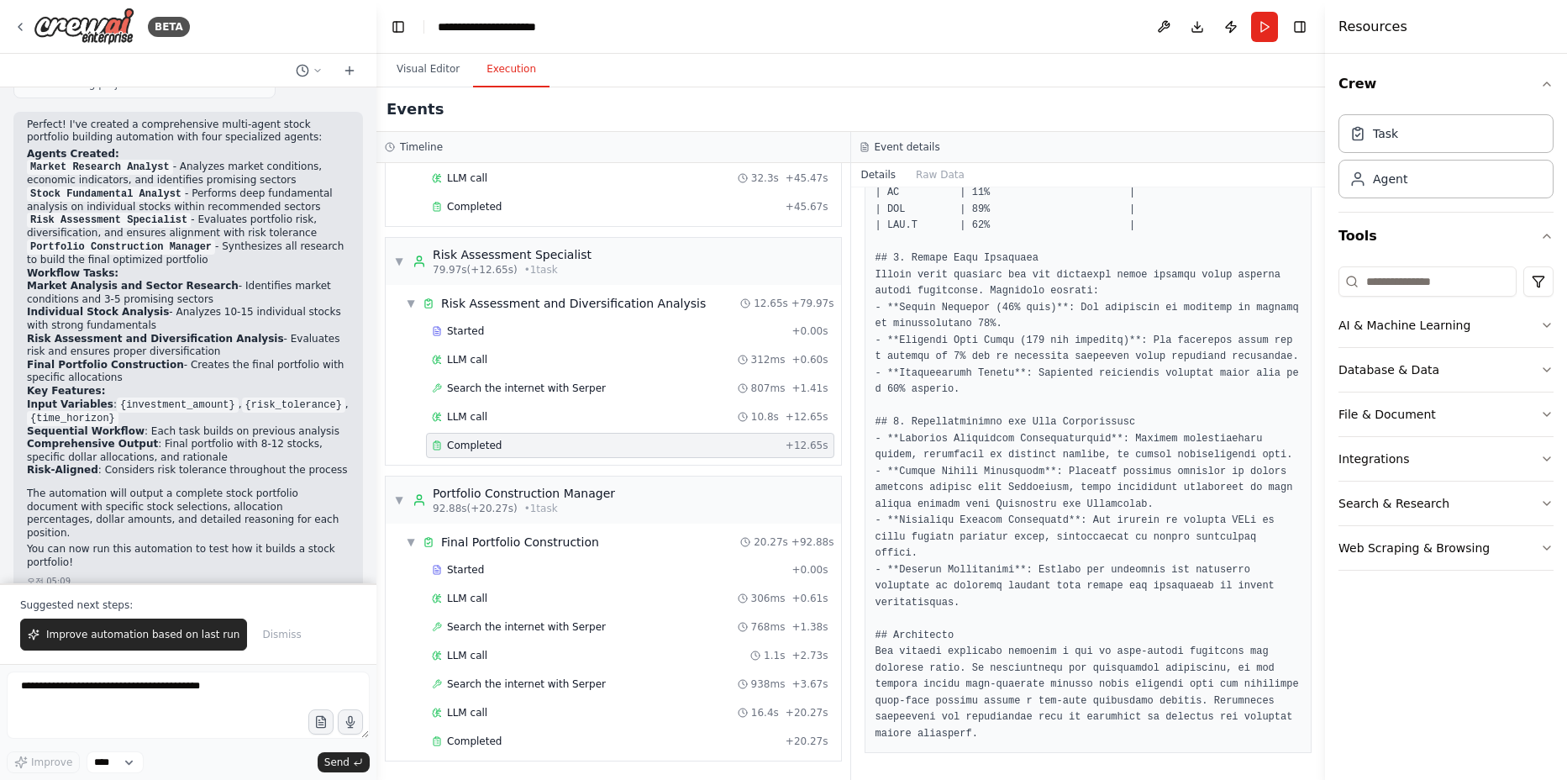
click at [1012, 611] on pre at bounding box center [1088, 37] width 426 height 1409
click at [1275, 31] on button "Run" at bounding box center [1264, 27] width 27 height 30
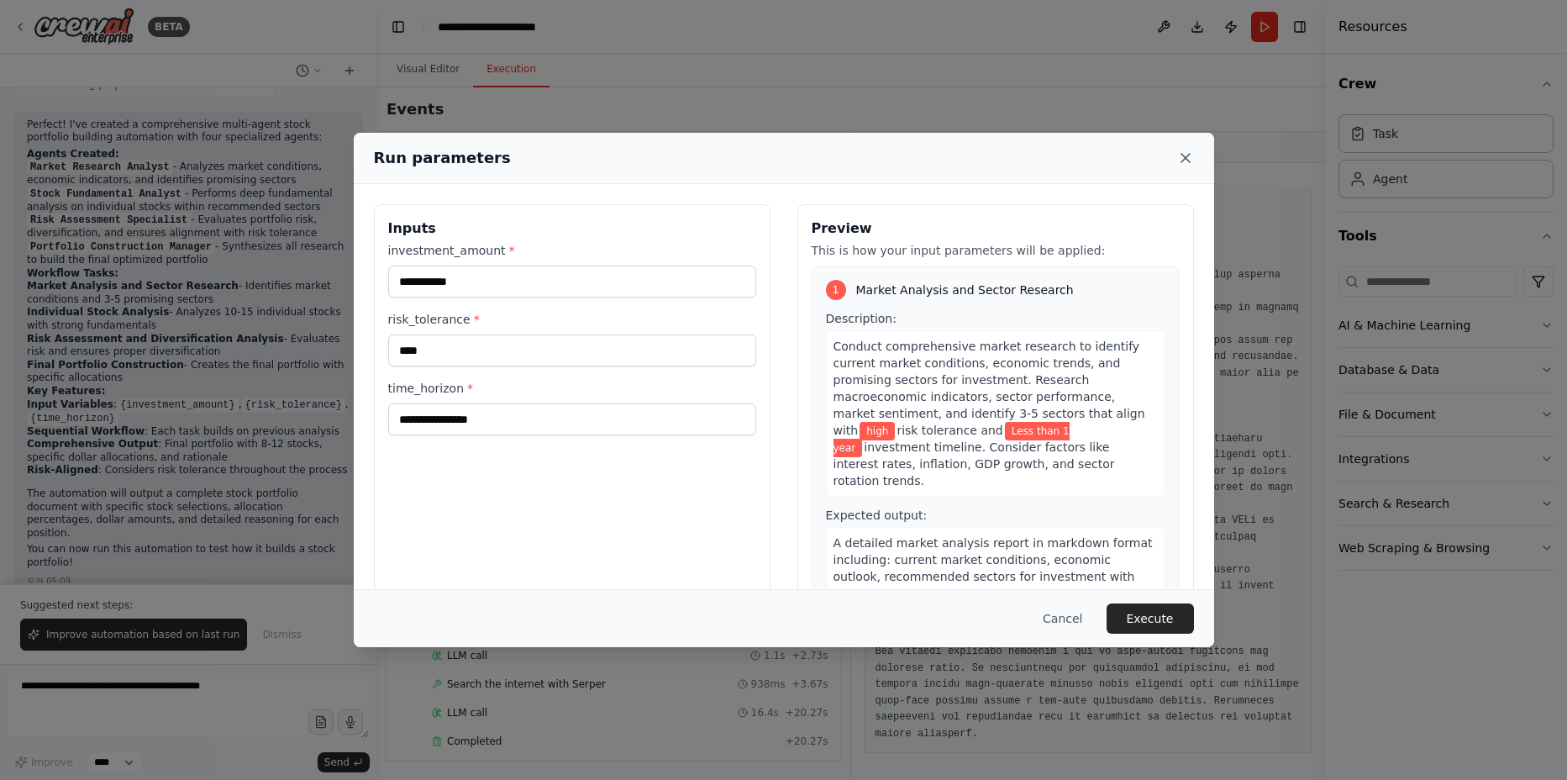
click at [1183, 156] on icon at bounding box center [1185, 158] width 8 height 8
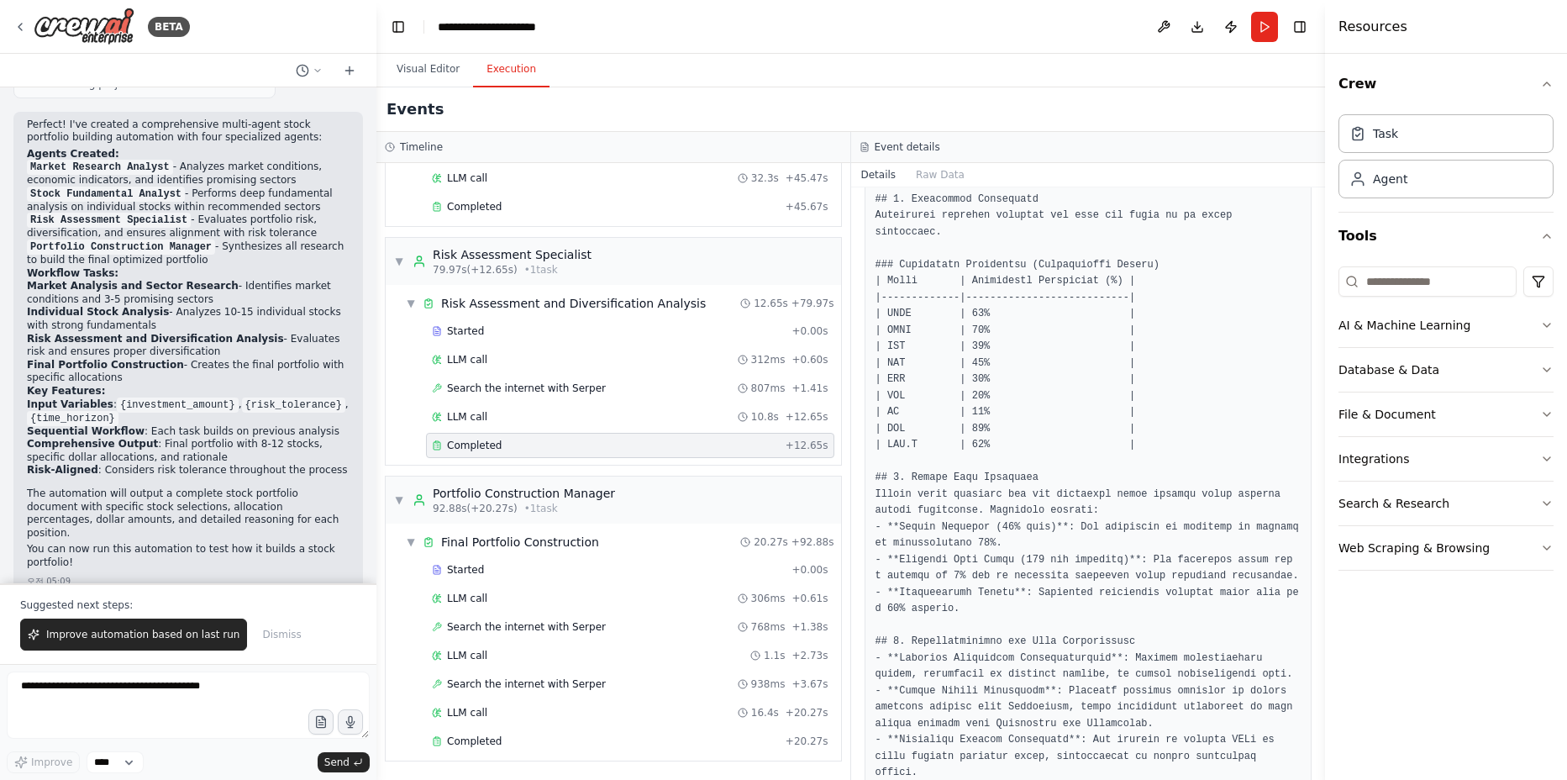
scroll to position [887, 0]
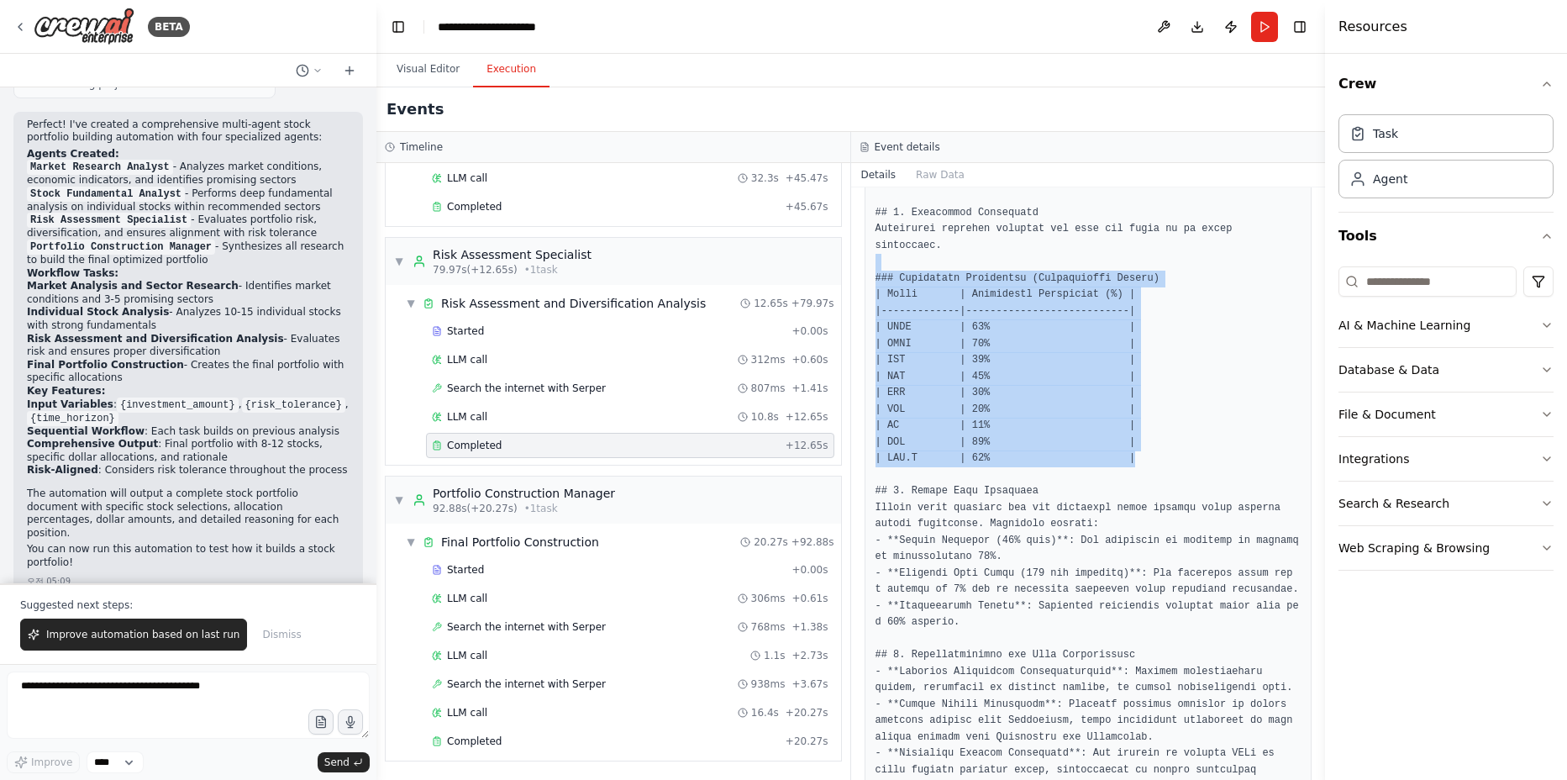
drag, startPoint x: 1159, startPoint y: 450, endPoint x: 873, endPoint y: 267, distance: 339.3
click at [873, 267] on div at bounding box center [1089, 270] width 448 height 1431
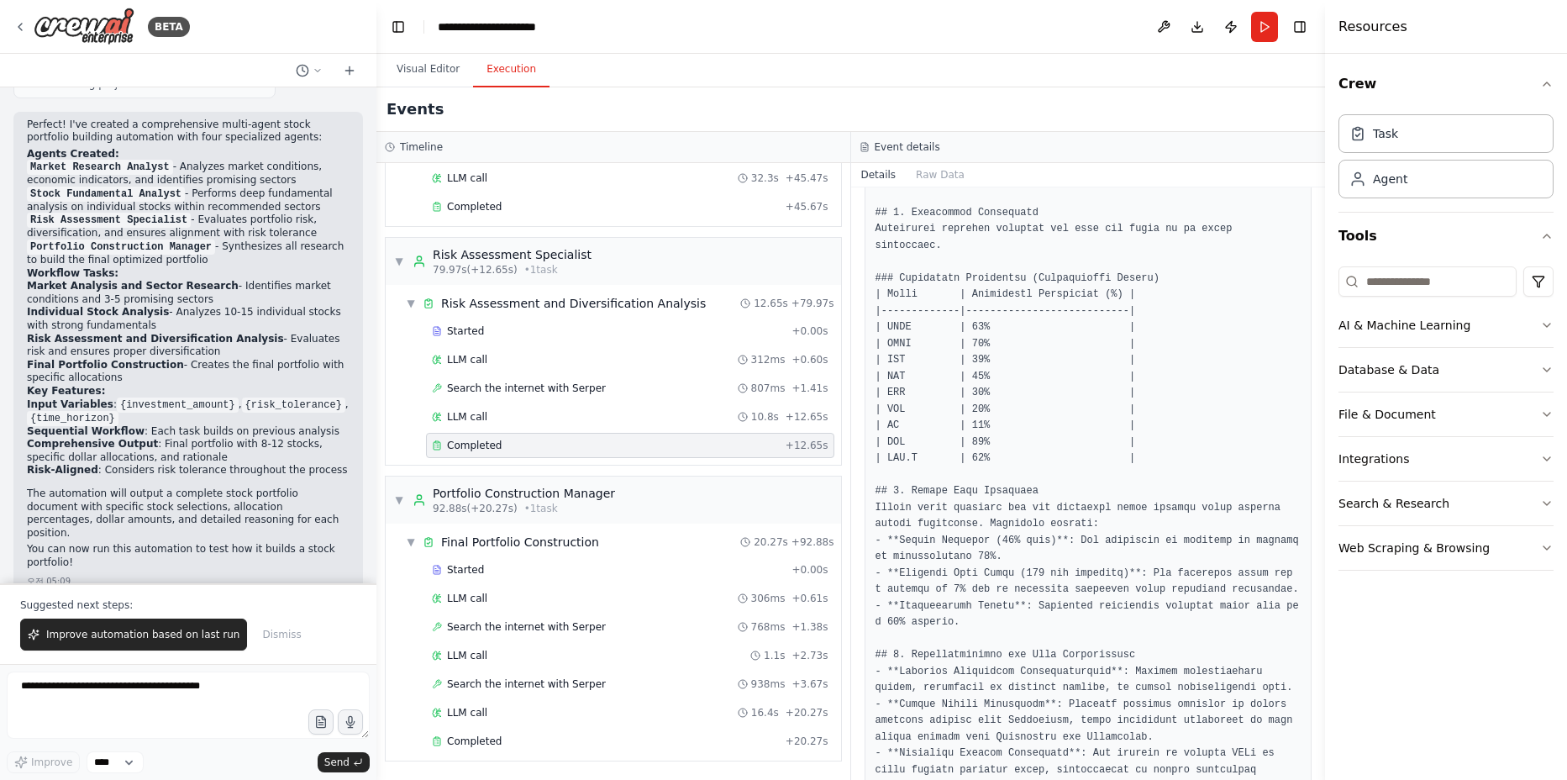
click at [1144, 456] on pre at bounding box center [1088, 270] width 426 height 1409
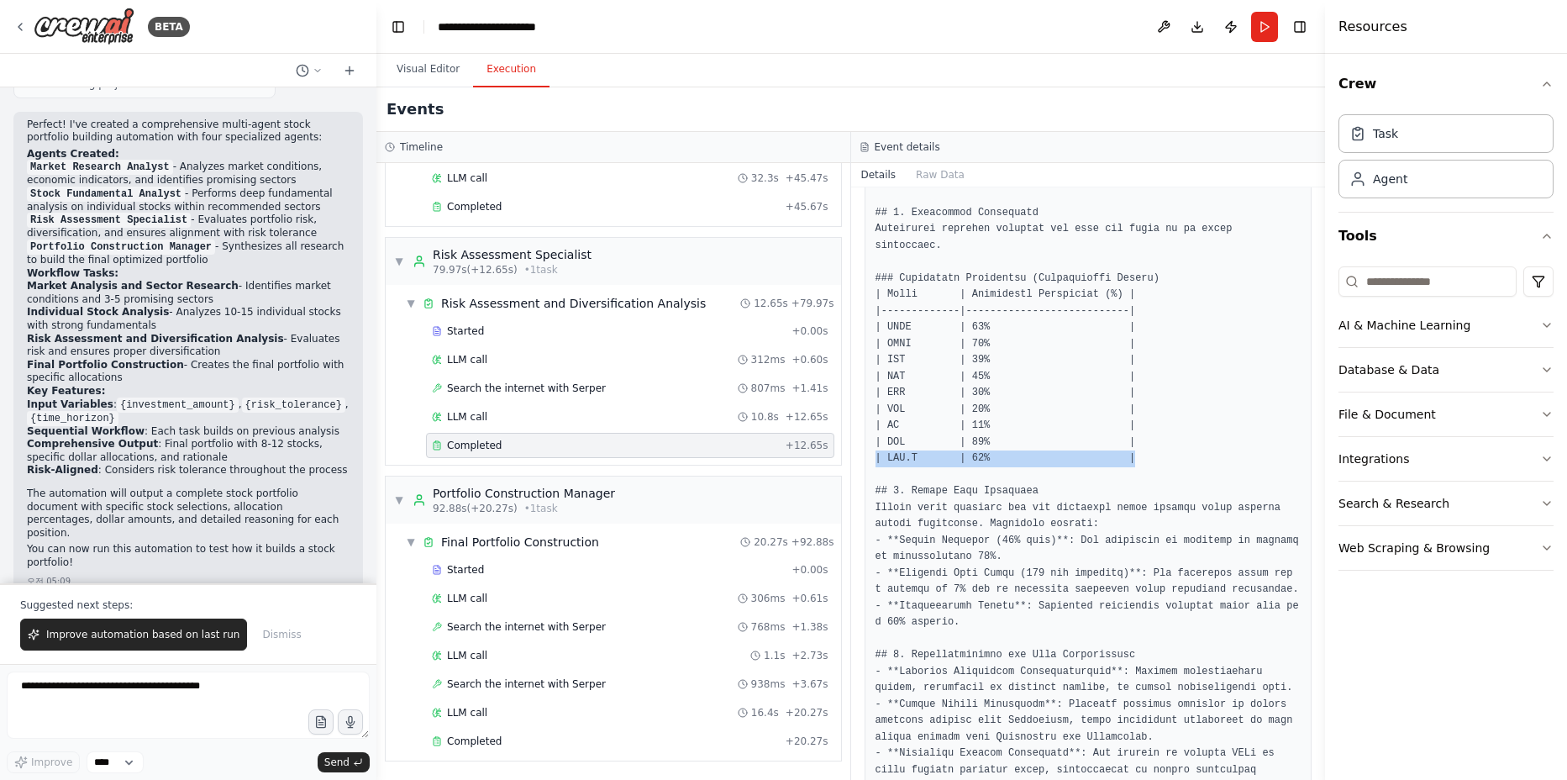
click at [1144, 456] on pre at bounding box center [1088, 270] width 426 height 1409
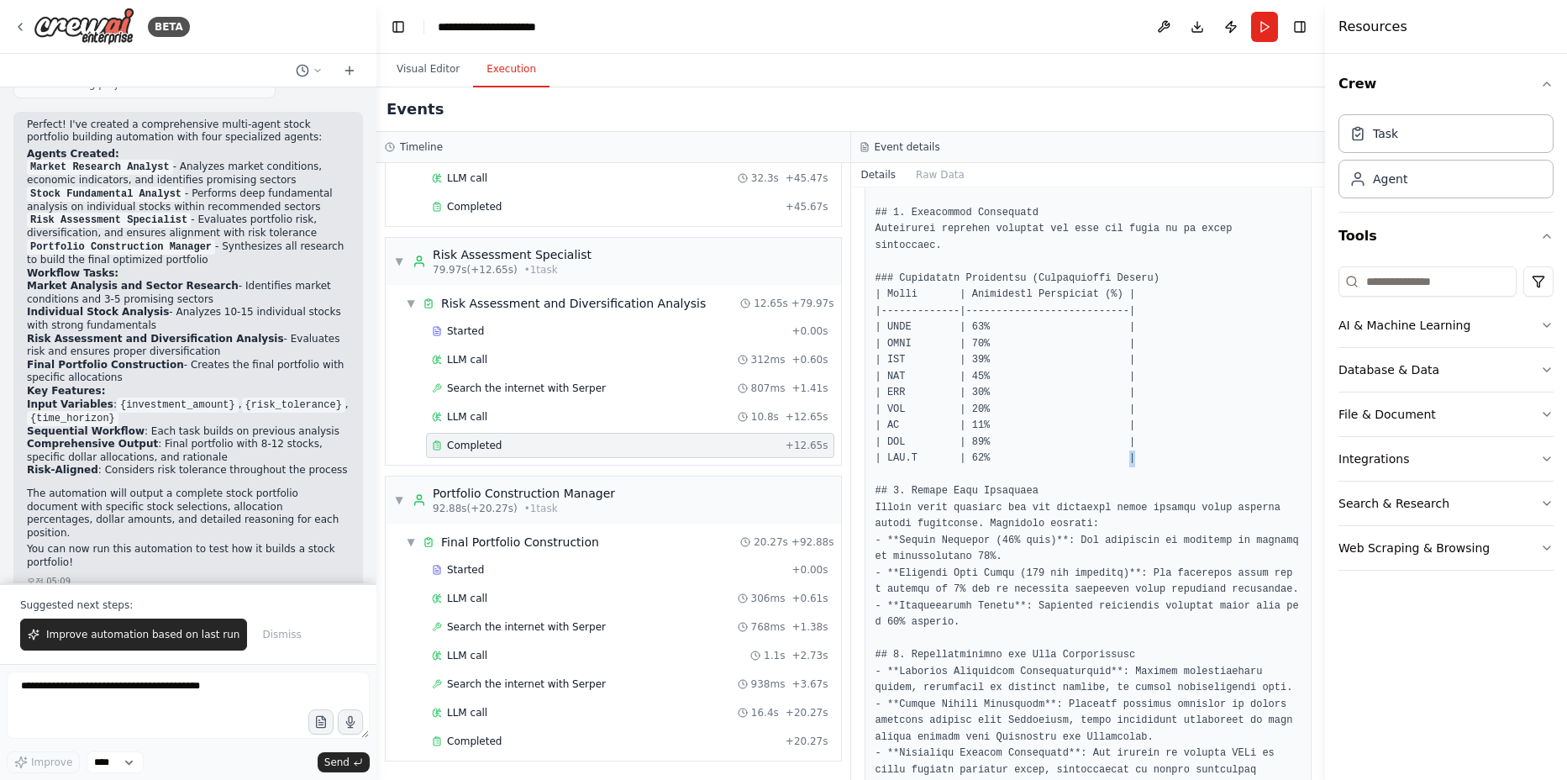
click at [1144, 456] on pre at bounding box center [1088, 270] width 426 height 1409
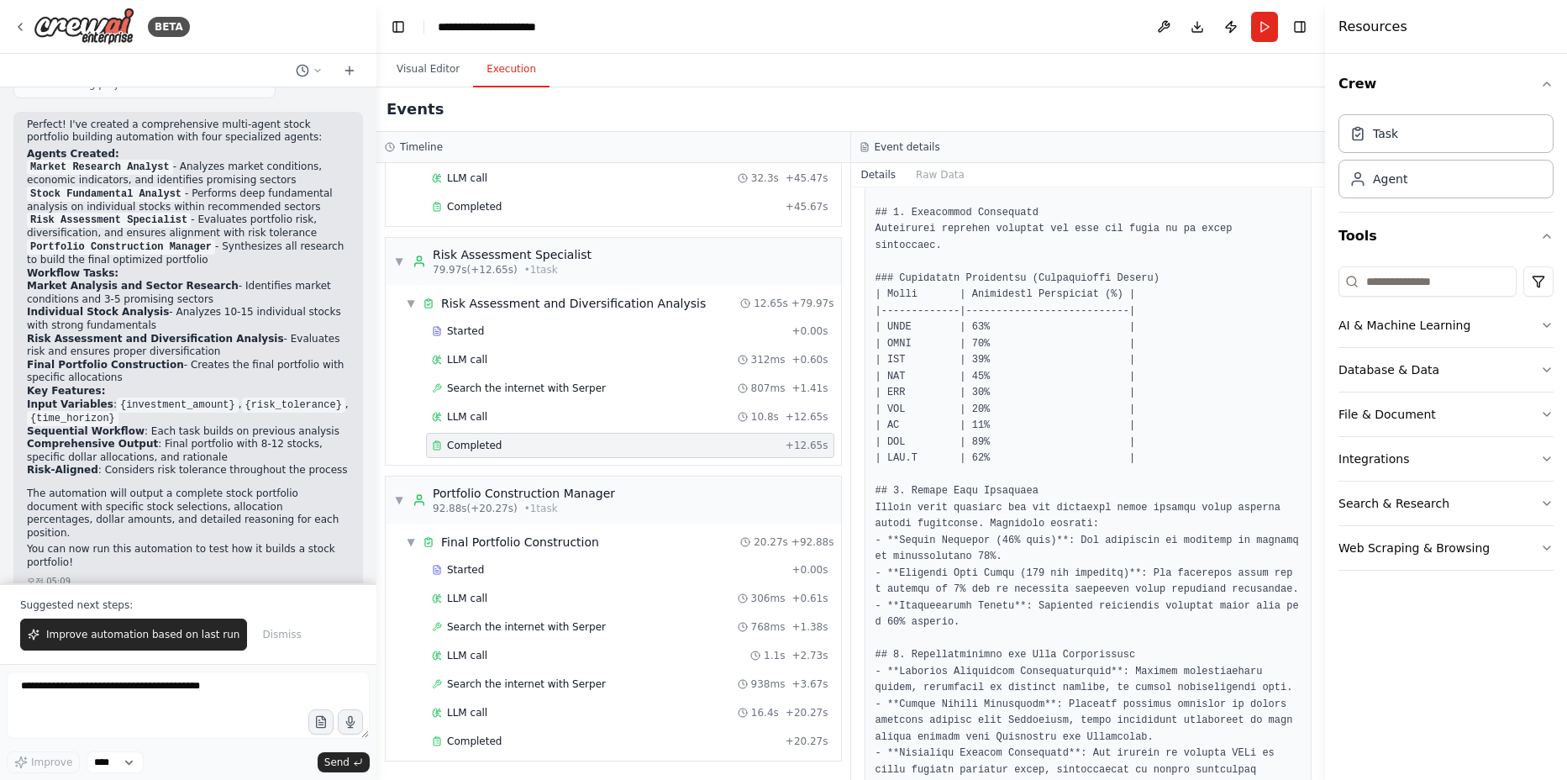
click at [1144, 456] on pre at bounding box center [1088, 270] width 426 height 1409
click at [1135, 459] on pre at bounding box center [1088, 270] width 426 height 1409
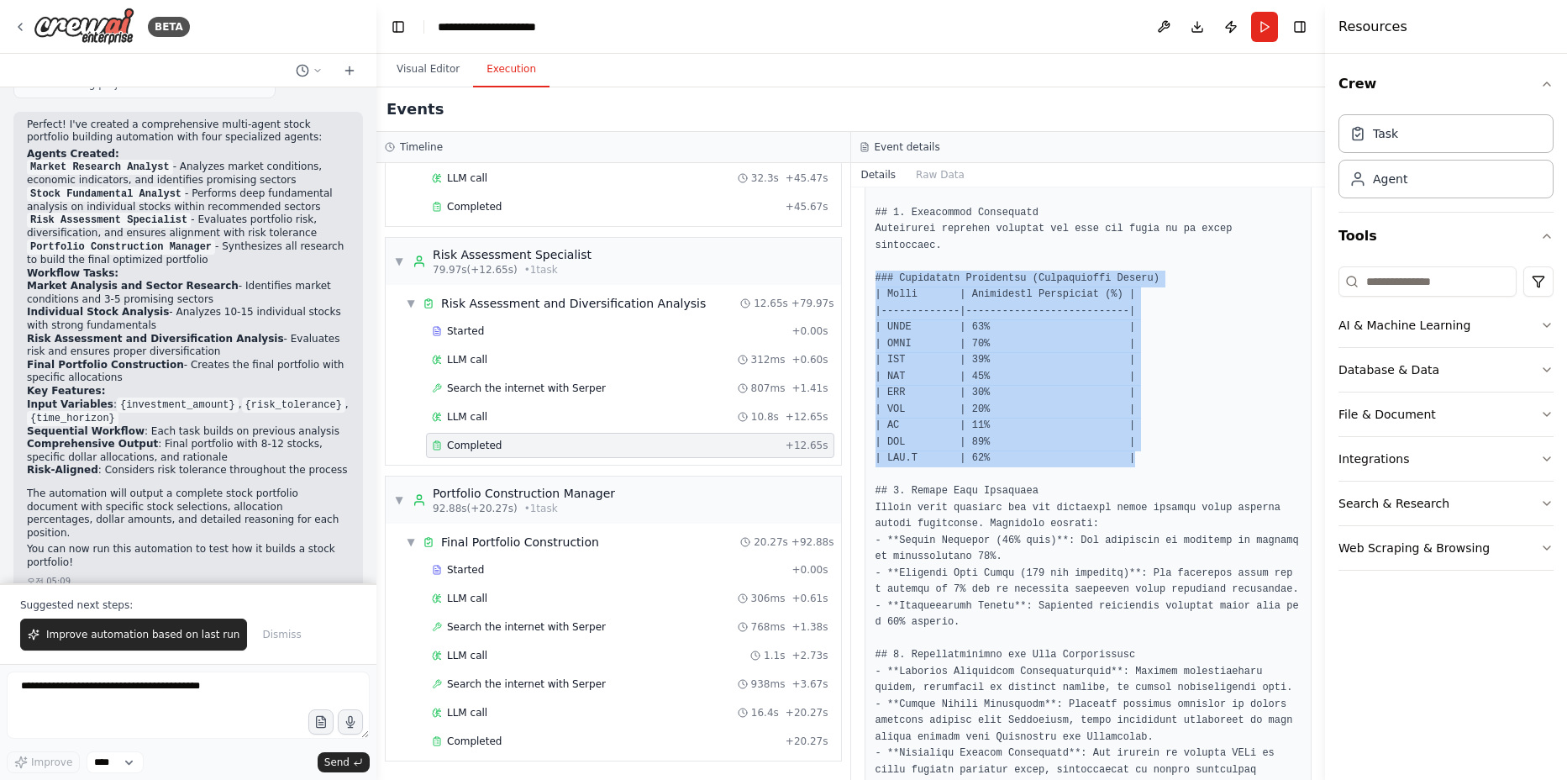
drag, startPoint x: 1173, startPoint y: 454, endPoint x: 862, endPoint y: 274, distance: 359.1
click at [862, 274] on div "Completed 2025. 9. 22. 오전 5:13:08 Description Evaluate the risk profile of the …" at bounding box center [1088, 483] width 475 height 592
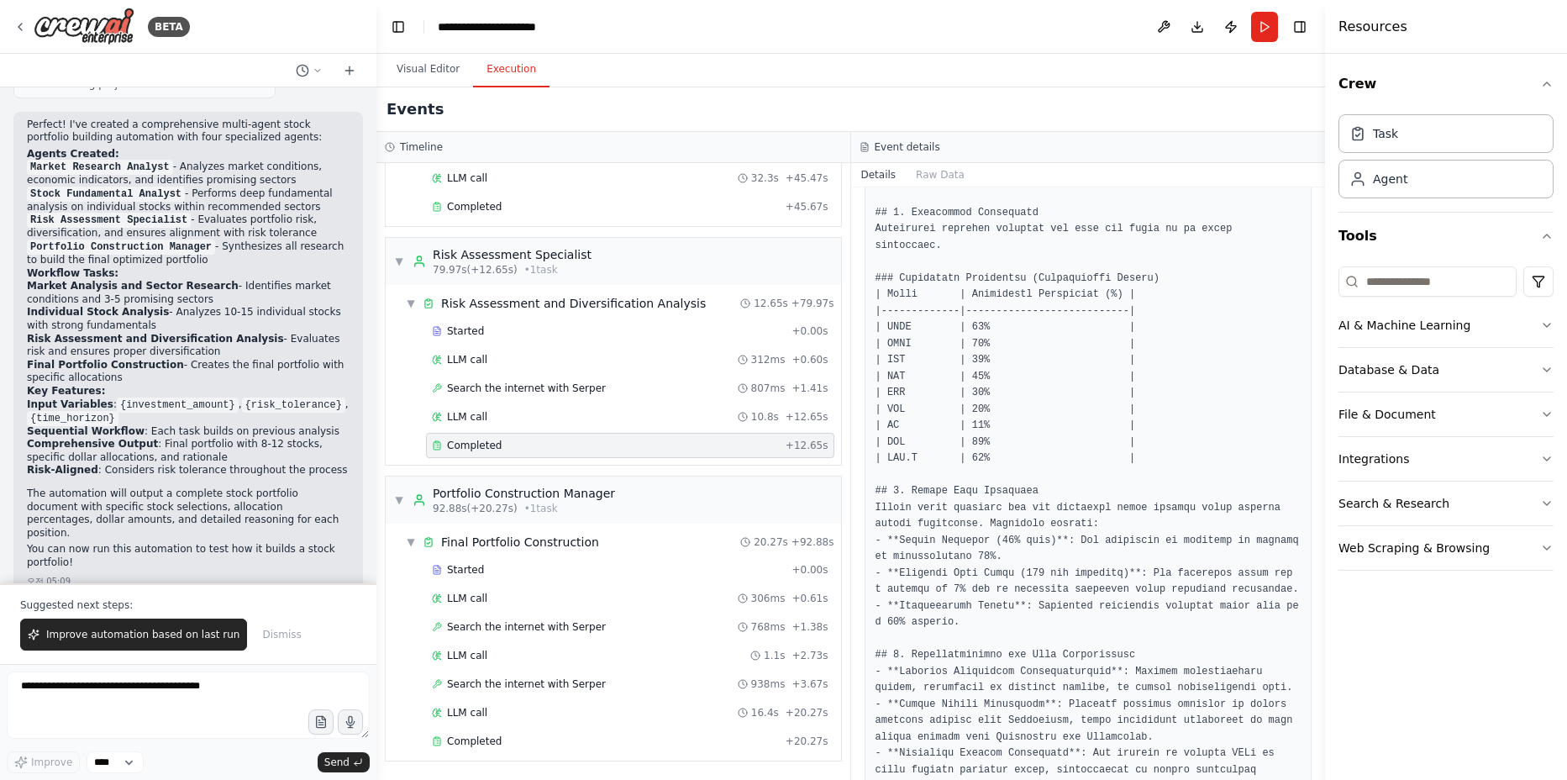
click at [1185, 413] on pre at bounding box center [1088, 270] width 426 height 1409
drag, startPoint x: 1149, startPoint y: 462, endPoint x: 1198, endPoint y: 446, distance: 51.3
click at [1198, 446] on pre at bounding box center [1088, 270] width 426 height 1409
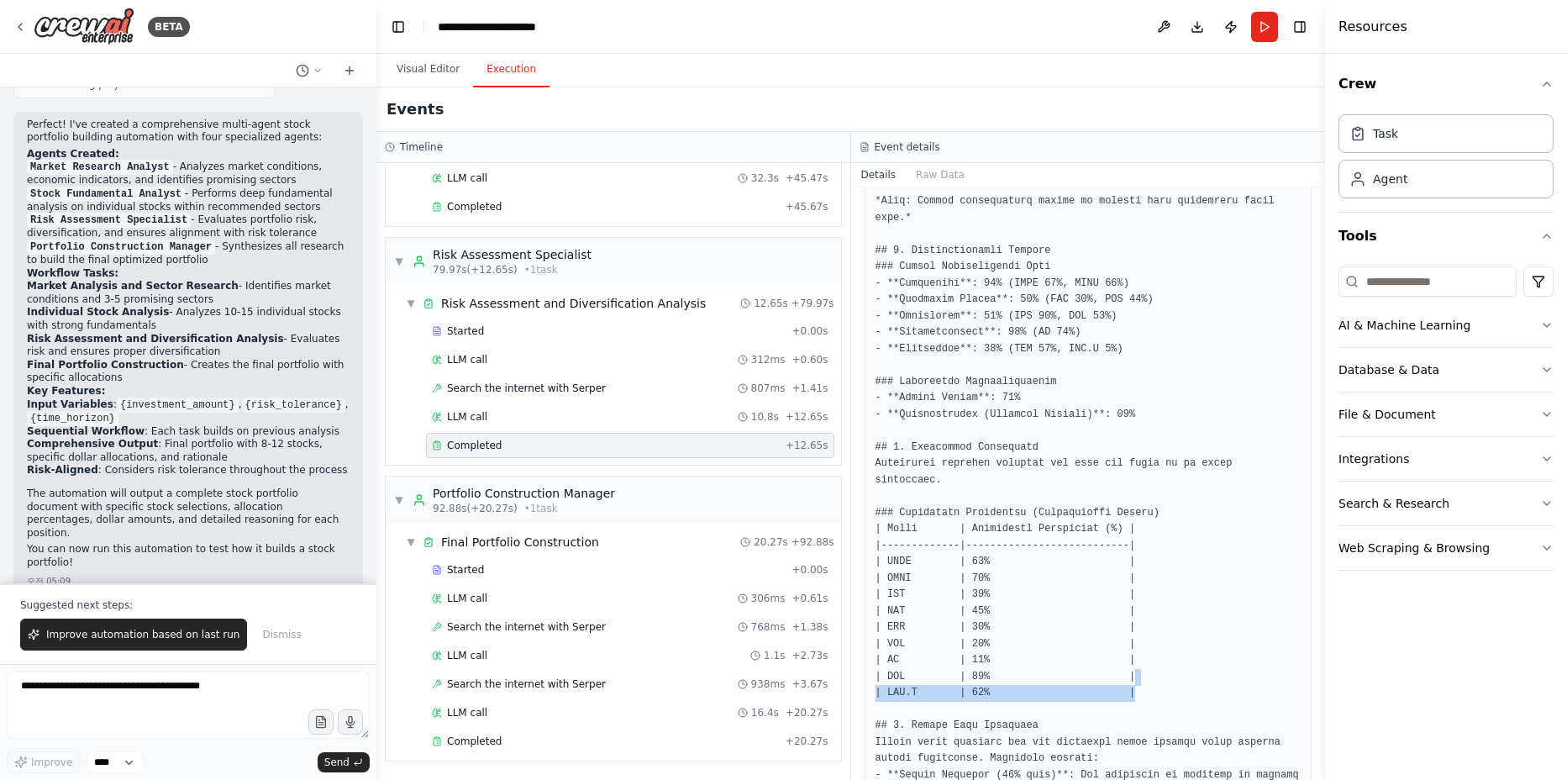
scroll to position [0, 0]
